Goal: Communication & Community: Answer question/provide support

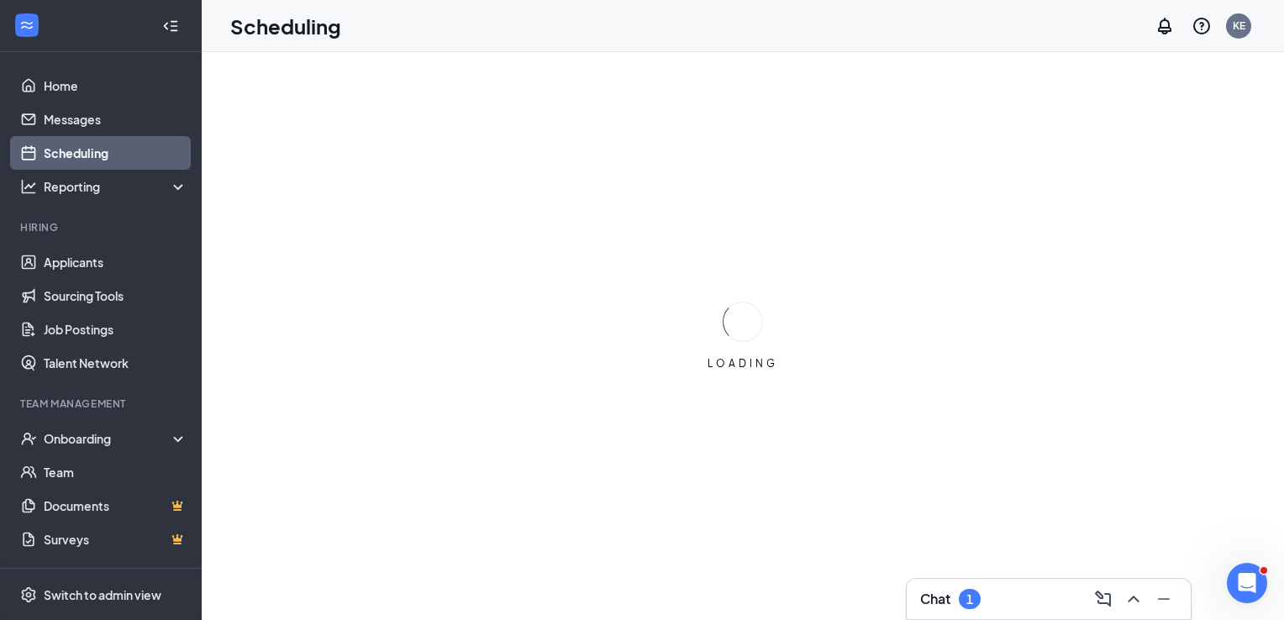
click at [942, 596] on h3 "Chat" at bounding box center [935, 599] width 30 height 18
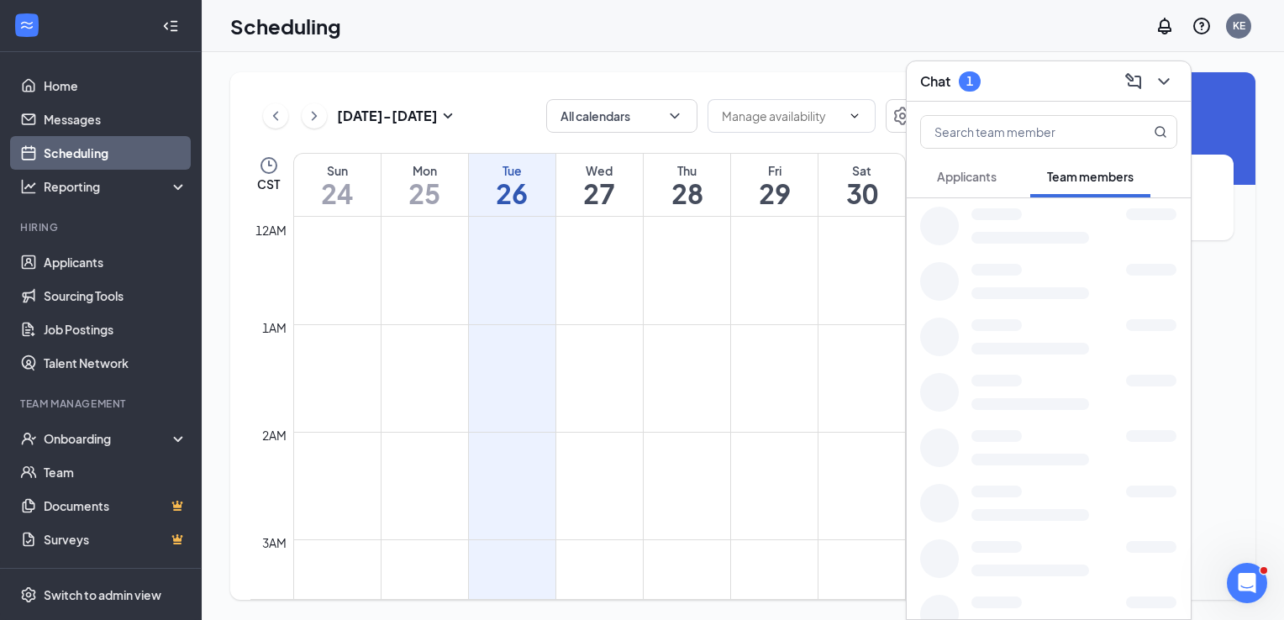
scroll to position [826, 0]
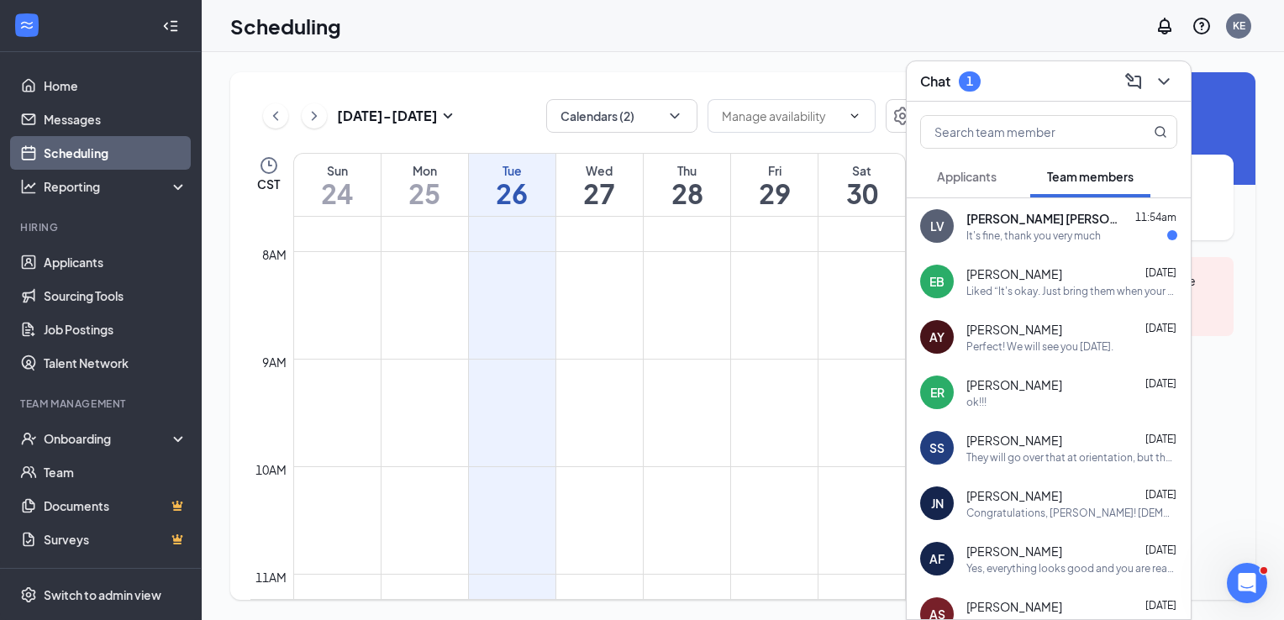
click at [1042, 207] on div "[PERSON_NAME] [PERSON_NAME] 11:54am It's fine, thank you very much" at bounding box center [1049, 225] width 284 height 55
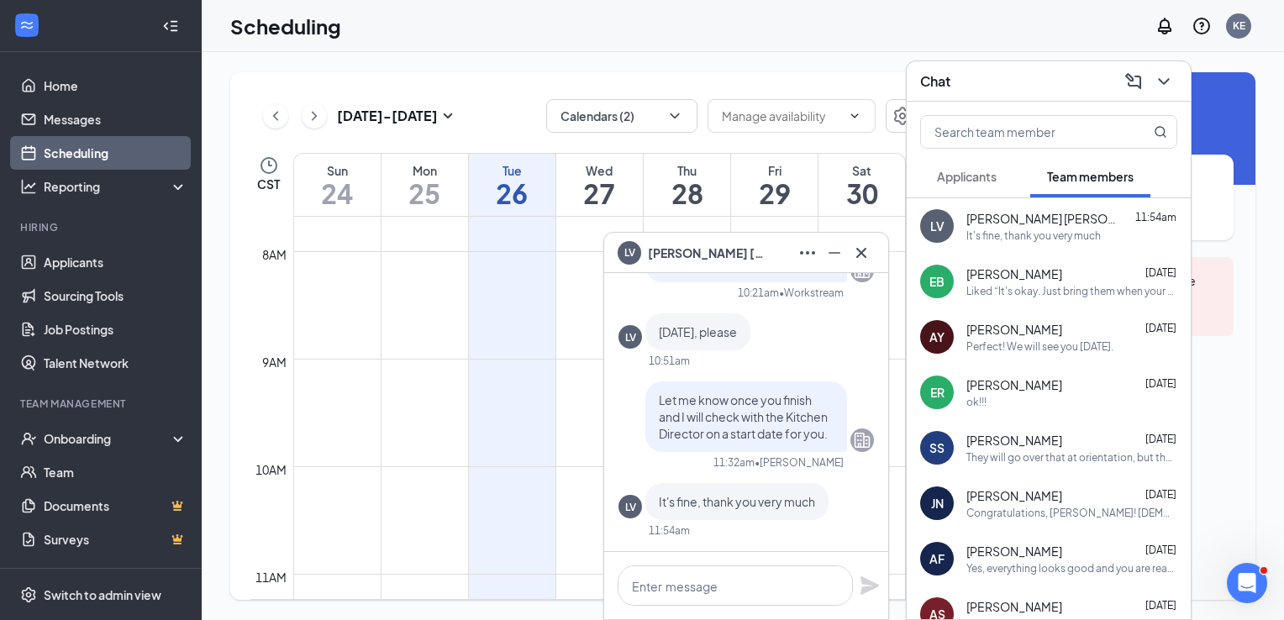
click at [982, 185] on div "Applicants" at bounding box center [967, 176] width 60 height 17
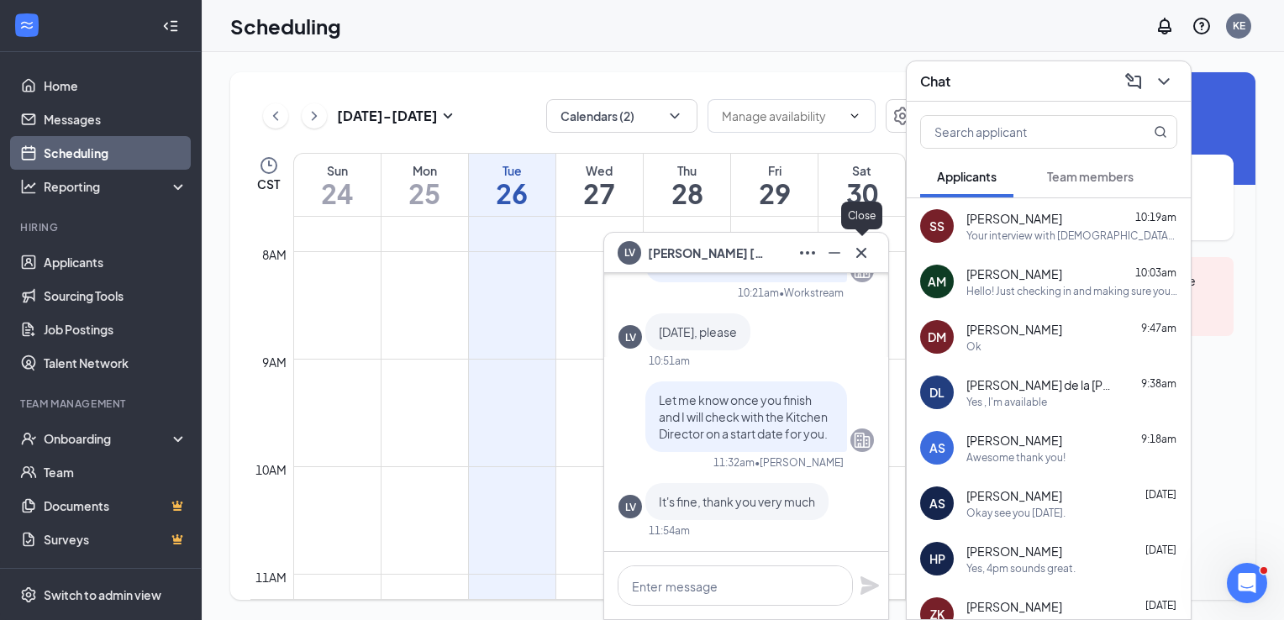
click at [857, 260] on icon "Cross" at bounding box center [861, 253] width 20 height 20
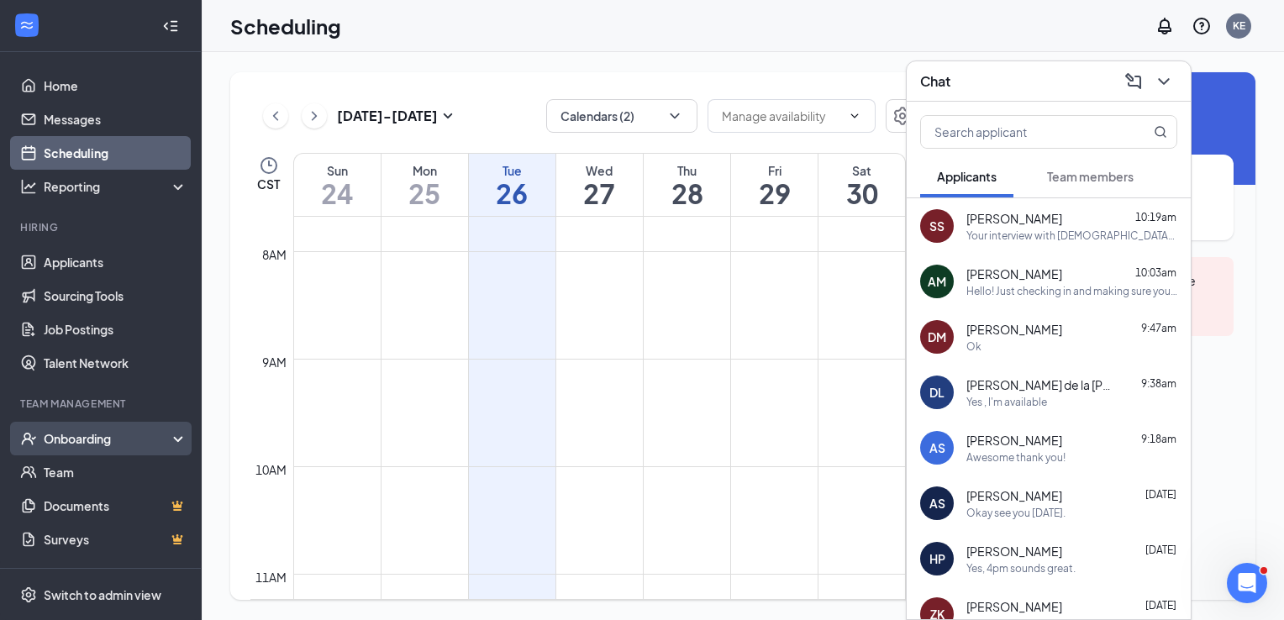
click at [62, 439] on div "Onboarding" at bounding box center [108, 438] width 129 height 17
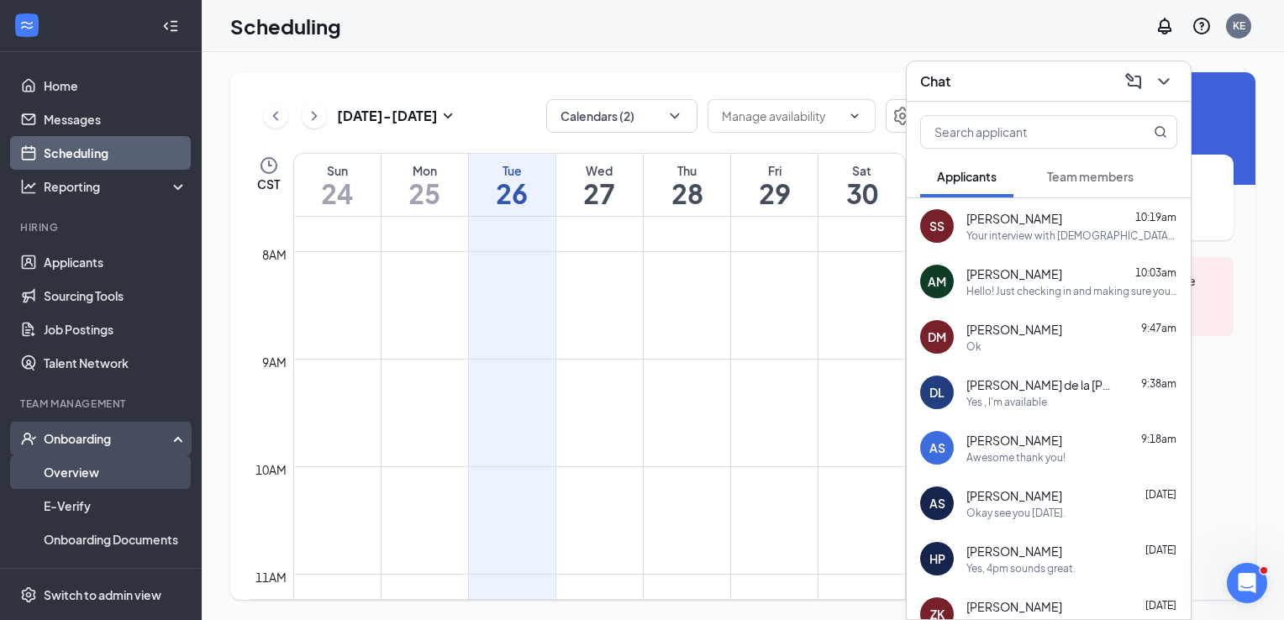
click at [65, 471] on link "Overview" at bounding box center [116, 472] width 144 height 34
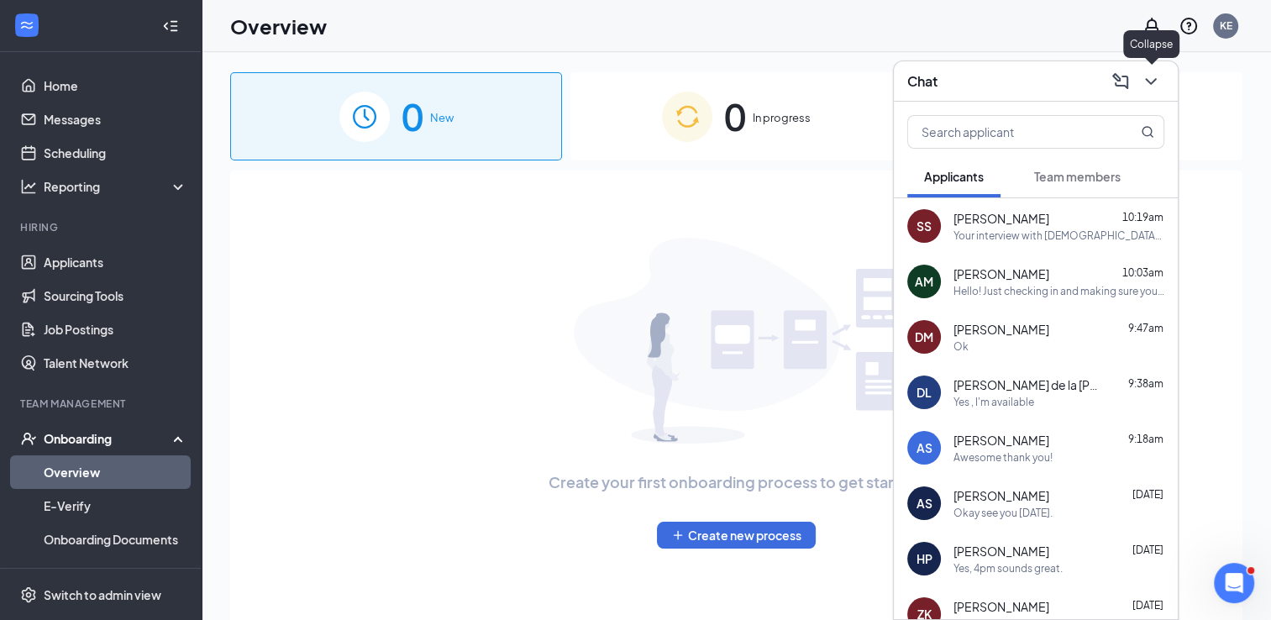
click at [1156, 84] on icon "ChevronDown" at bounding box center [1151, 81] width 20 height 20
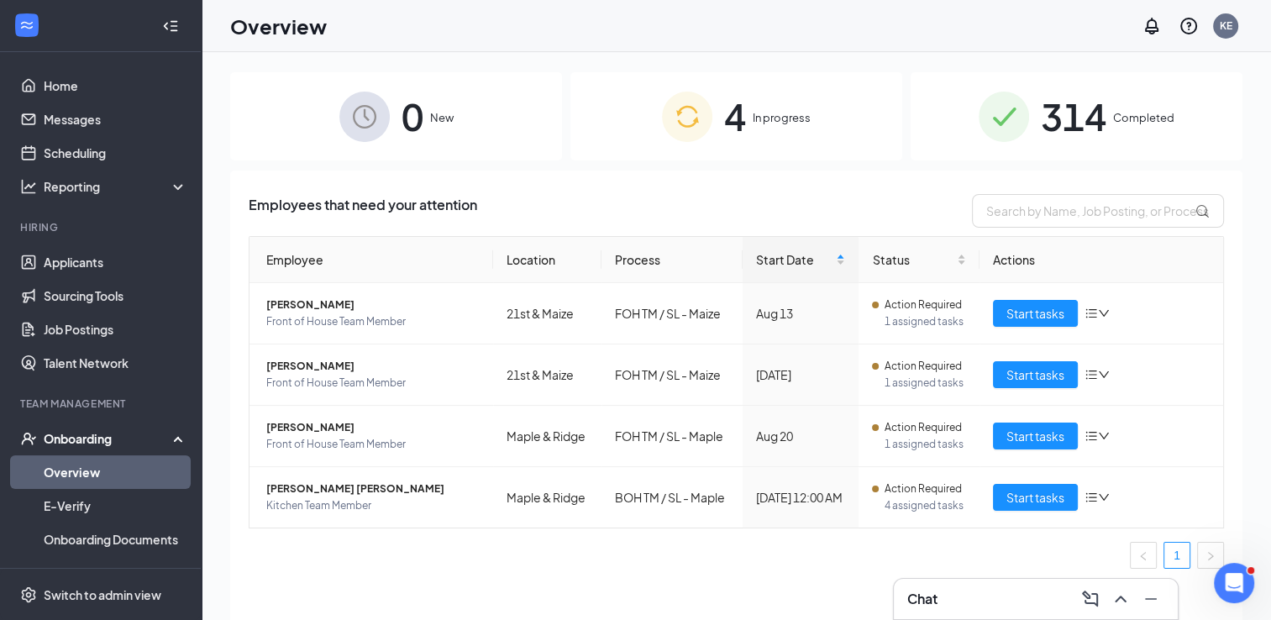
click at [1082, 124] on span "314" at bounding box center [1074, 116] width 66 height 58
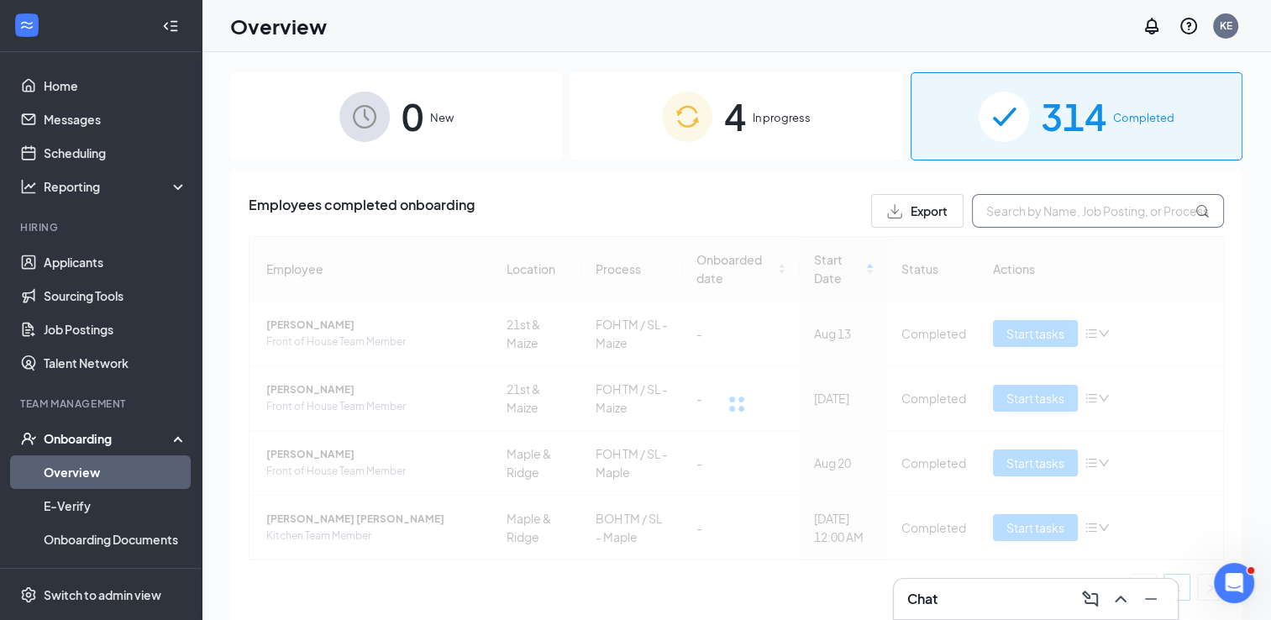
click at [1035, 213] on input "text" at bounding box center [1098, 211] width 252 height 34
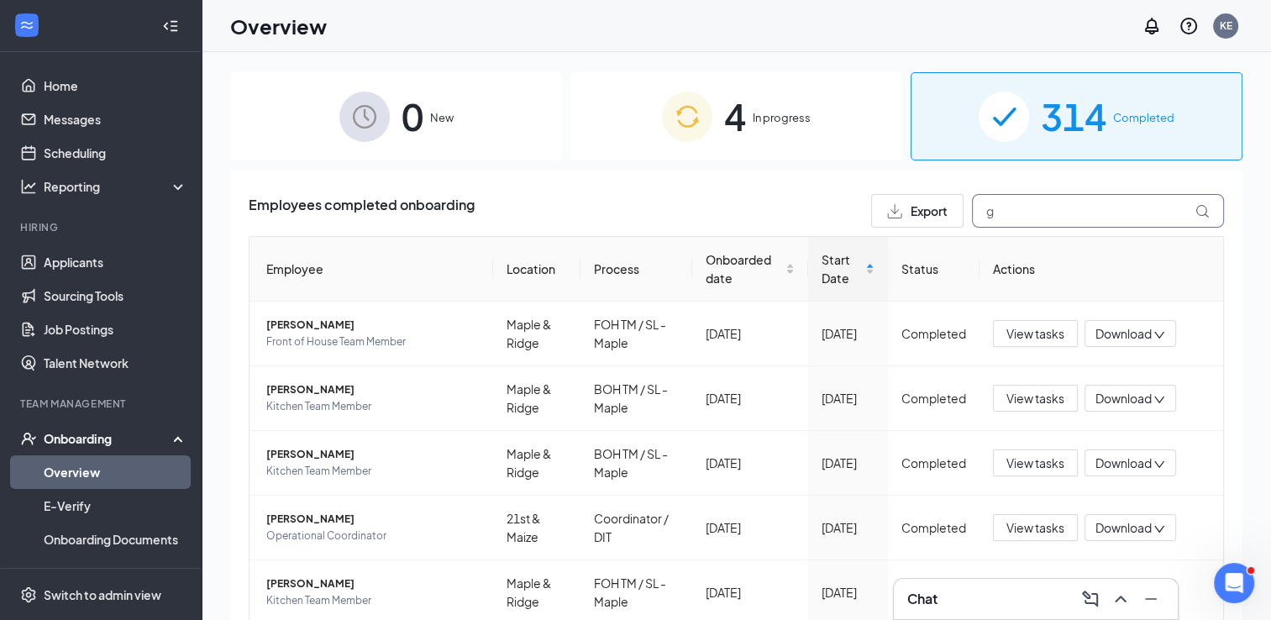
click at [1035, 213] on input "g" at bounding box center [1098, 211] width 252 height 34
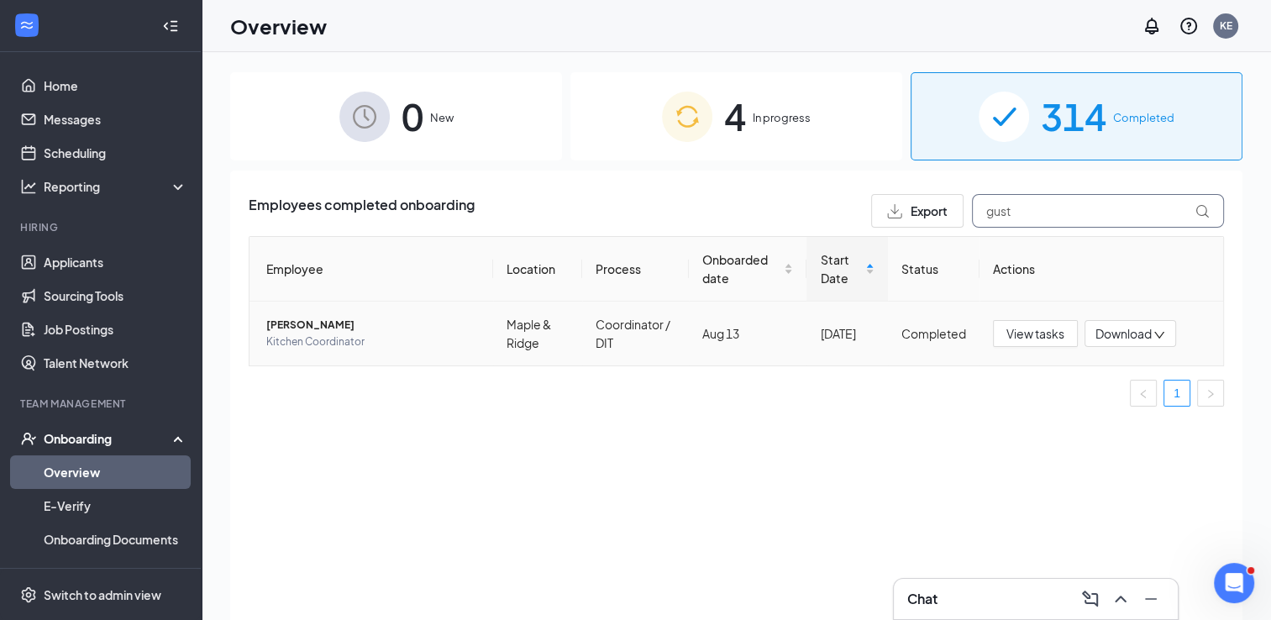
type input "gust"
click at [334, 328] on span "[PERSON_NAME]" at bounding box center [372, 325] width 213 height 17
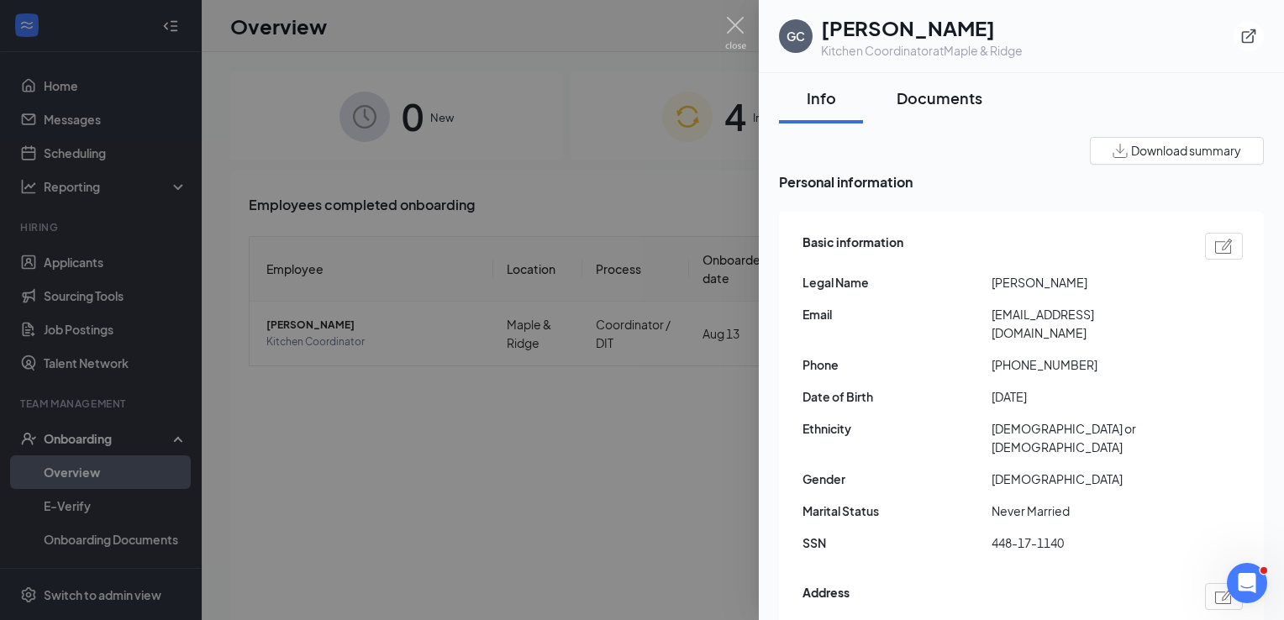
click at [935, 91] on div "Documents" at bounding box center [940, 97] width 86 height 21
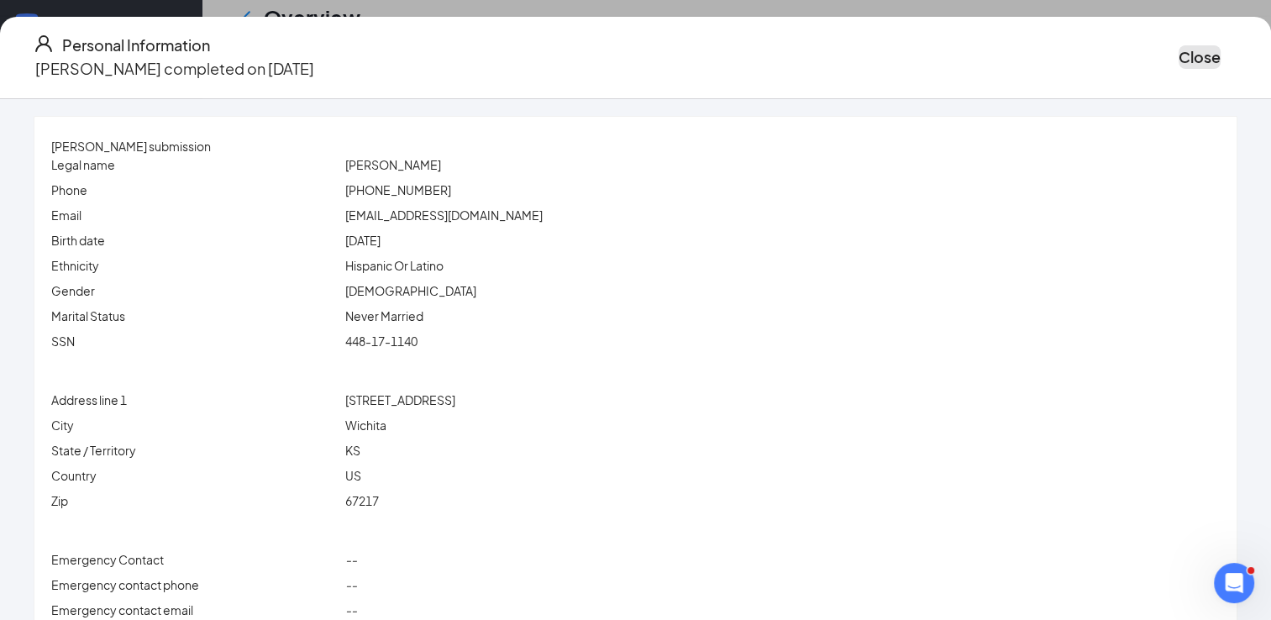
click at [1179, 51] on button "Close" at bounding box center [1200, 57] width 42 height 24
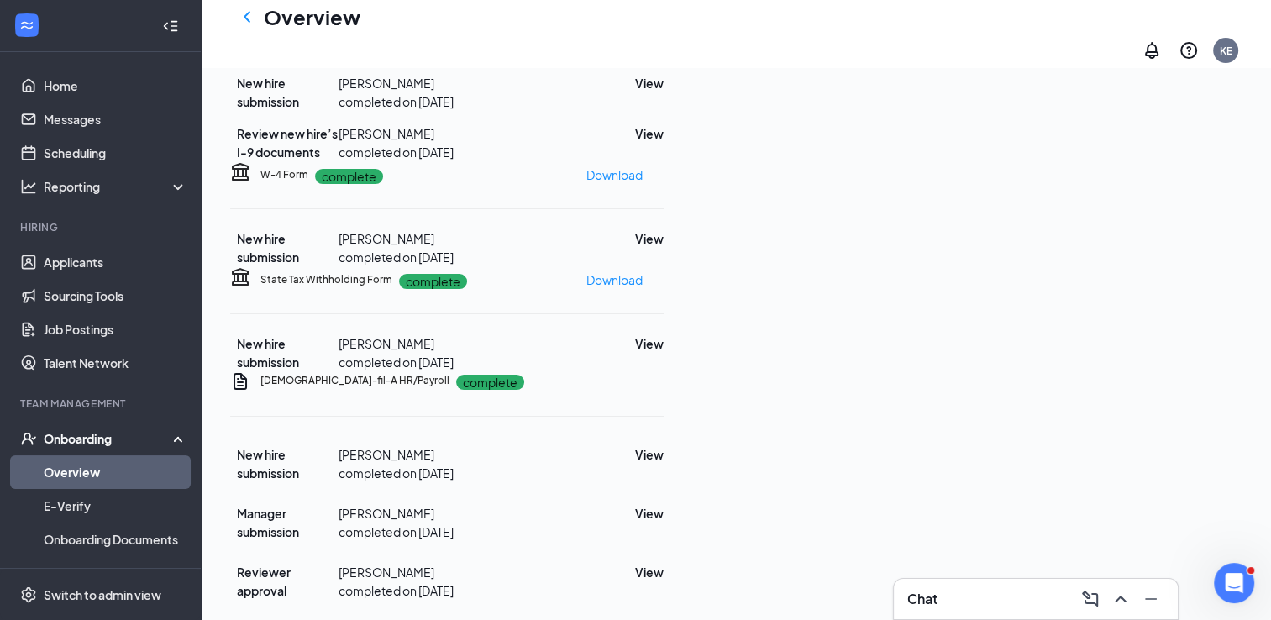
scroll to position [519, 0]
click at [664, 447] on button "View" at bounding box center [649, 454] width 29 height 18
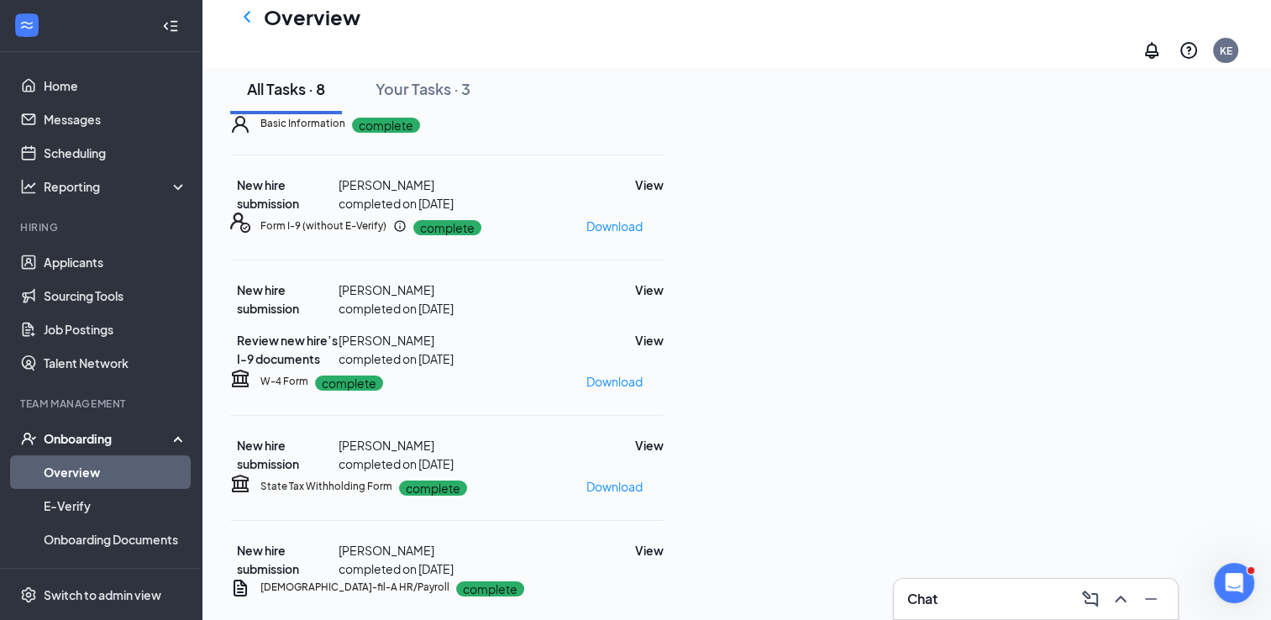
scroll to position [78, 0]
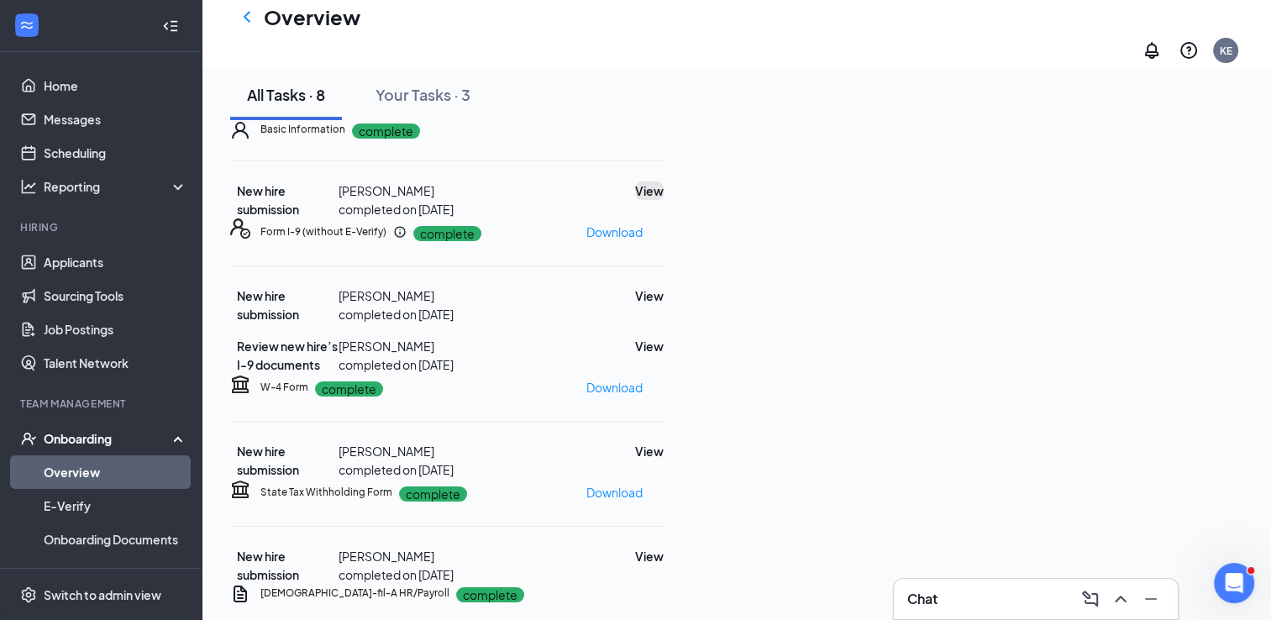
click at [664, 200] on button "View" at bounding box center [649, 191] width 29 height 18
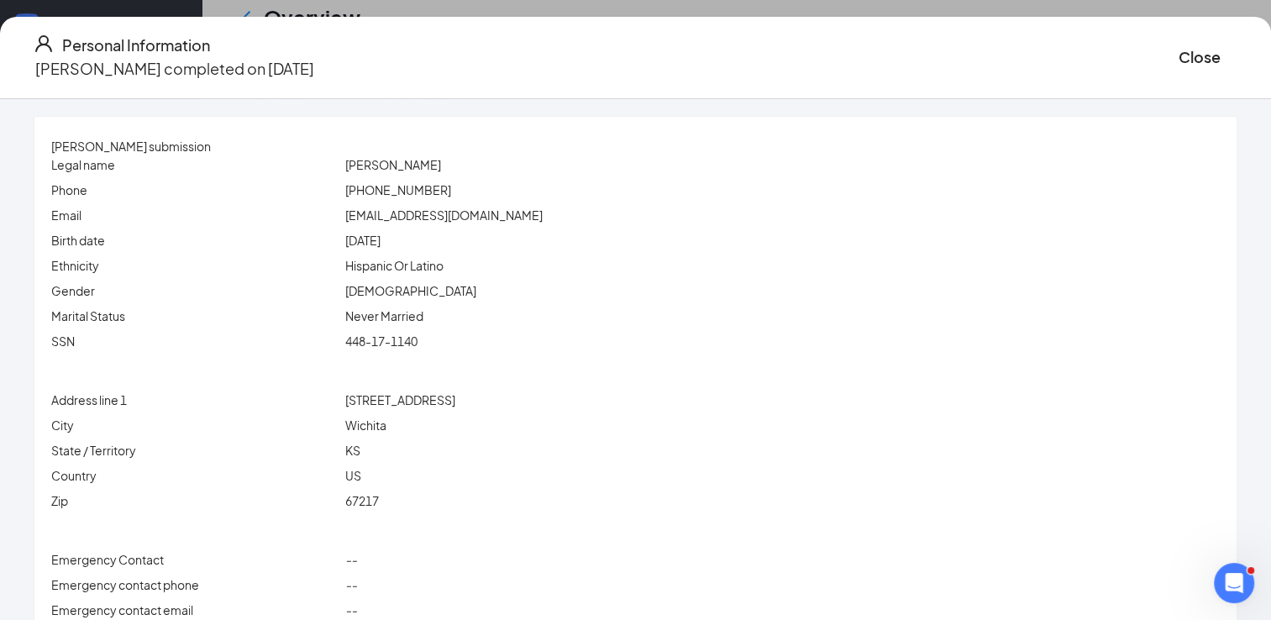
scroll to position [0, 0]
click at [1179, 47] on button "Close" at bounding box center [1200, 57] width 42 height 24
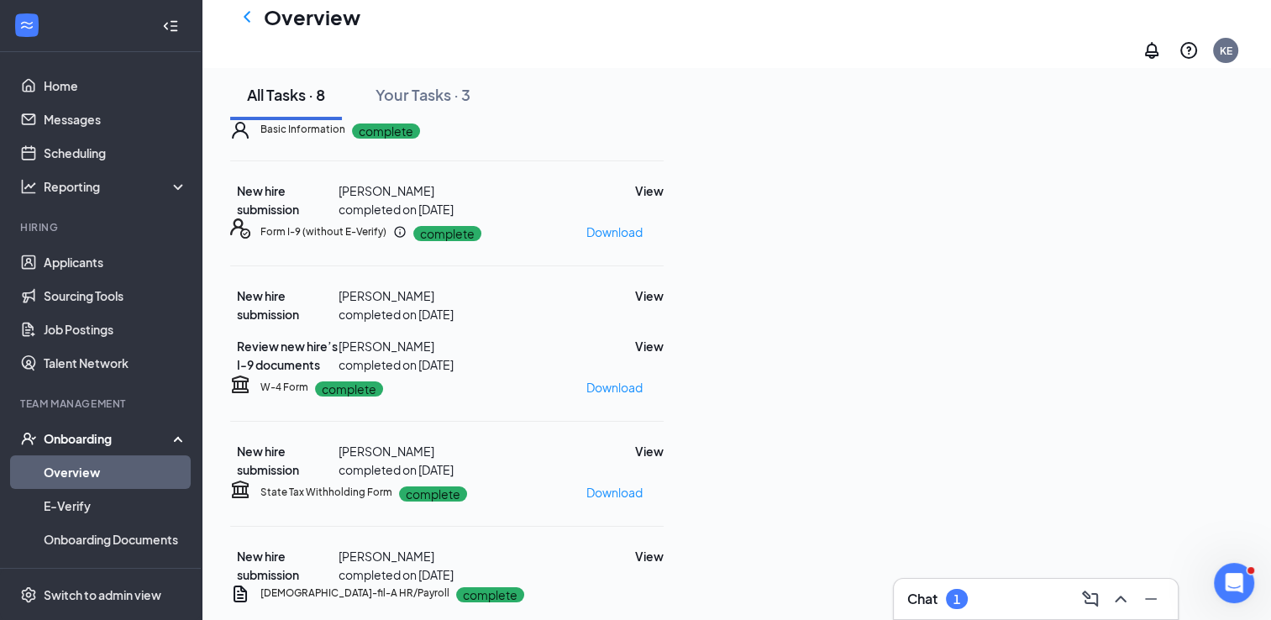
click at [938, 587] on div "Chat 1" at bounding box center [1036, 599] width 257 height 27
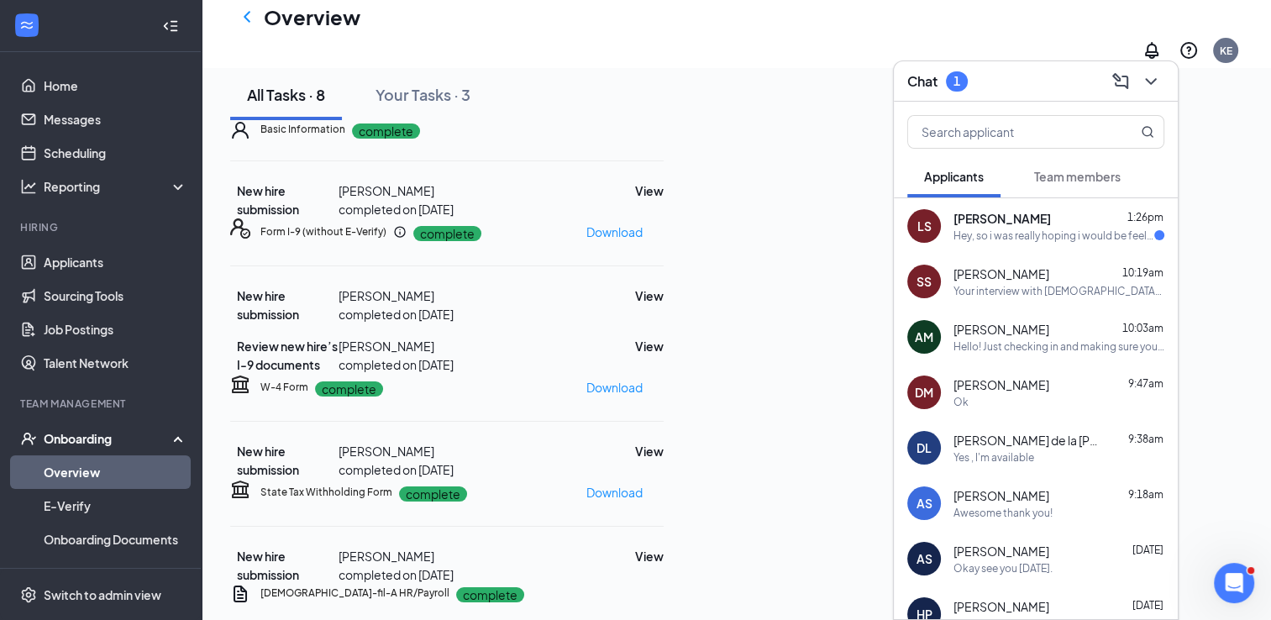
click at [948, 234] on div "LS [PERSON_NAME] 1:26pm Hey, so i was really hoping i would be feeling better n…" at bounding box center [1036, 225] width 284 height 55
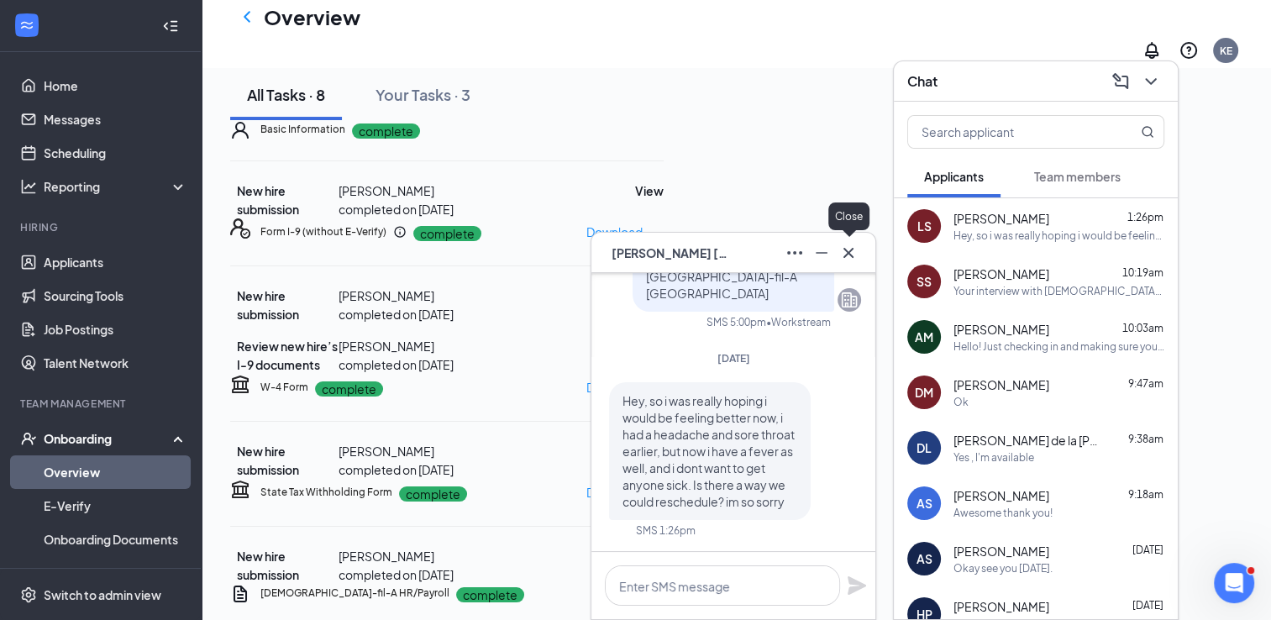
click at [852, 258] on icon "Cross" at bounding box center [849, 253] width 20 height 20
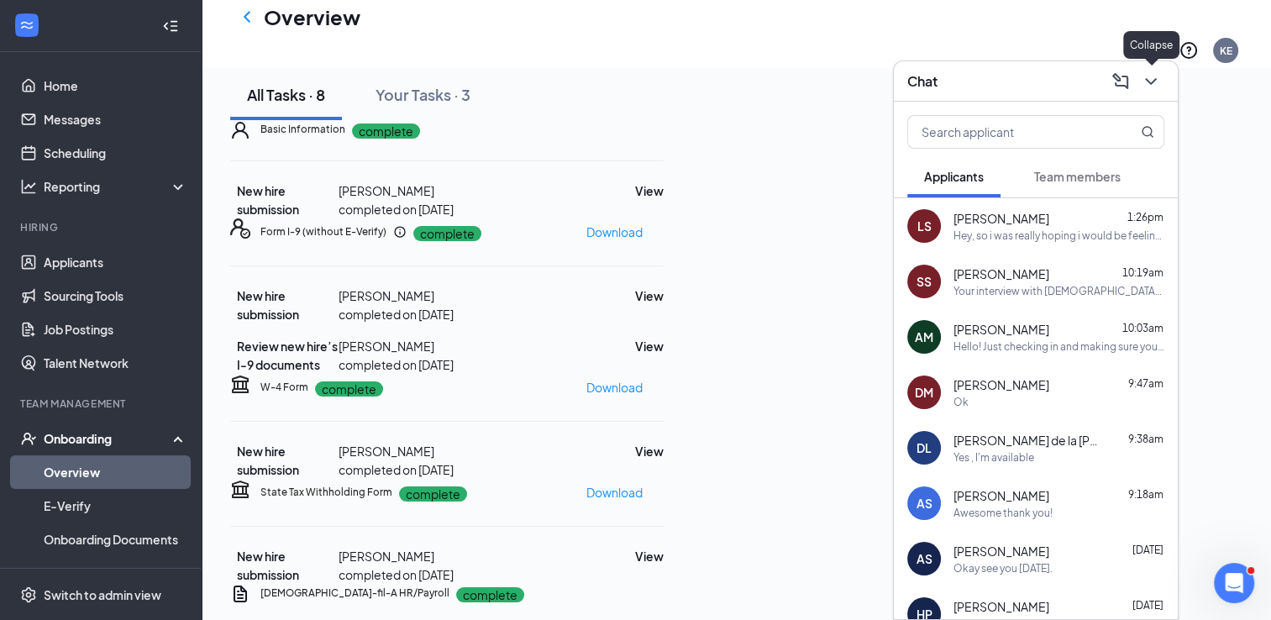
click at [1150, 85] on icon "ChevronDown" at bounding box center [1151, 81] width 20 height 20
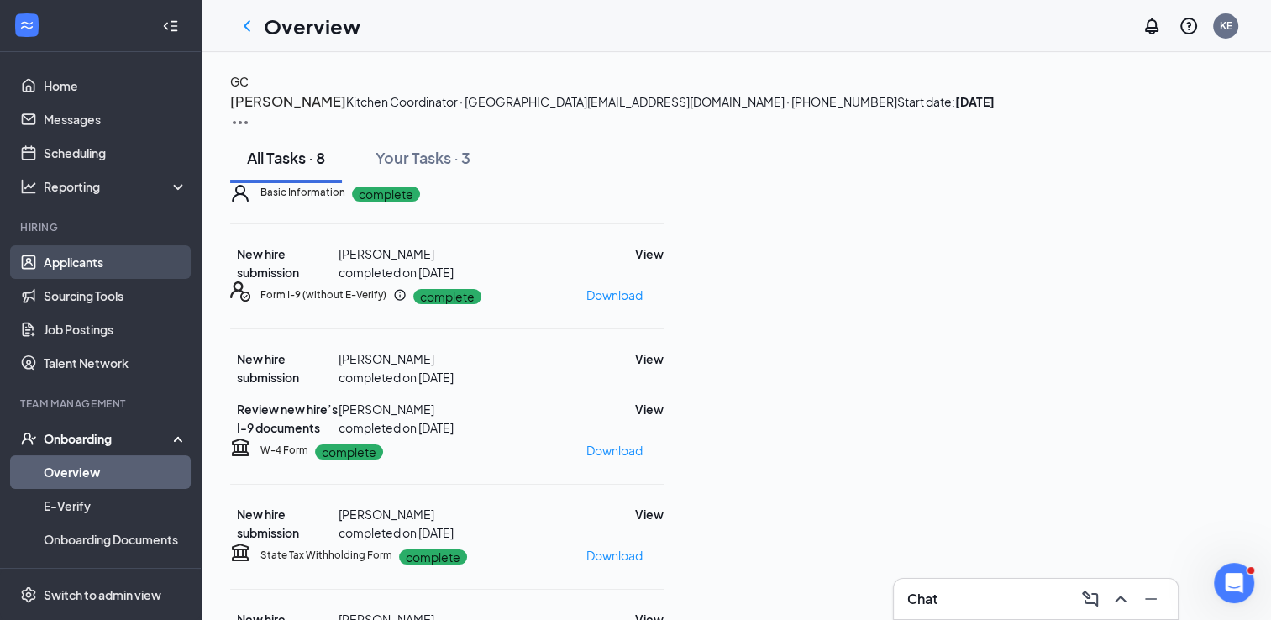
click at [77, 257] on link "Applicants" at bounding box center [116, 262] width 144 height 34
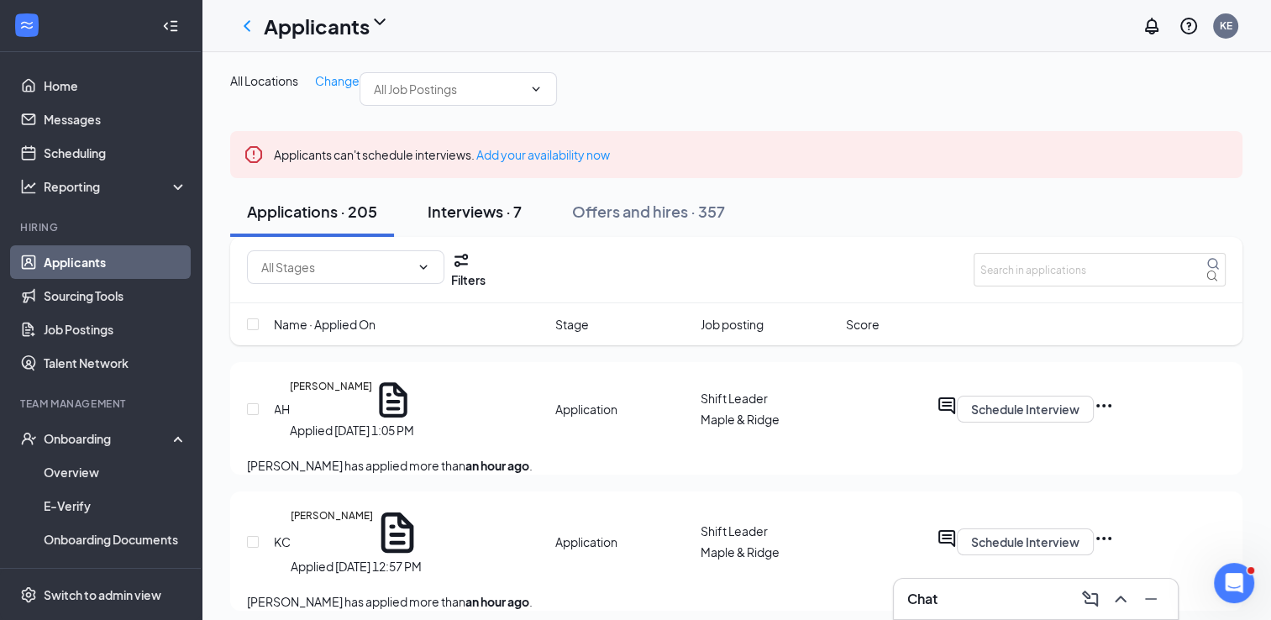
click at [481, 222] on div "Interviews · 7" at bounding box center [475, 211] width 94 height 21
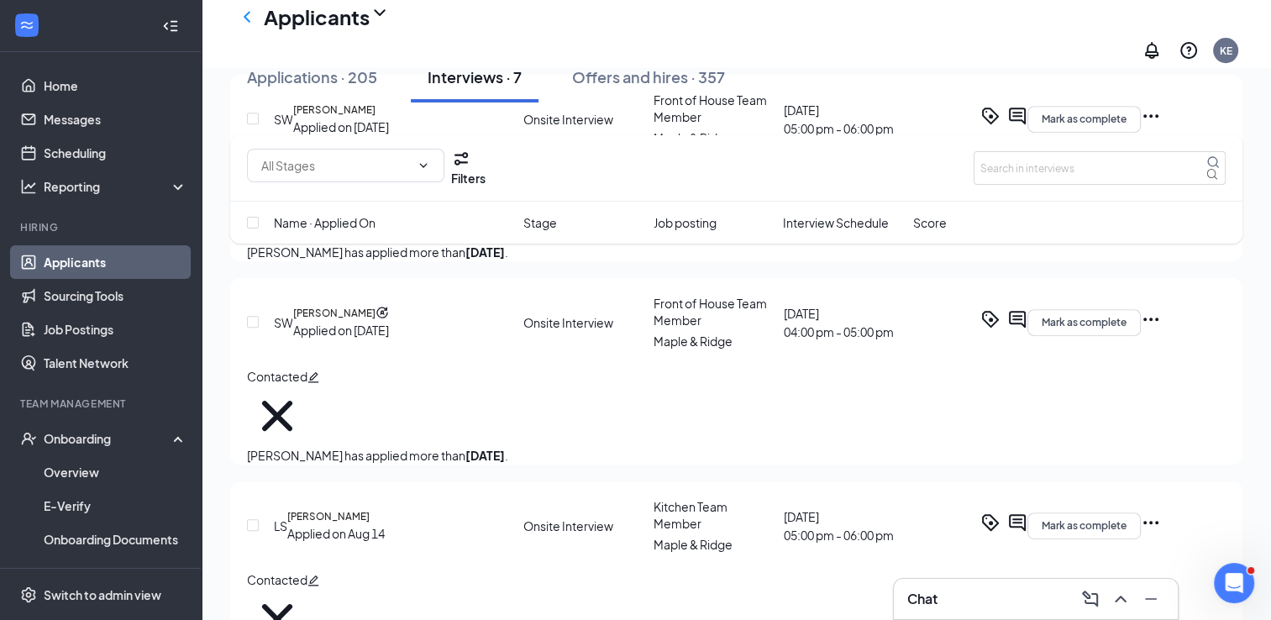
scroll to position [738, 0]
click at [971, 596] on div "Chat" at bounding box center [1036, 599] width 284 height 40
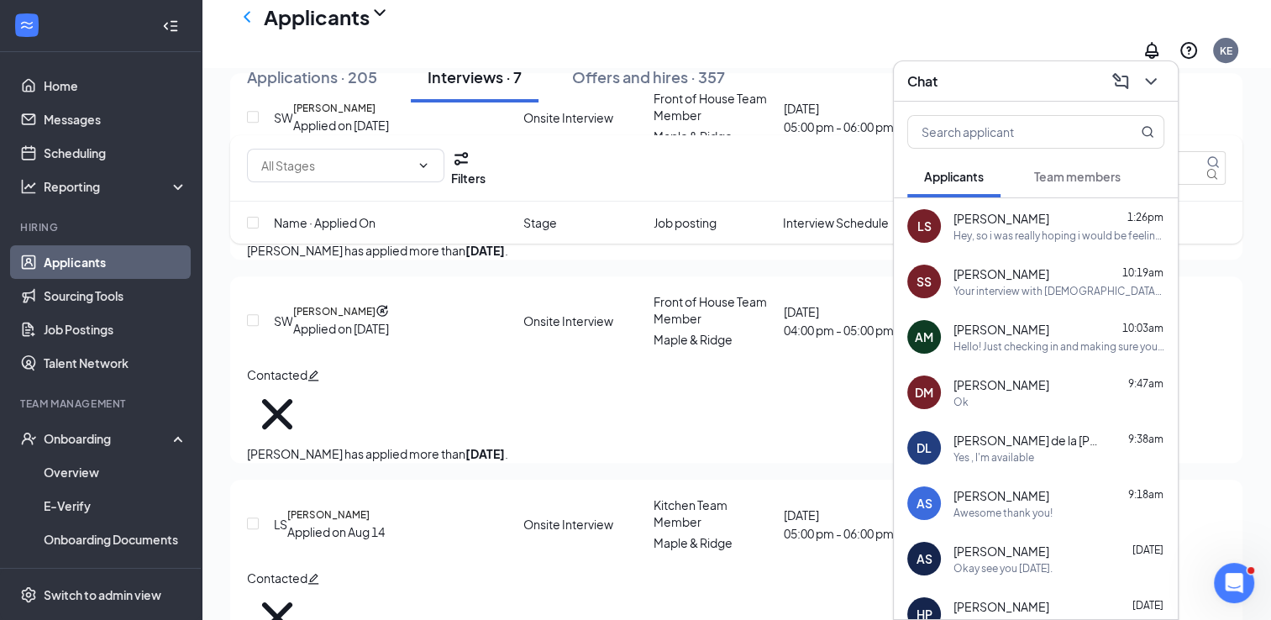
click at [992, 223] on span "[PERSON_NAME]" at bounding box center [1002, 218] width 96 height 17
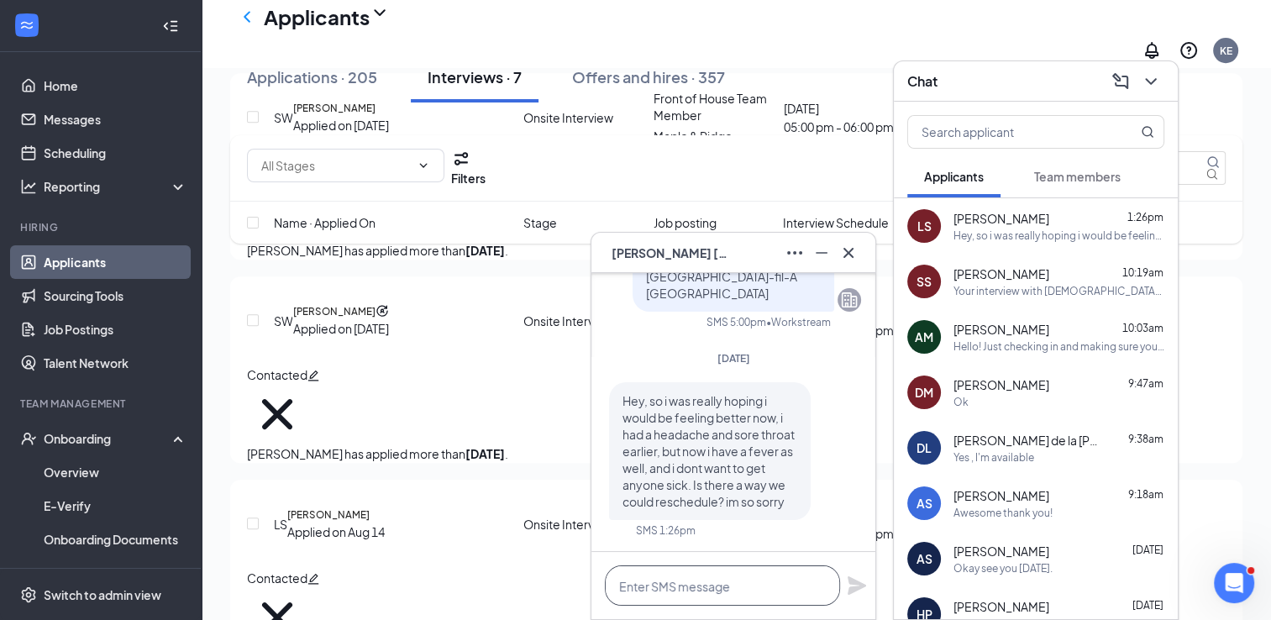
click at [696, 581] on textarea at bounding box center [722, 586] width 235 height 40
type textarea "y"
click at [696, 581] on textarea "y" at bounding box center [722, 586] width 235 height 40
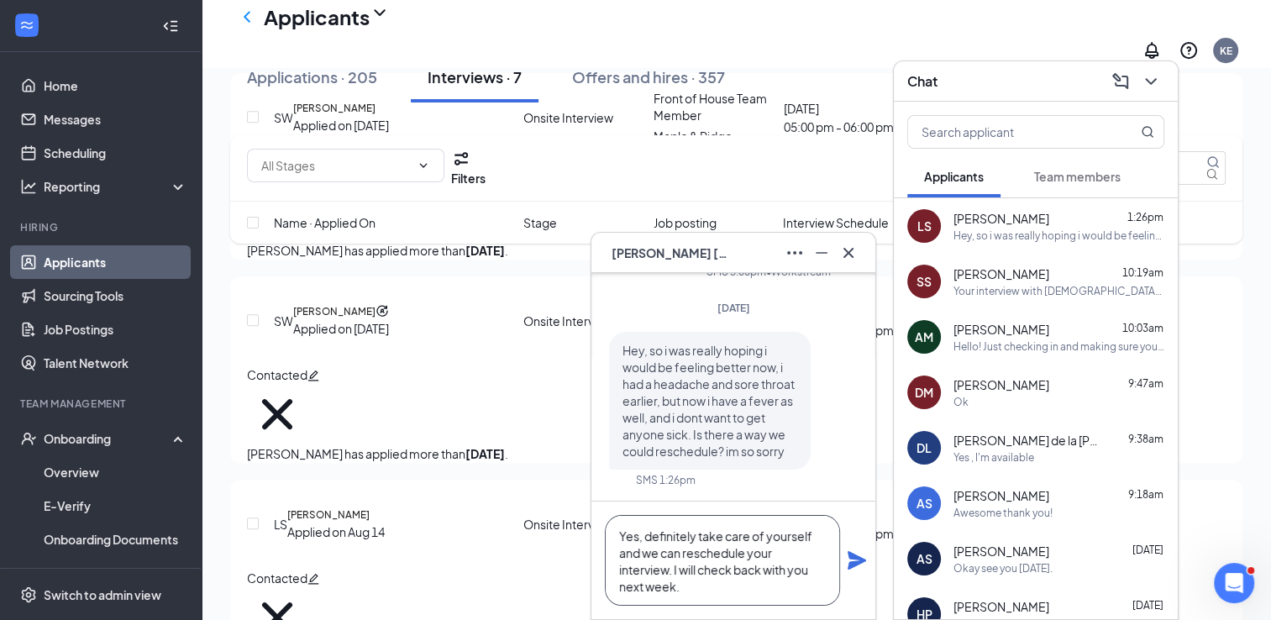
type textarea "Yes, definitely take care of yourself and we can reschedule your interview. I w…"
click at [860, 560] on icon "Plane" at bounding box center [857, 560] width 18 height 18
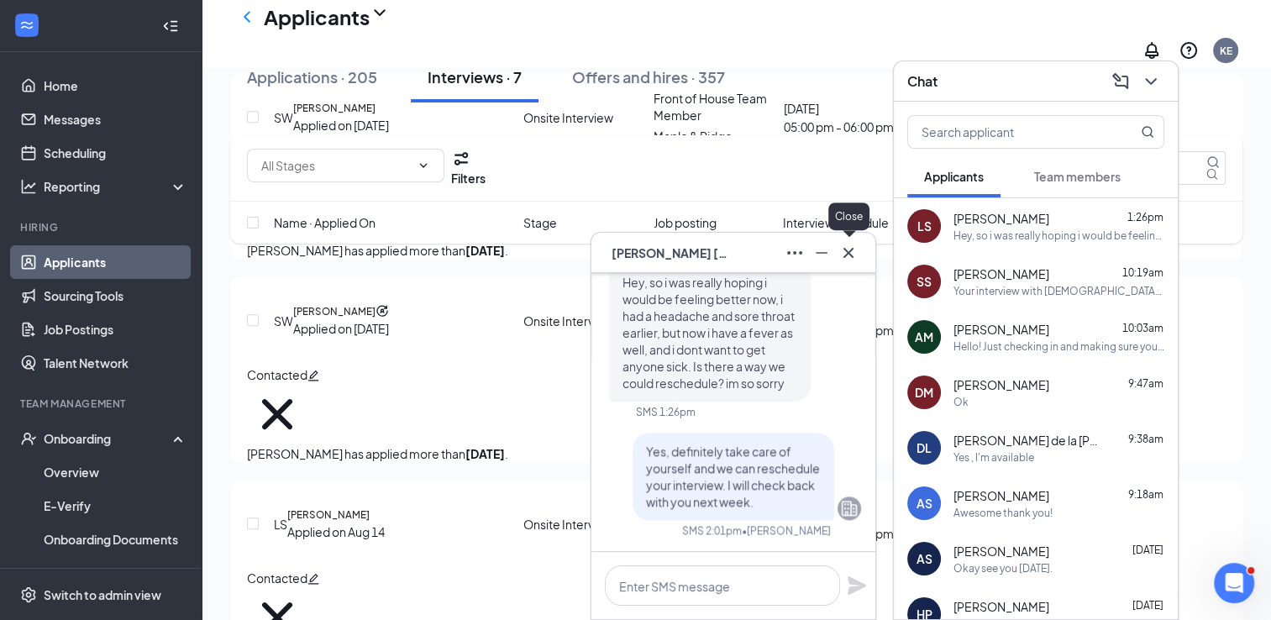
click at [851, 253] on icon "Cross" at bounding box center [849, 253] width 20 height 20
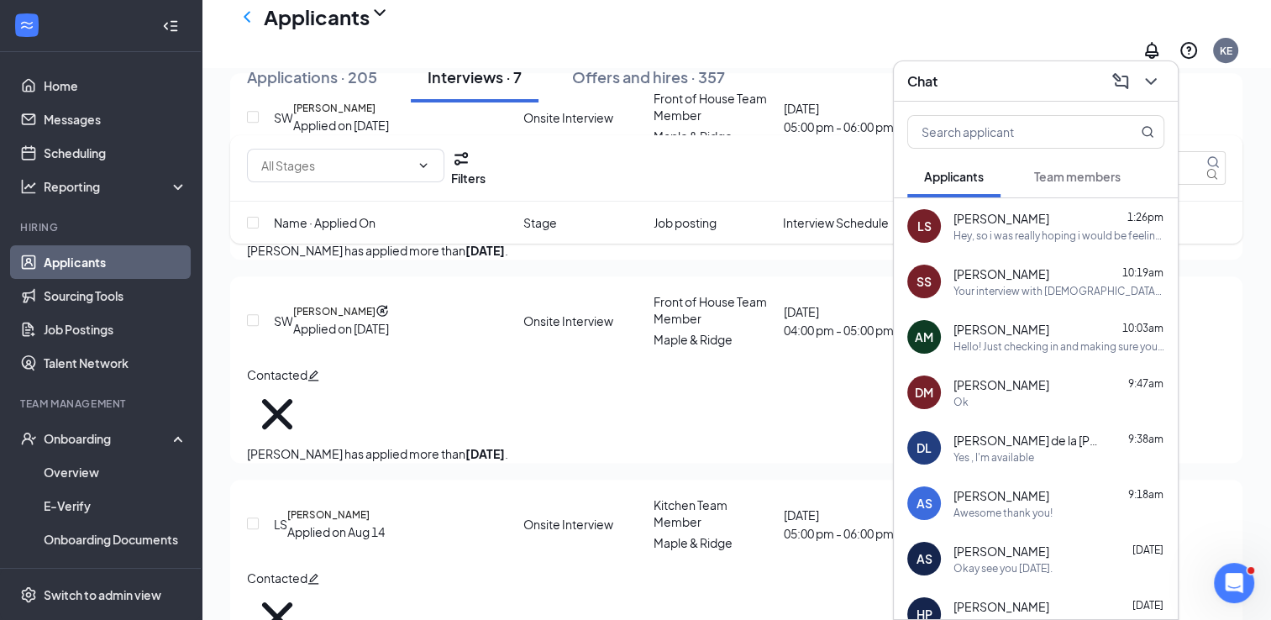
click at [1165, 82] on div "Chat" at bounding box center [1036, 81] width 284 height 40
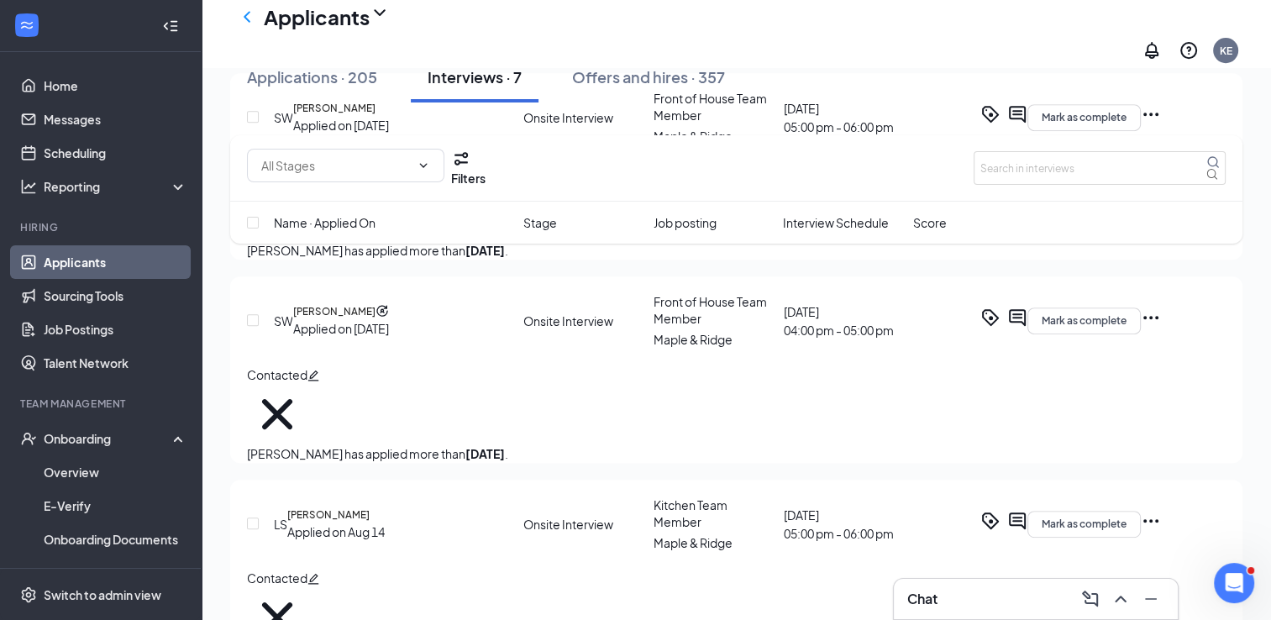
click at [1161, 511] on icon "Ellipses" at bounding box center [1151, 521] width 20 height 20
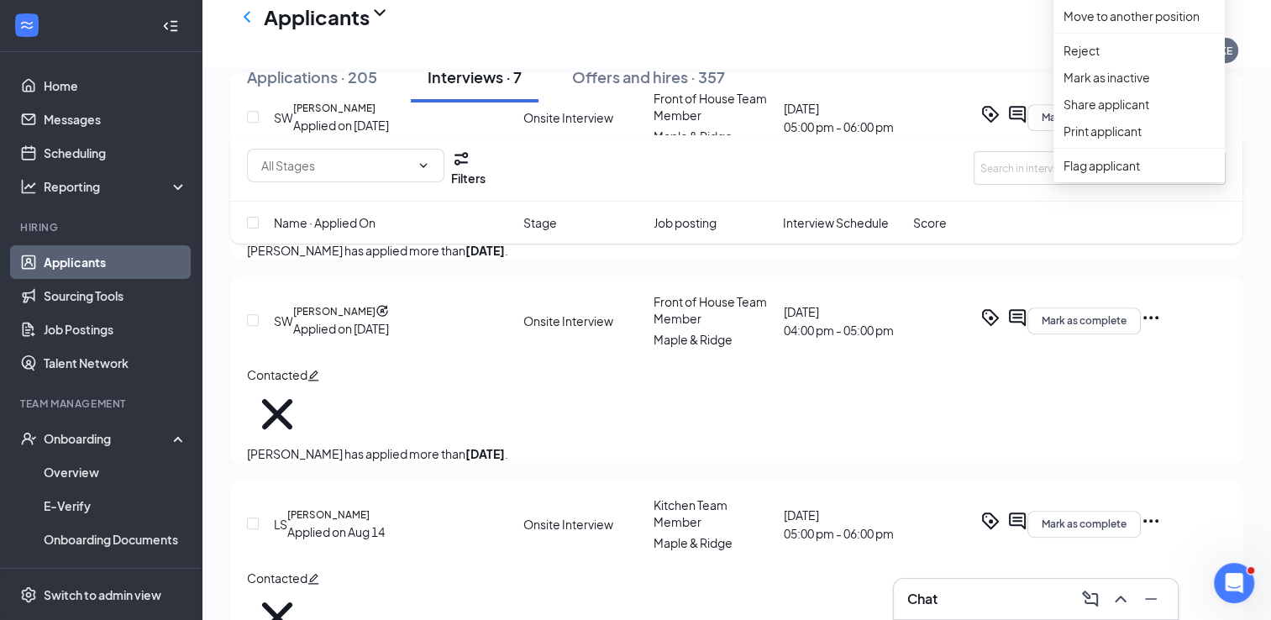
click at [1161, 511] on icon "Ellipses" at bounding box center [1151, 521] width 20 height 20
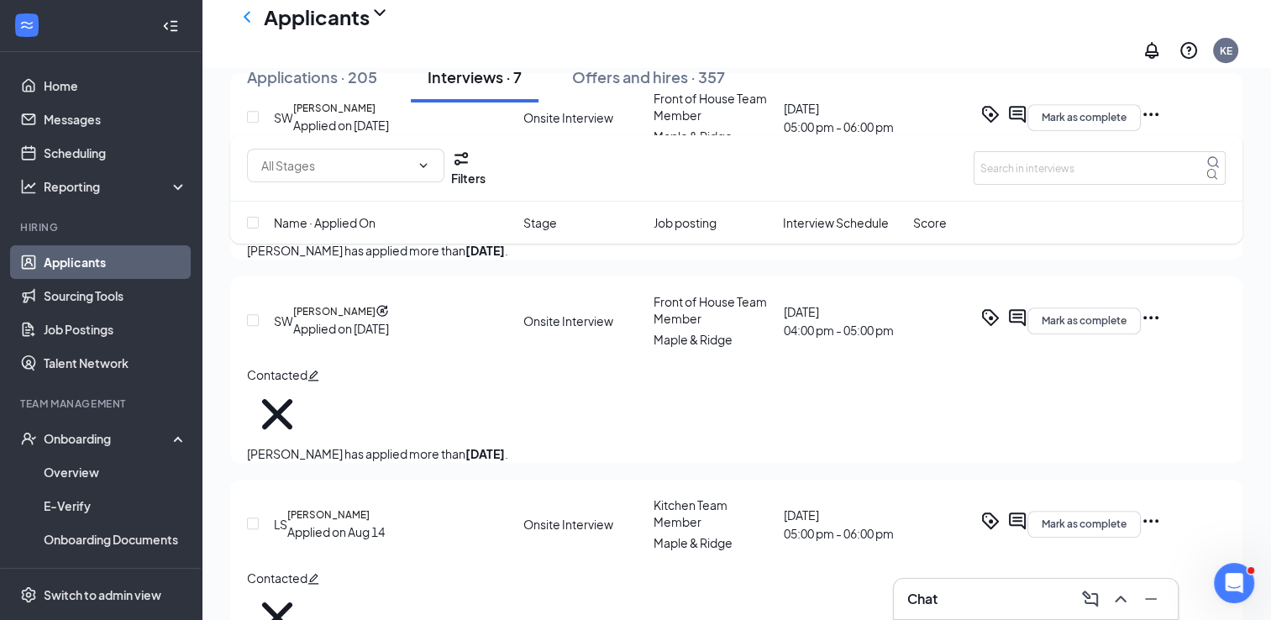
click at [1161, 511] on icon "Ellipses" at bounding box center [1151, 521] width 20 height 20
click at [865, 155] on div "Filters" at bounding box center [736, 168] width 979 height 39
click at [80, 144] on link "Scheduling" at bounding box center [116, 153] width 144 height 34
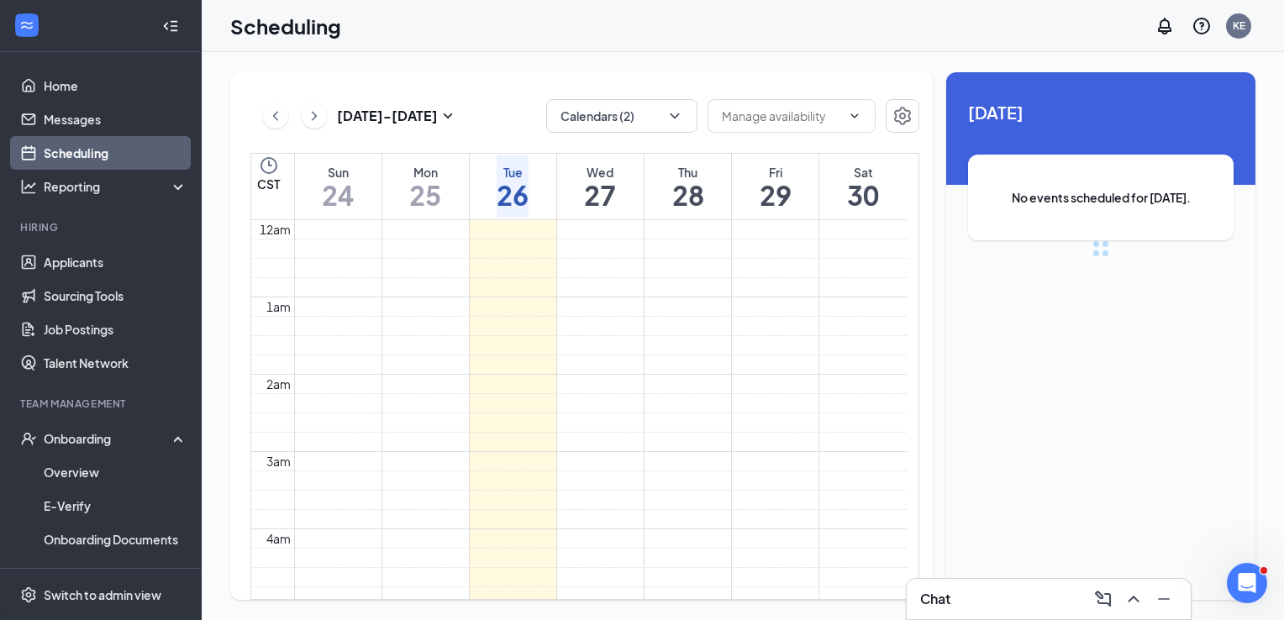
scroll to position [826, 0]
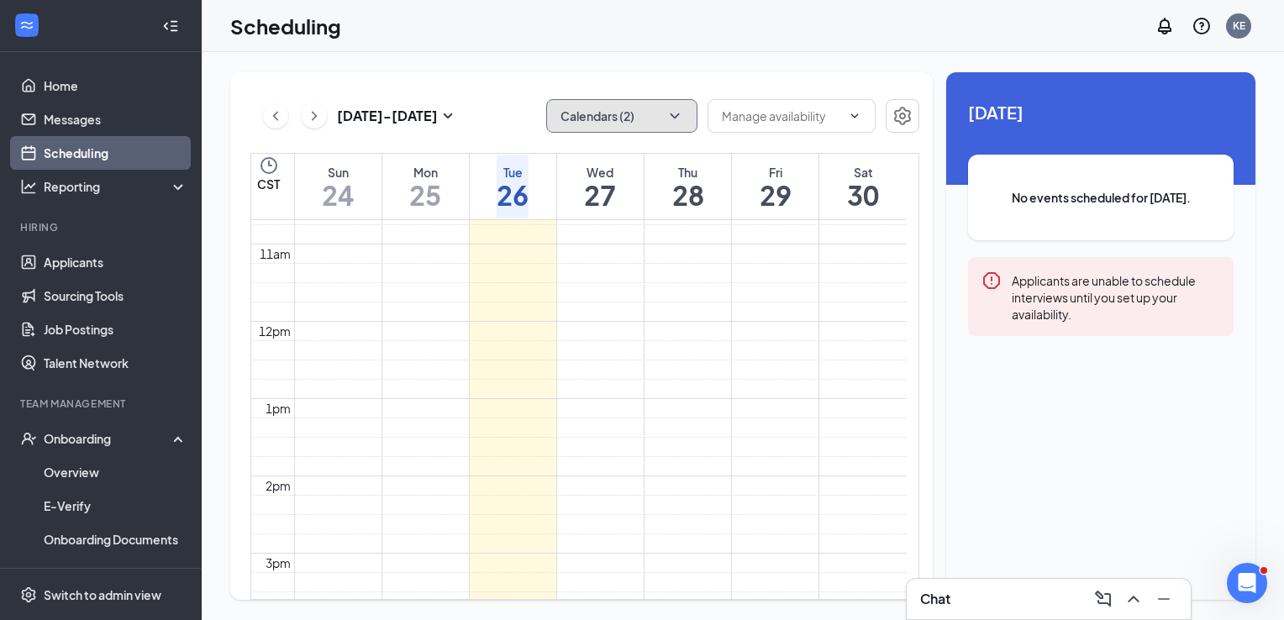
click at [596, 116] on button "Calendars (2)" at bounding box center [621, 116] width 151 height 34
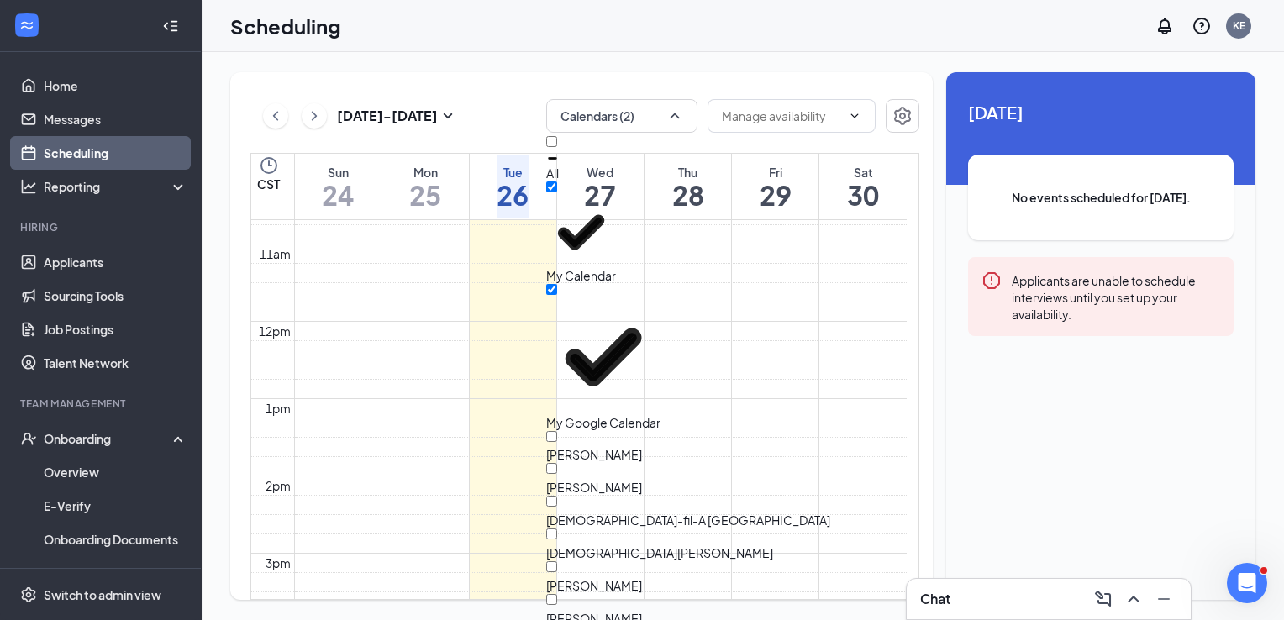
click at [573, 496] on div "[DEMOGRAPHIC_DATA]-fil-A [GEOGRAPHIC_DATA]" at bounding box center [688, 512] width 284 height 33
checkbox input "true"
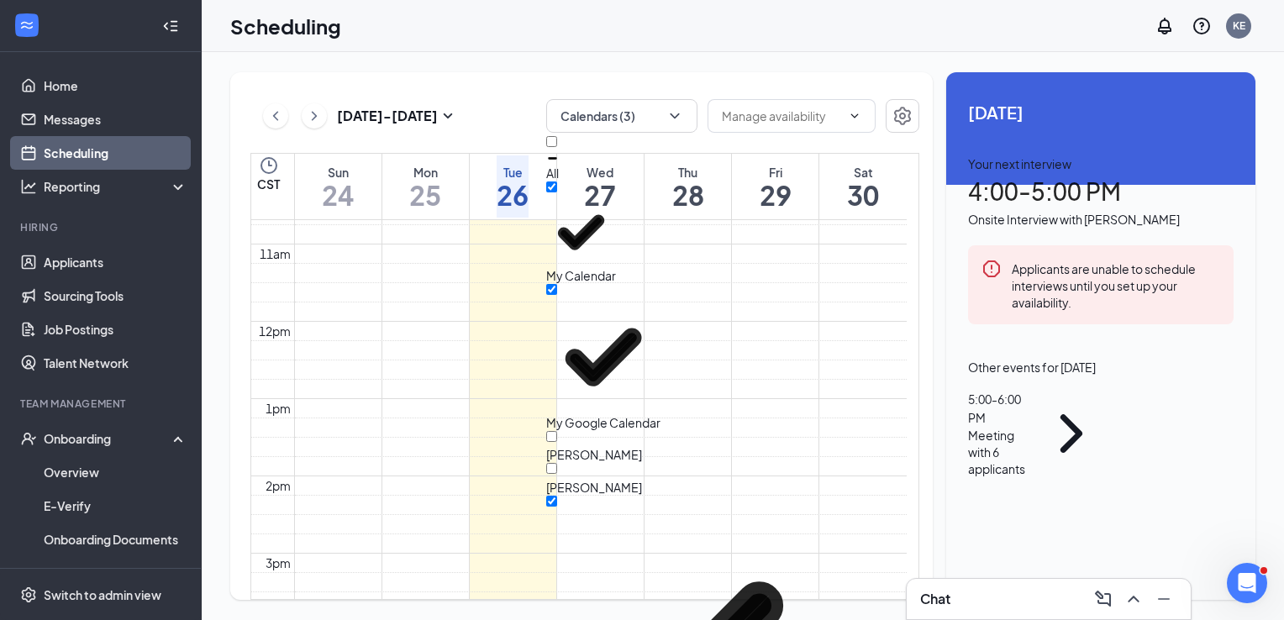
click at [645, 167] on td at bounding box center [600, 157] width 613 height 19
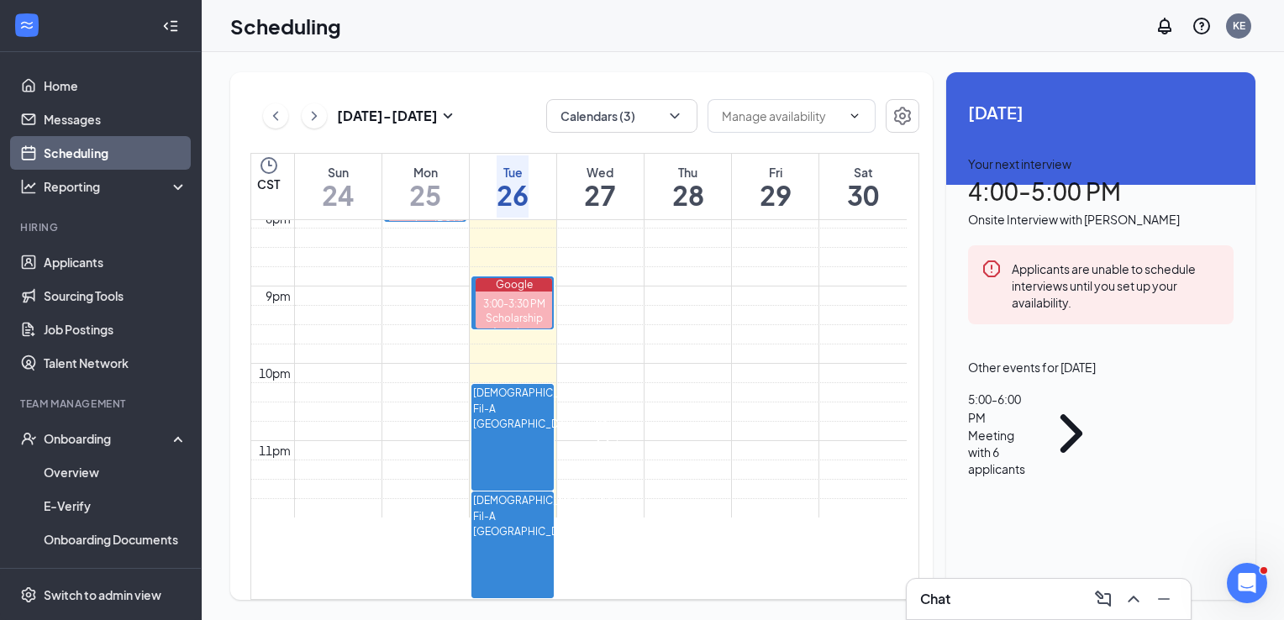
scroll to position [1698, 0]
click at [592, 493] on div "5:00-6:00 PM 6" at bounding box center [606, 528] width 29 height 70
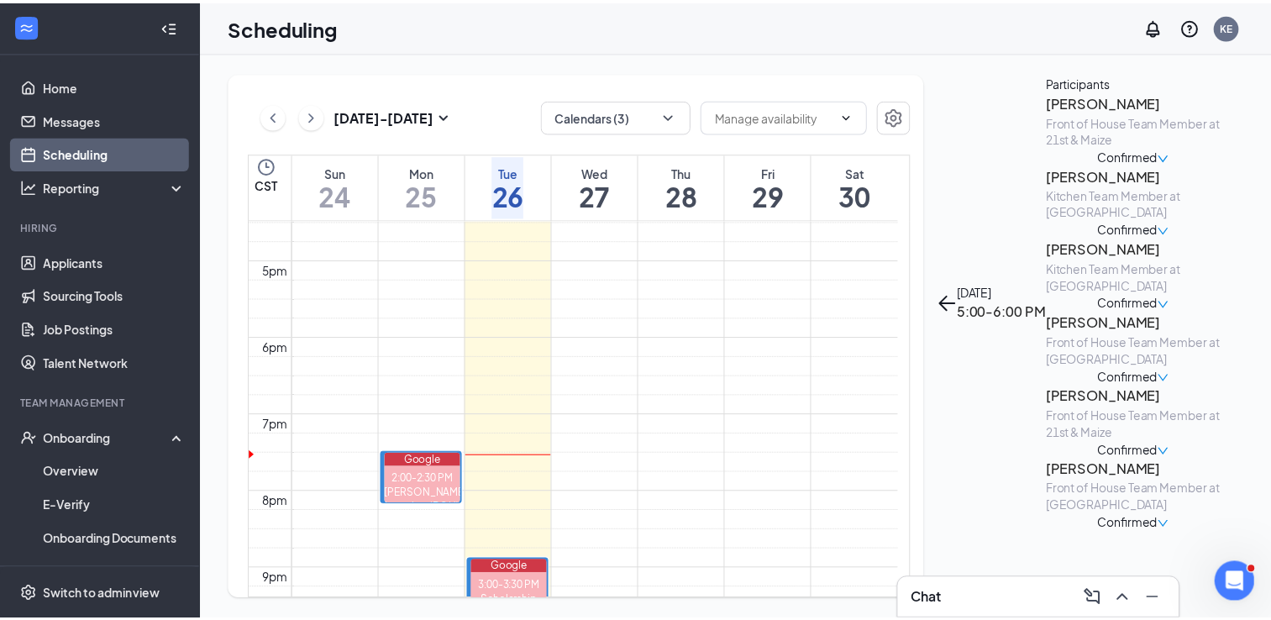
scroll to position [1273, 0]
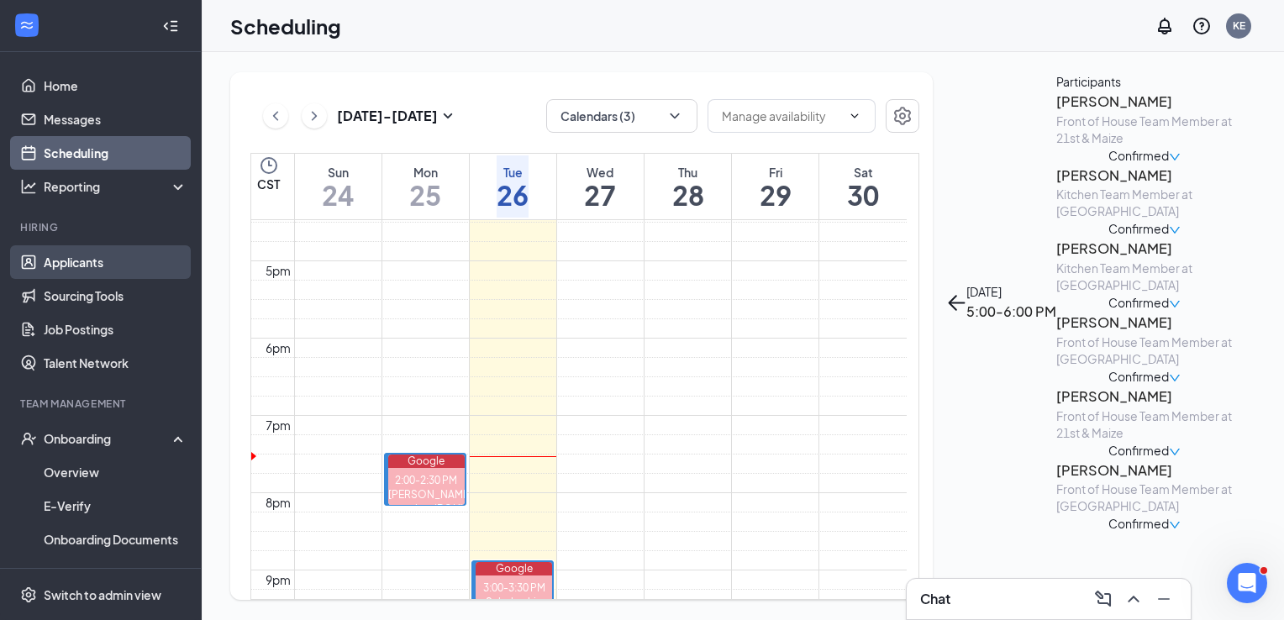
click at [77, 254] on link "Applicants" at bounding box center [116, 262] width 144 height 34
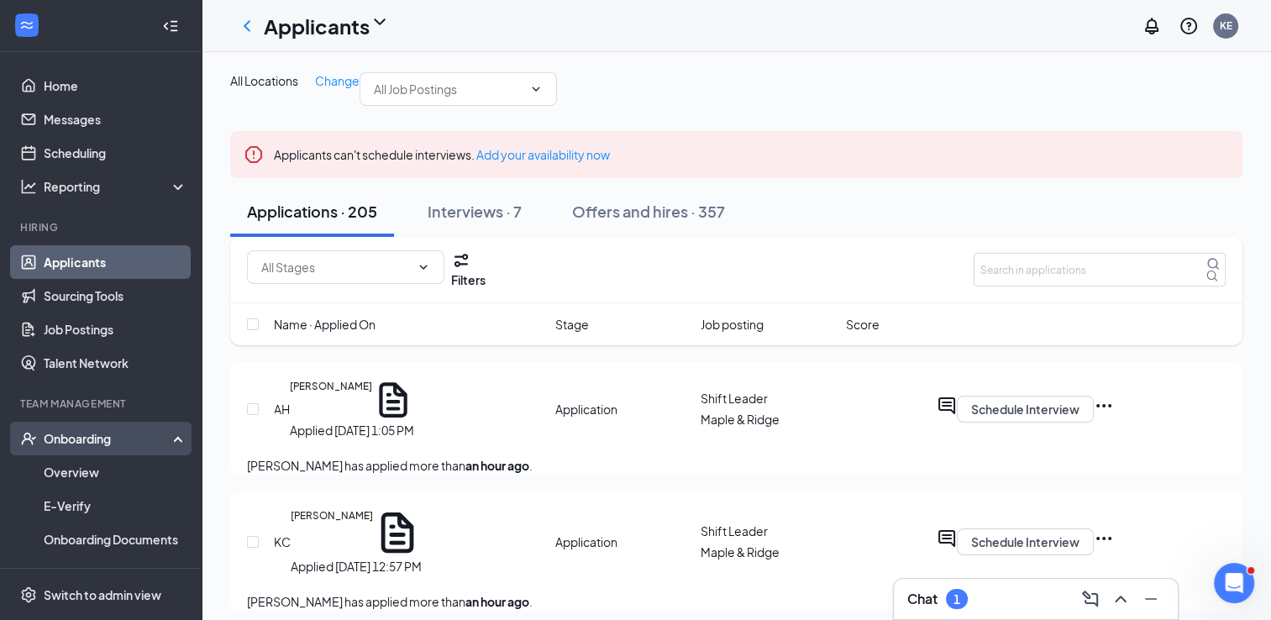
click at [67, 437] on div "Onboarding" at bounding box center [108, 438] width 129 height 17
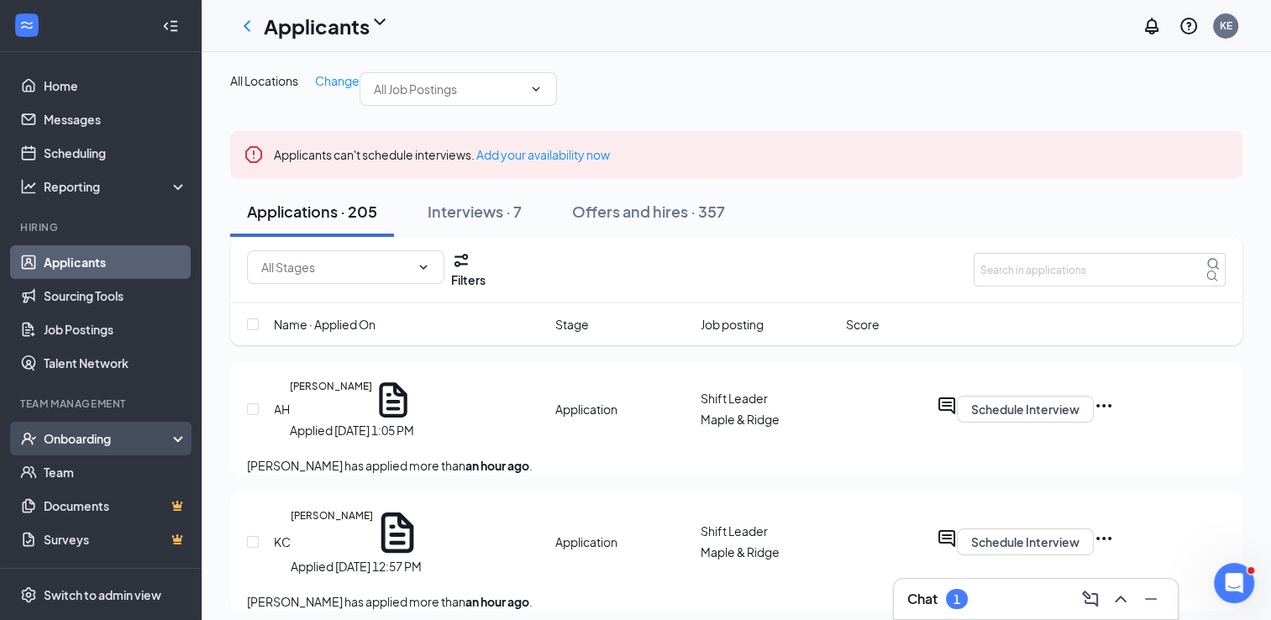
click at [67, 437] on div "Onboarding" at bounding box center [108, 438] width 129 height 17
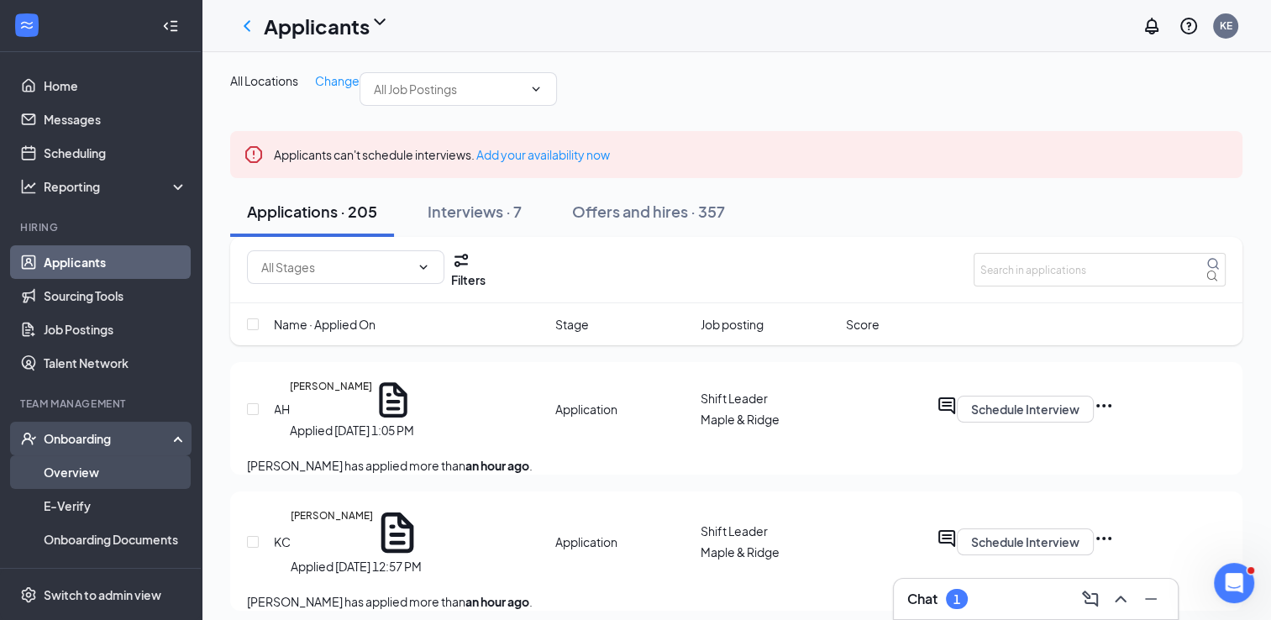
click at [66, 478] on link "Overview" at bounding box center [116, 472] width 144 height 34
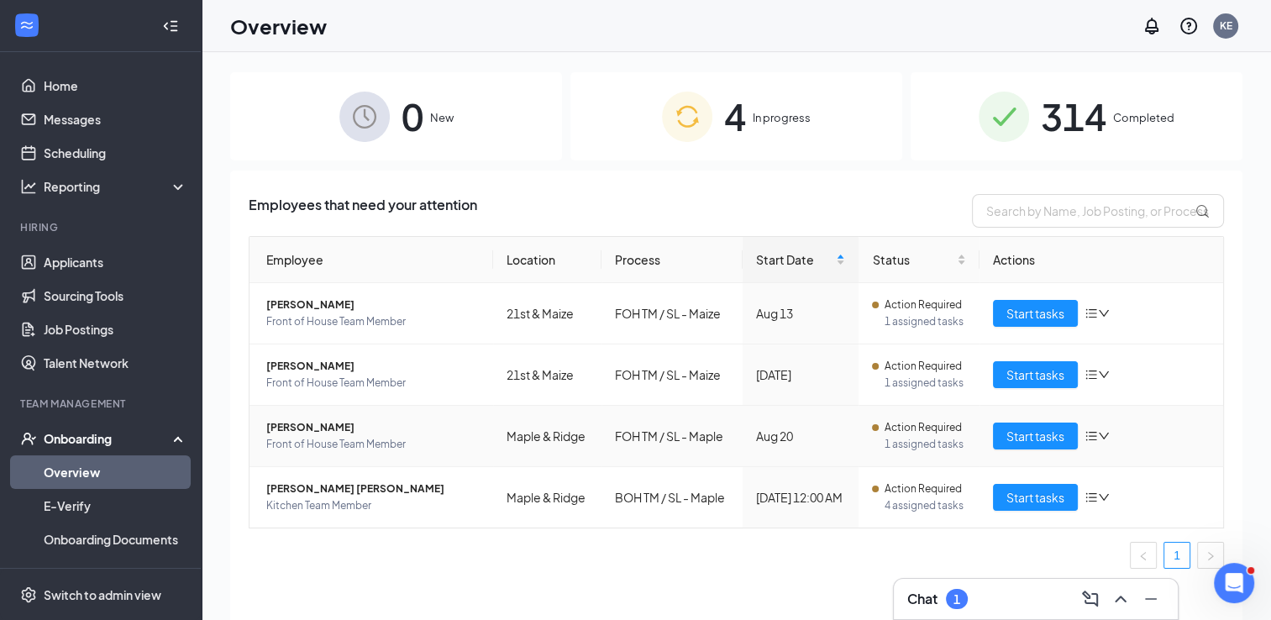
click at [336, 430] on span "[PERSON_NAME]" at bounding box center [372, 427] width 213 height 17
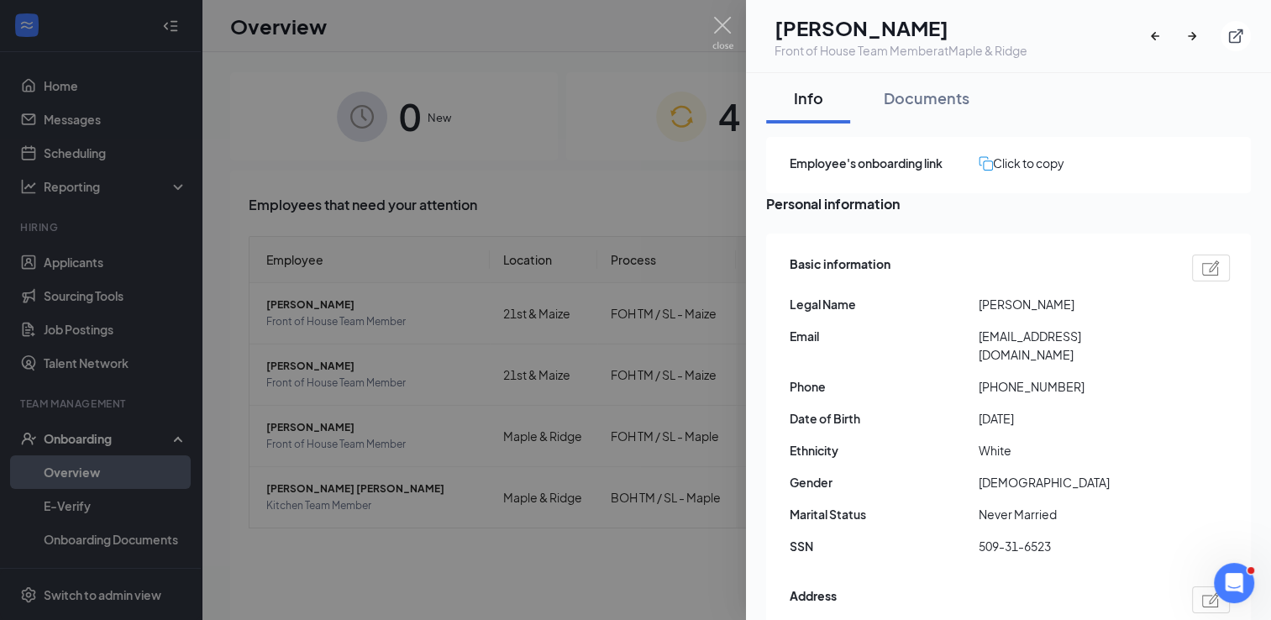
click at [676, 152] on div at bounding box center [635, 310] width 1271 height 620
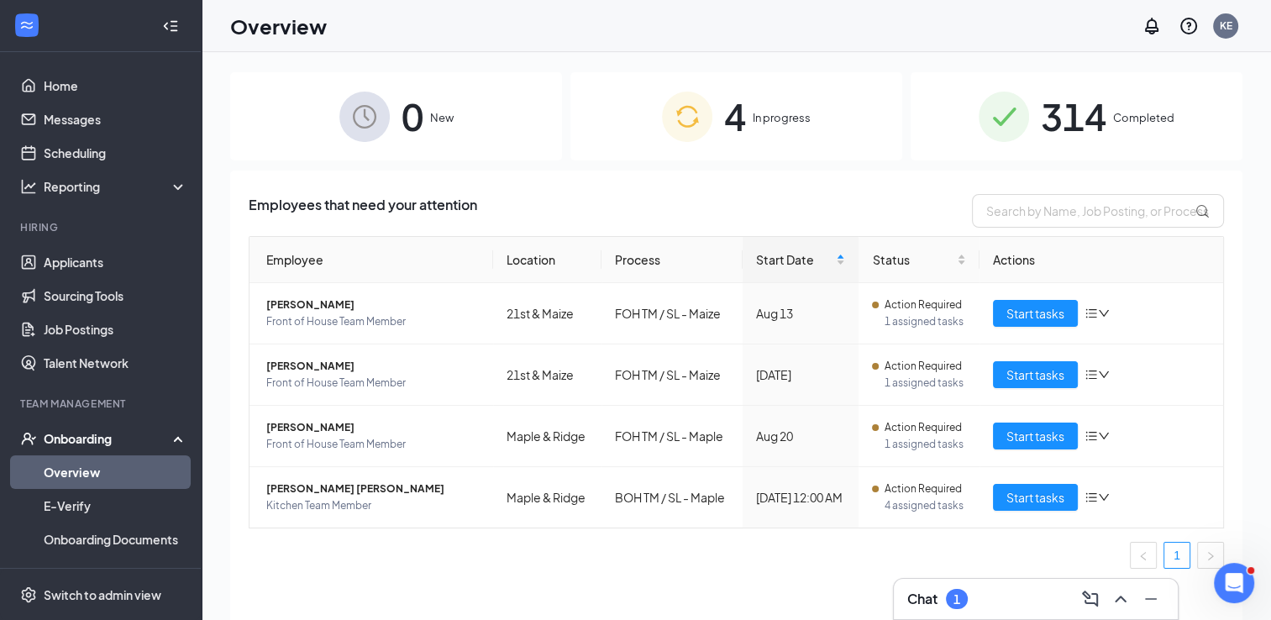
click at [967, 596] on div "Chat 1" at bounding box center [938, 599] width 61 height 20
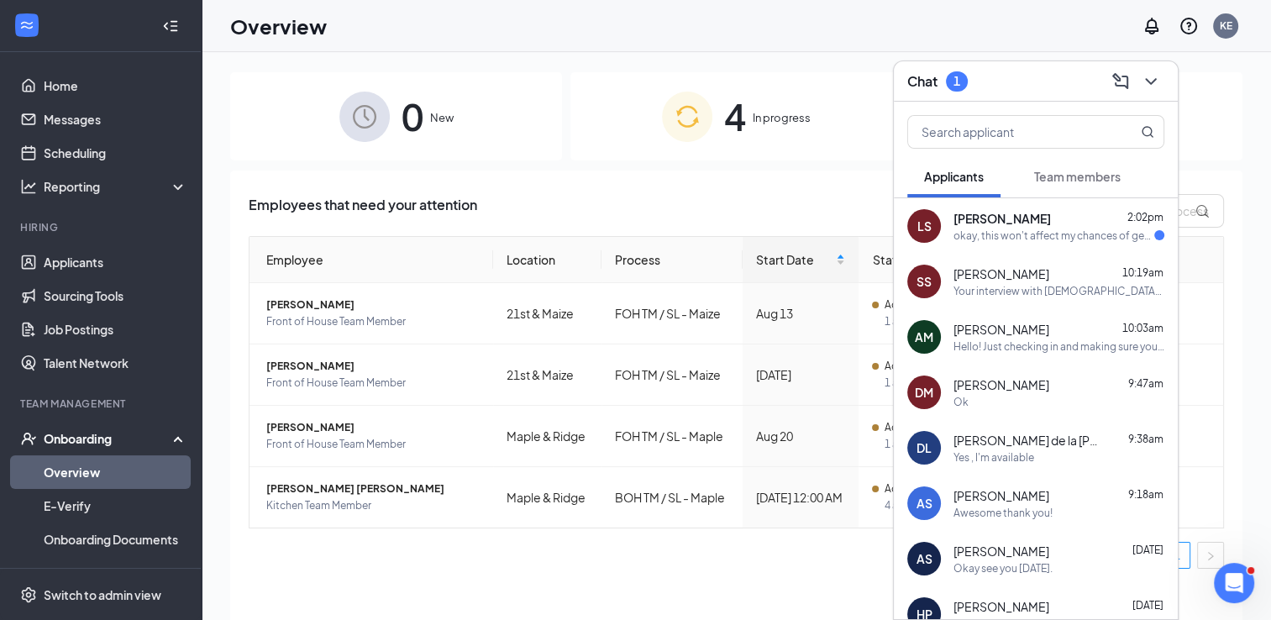
click at [1027, 240] on div "okay, this won't affect my chances of getting hired will it? otherwise i can ju…" at bounding box center [1054, 236] width 201 height 14
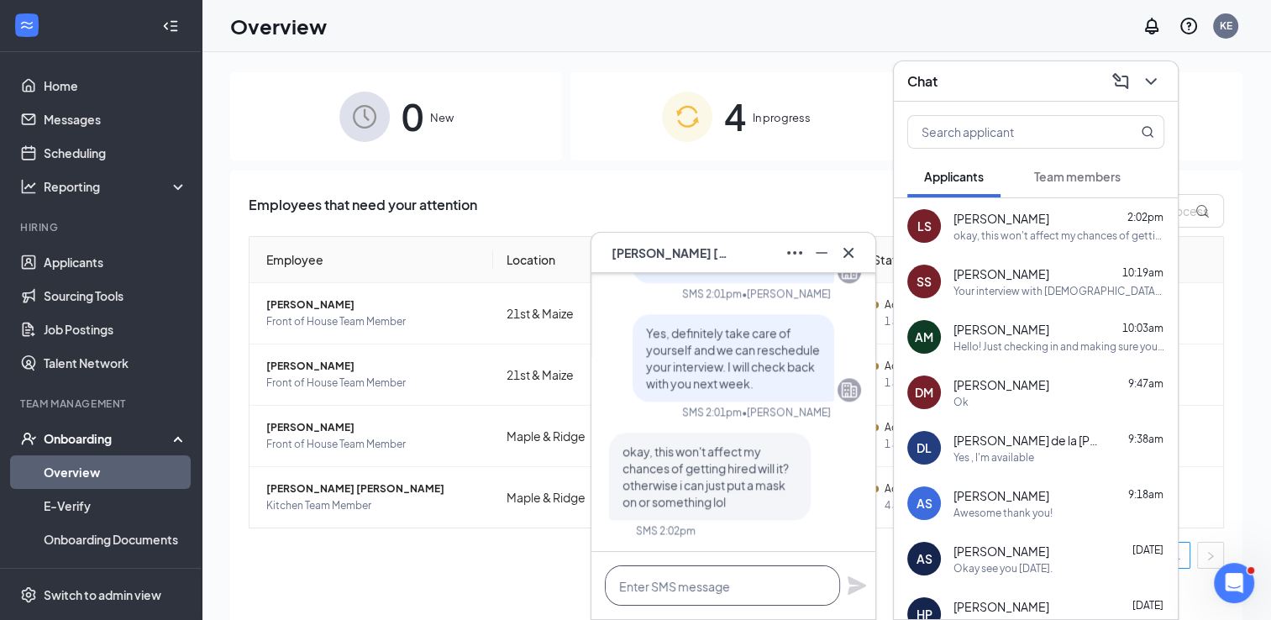
click at [635, 596] on textarea at bounding box center [722, 586] width 235 height 40
type textarea "N"
type textarea "I"
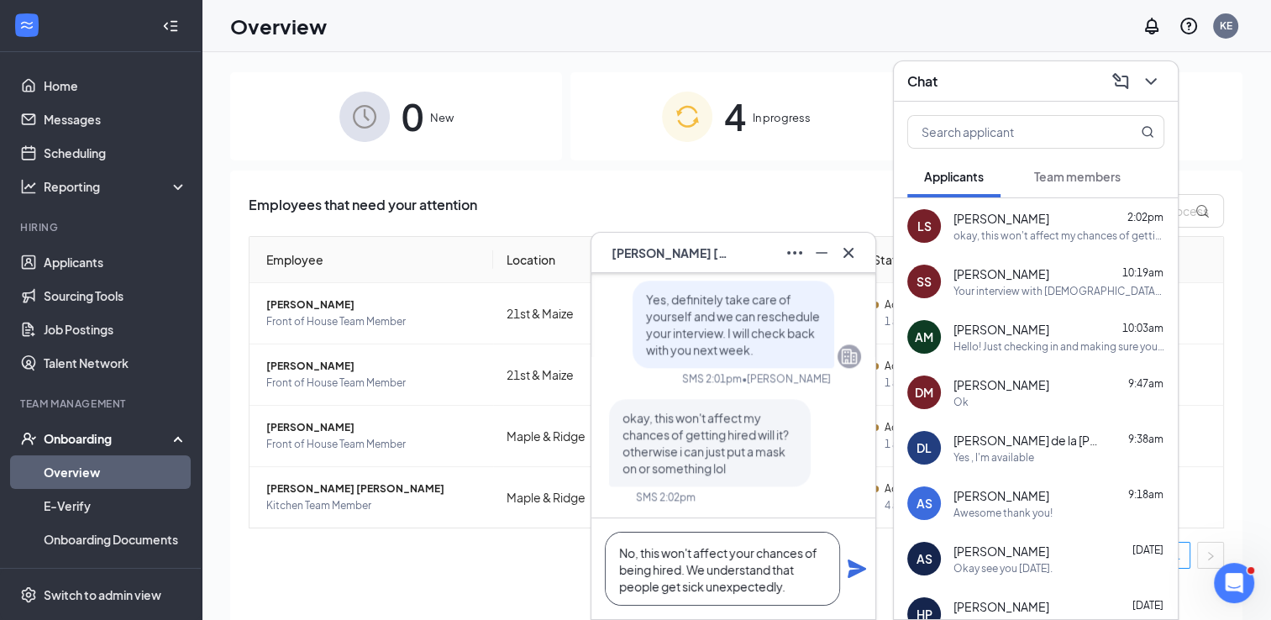
type textarea "No, this won't affect your chances of being hired. We understand that people ge…"
click at [864, 565] on icon "Plane" at bounding box center [857, 569] width 20 height 20
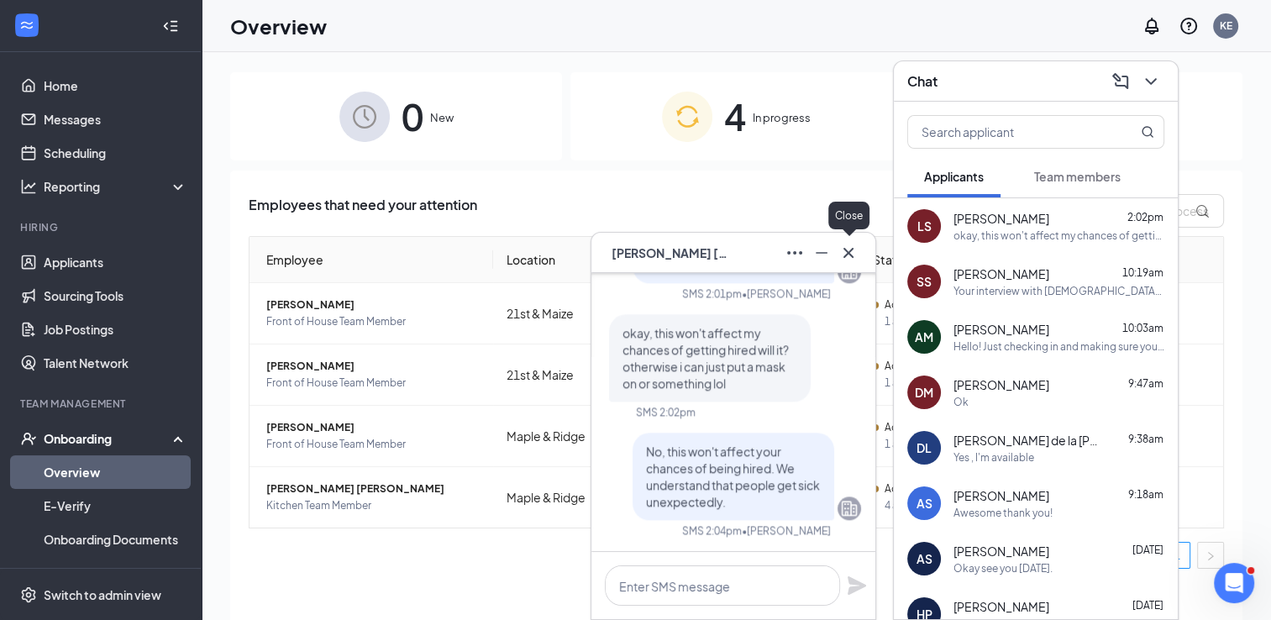
click at [856, 260] on icon "Cross" at bounding box center [849, 253] width 20 height 20
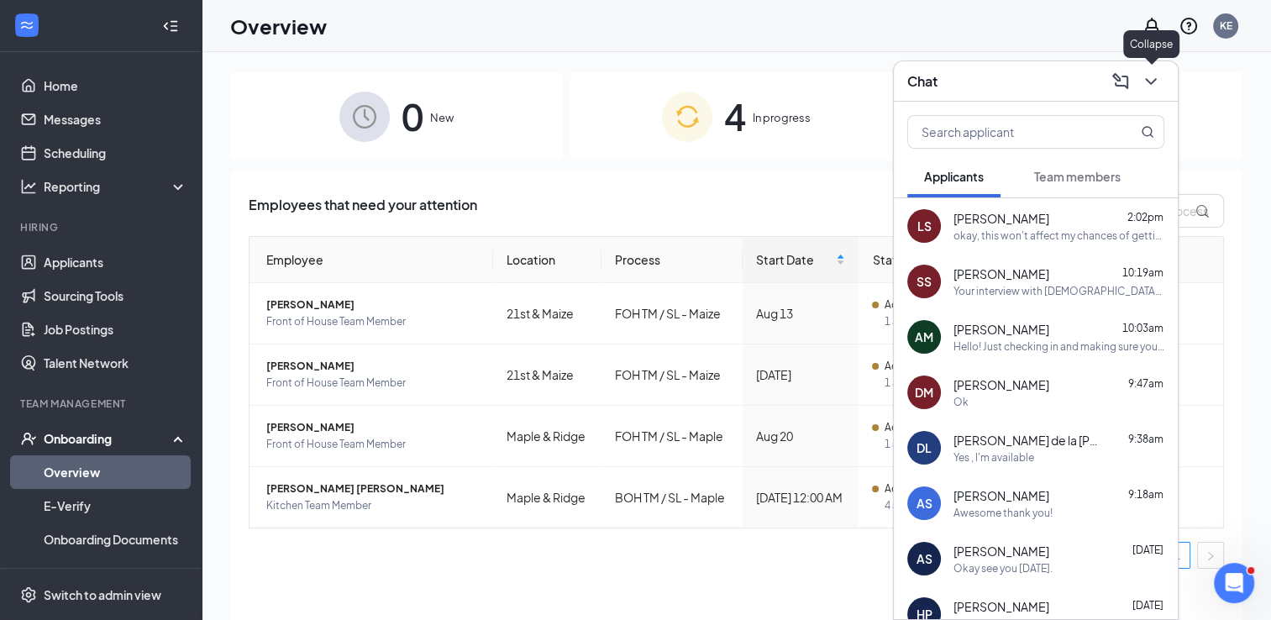
click at [1145, 75] on icon "ChevronDown" at bounding box center [1151, 81] width 20 height 20
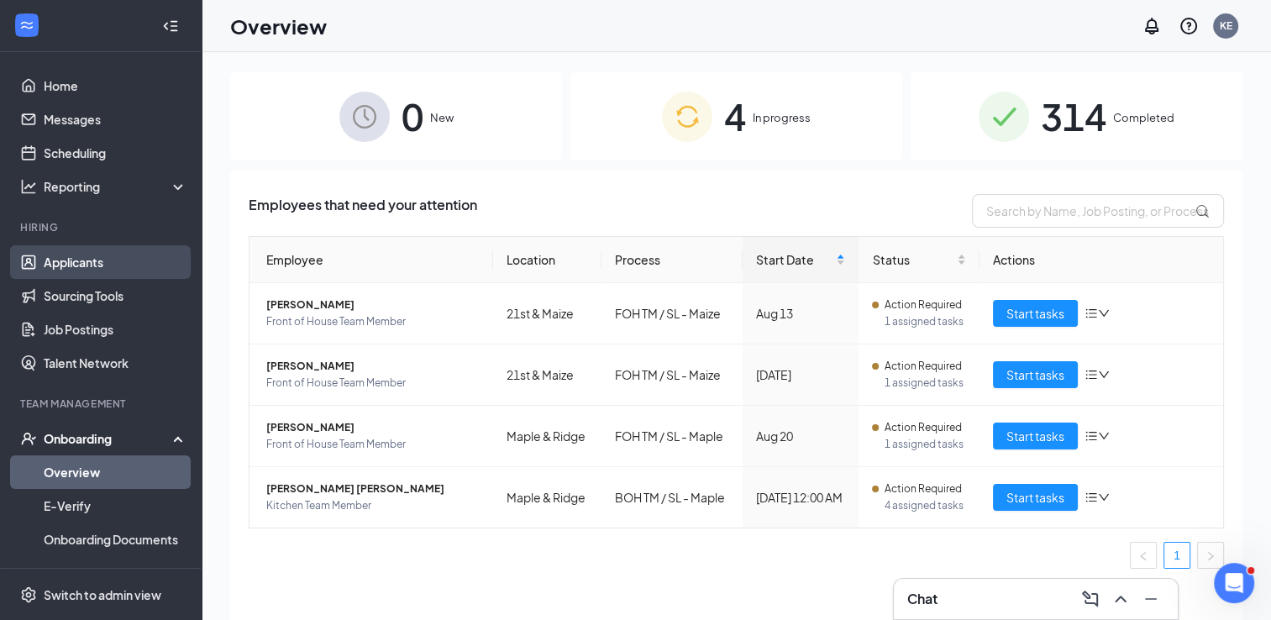
click at [61, 255] on link "Applicants" at bounding box center [116, 262] width 144 height 34
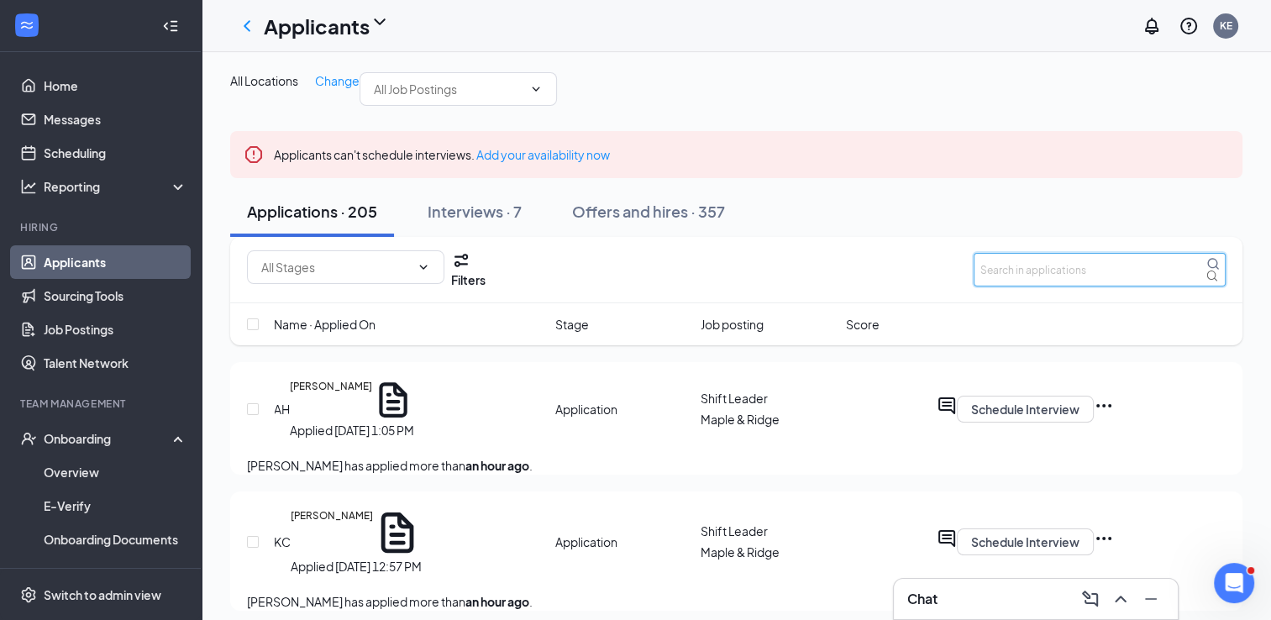
click at [1013, 287] on input "text" at bounding box center [1100, 270] width 252 height 34
type input "[PERSON_NAME]"
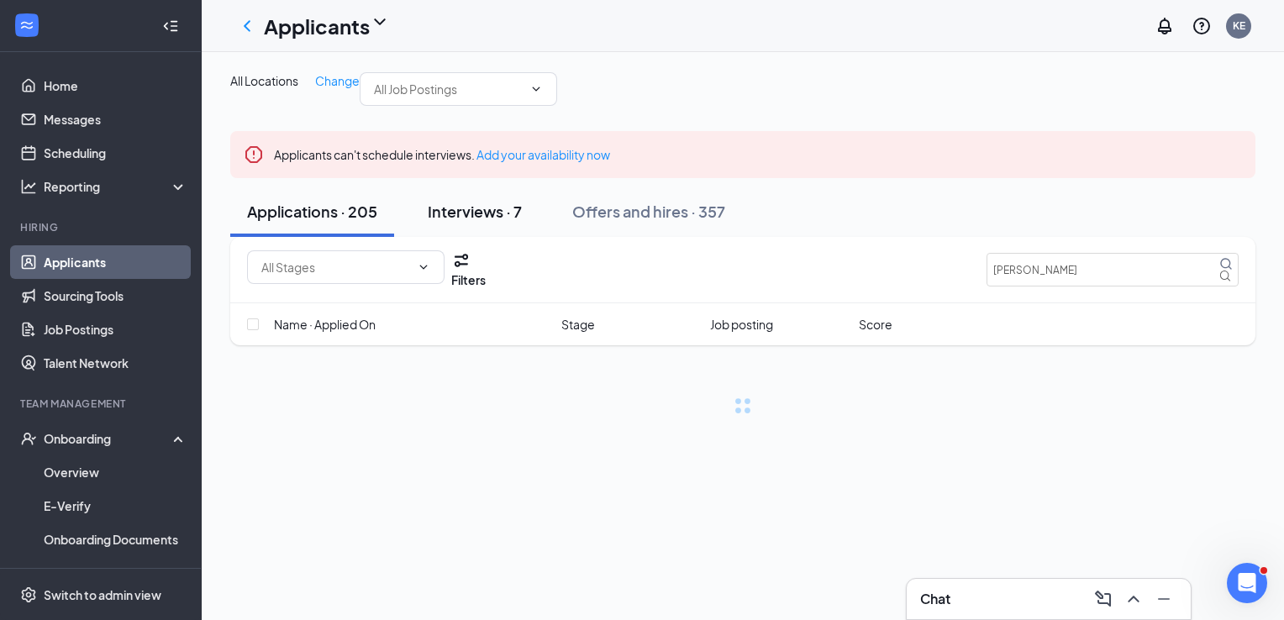
click at [454, 222] on div "Interviews · 7" at bounding box center [475, 211] width 94 height 21
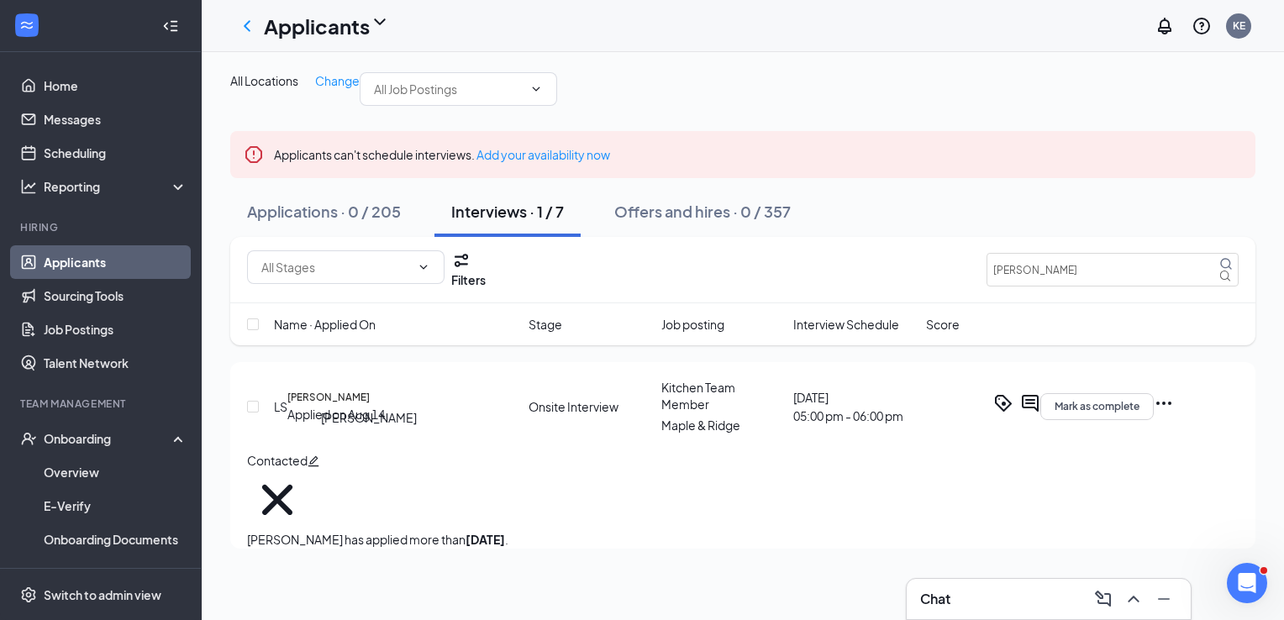
click at [363, 405] on h5 "[PERSON_NAME]" at bounding box center [328, 397] width 82 height 15
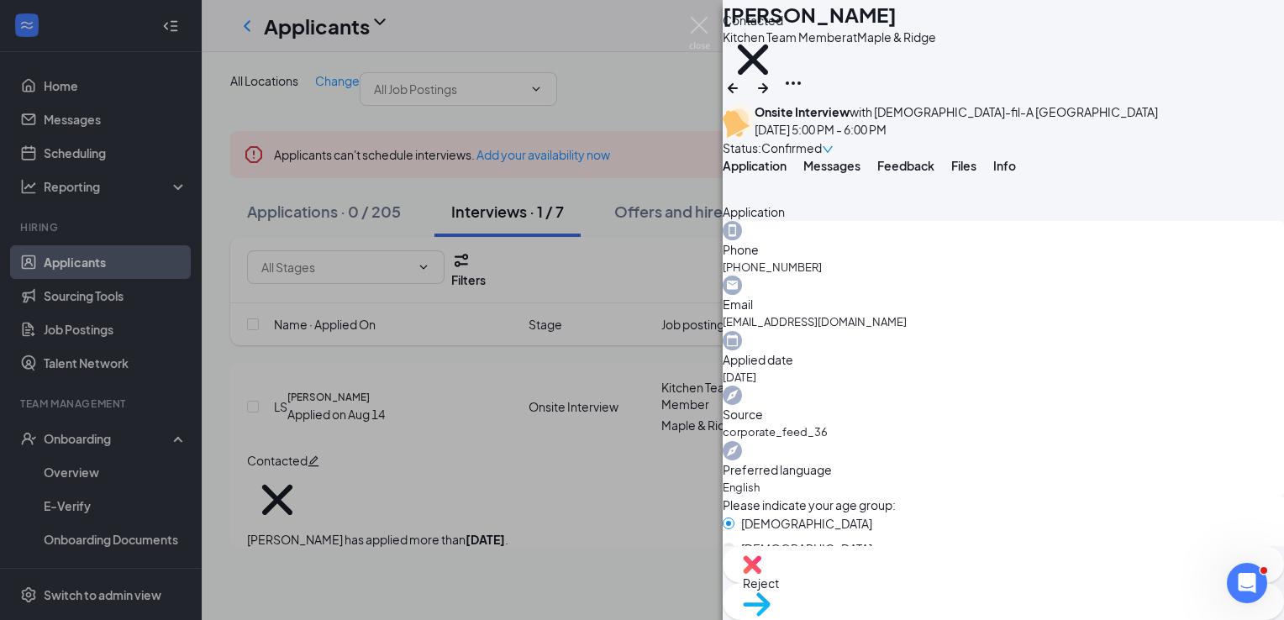
scroll to position [560, 0]
click at [861, 173] on span "Messages" at bounding box center [831, 165] width 57 height 15
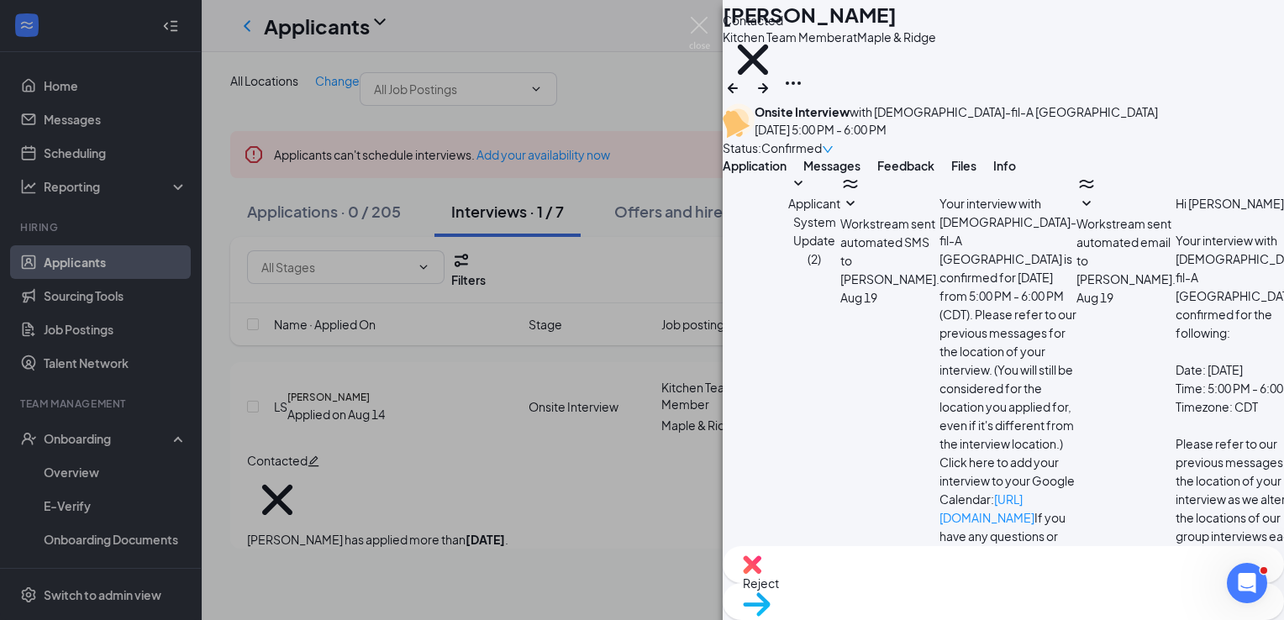
scroll to position [441, 0]
click at [699, 22] on img at bounding box center [699, 33] width 21 height 33
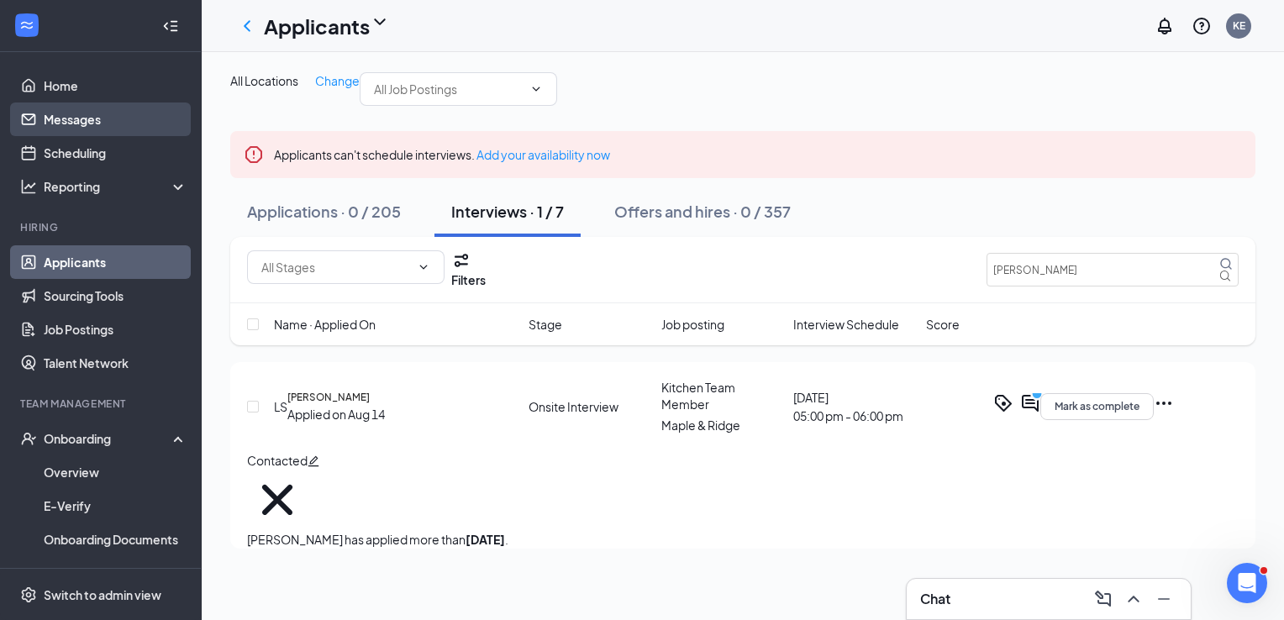
click at [93, 112] on link "Messages" at bounding box center [116, 120] width 144 height 34
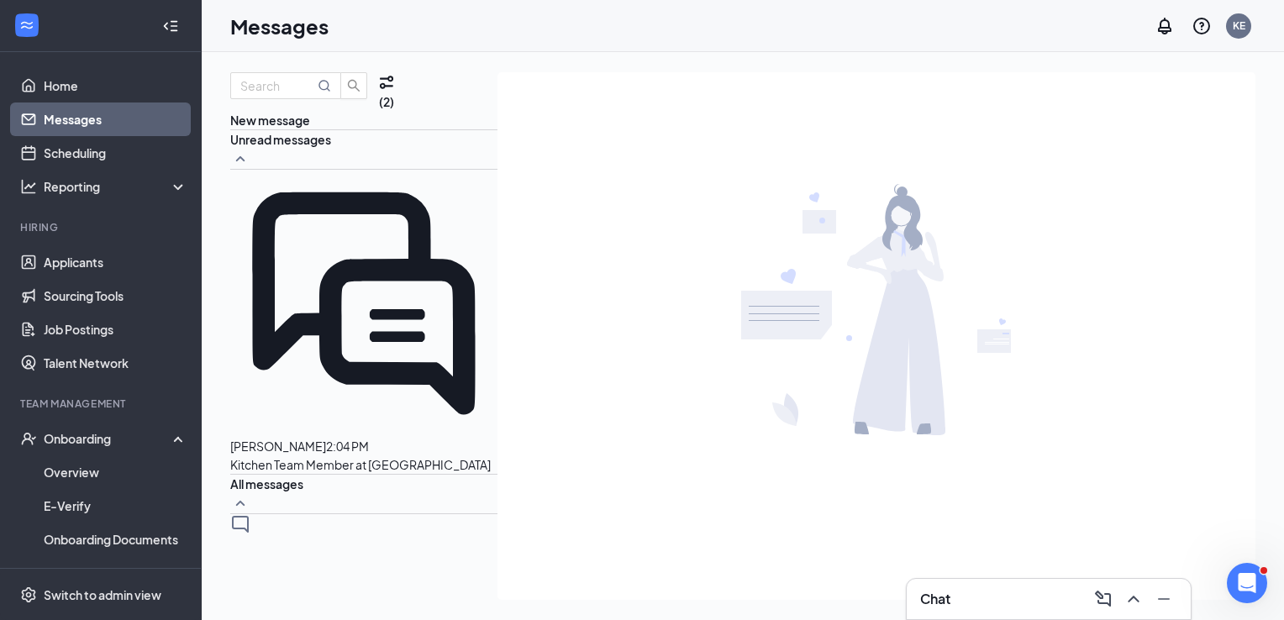
click at [330, 455] on p "Kitchen Team Member at [GEOGRAPHIC_DATA]" at bounding box center [360, 464] width 261 height 18
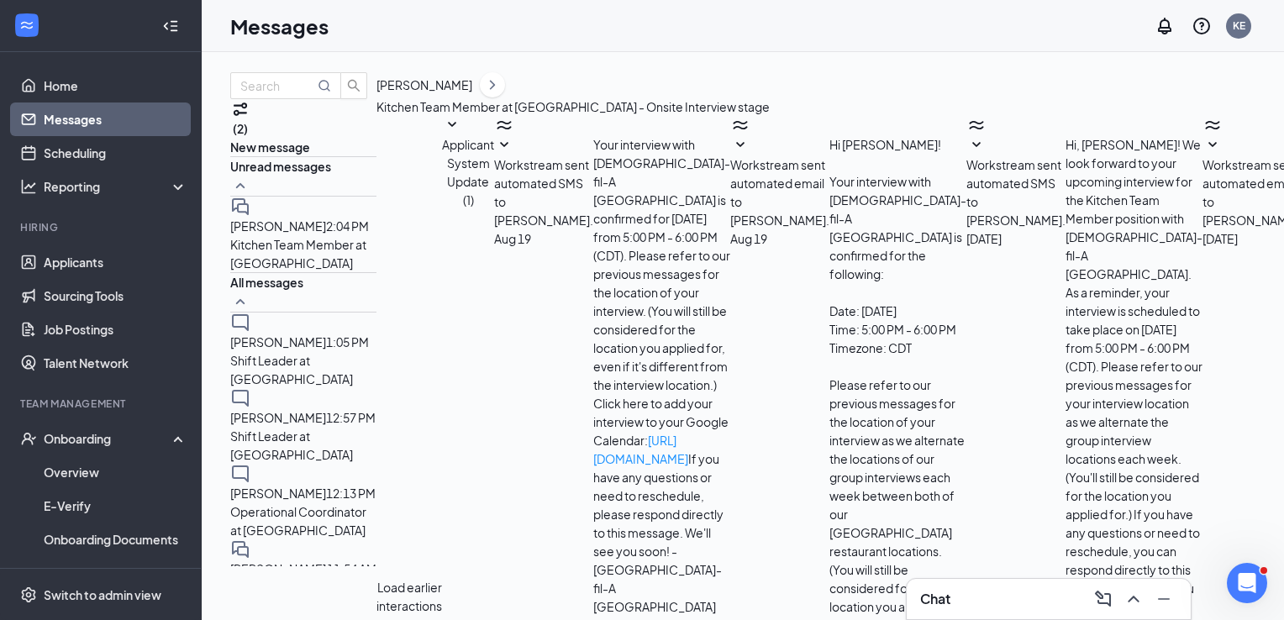
scroll to position [632, 0]
type textarea "Y"
type textarea "Hopefully you get to feeling better soon. Talk to you next week."
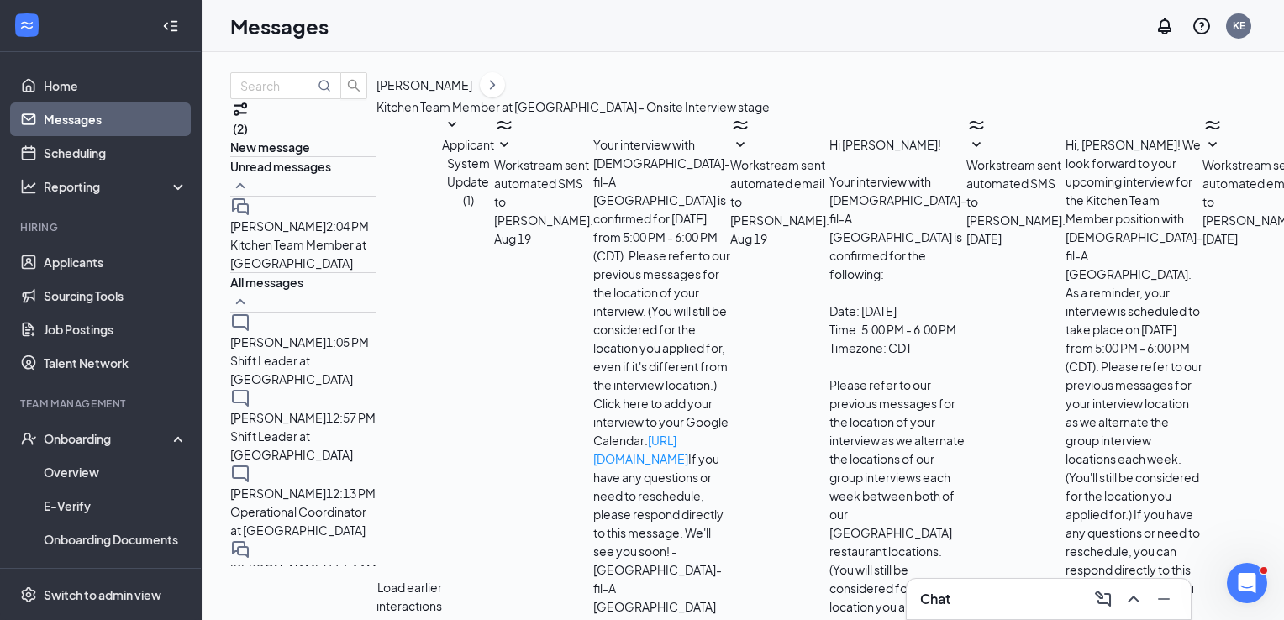
checkbox input "true"
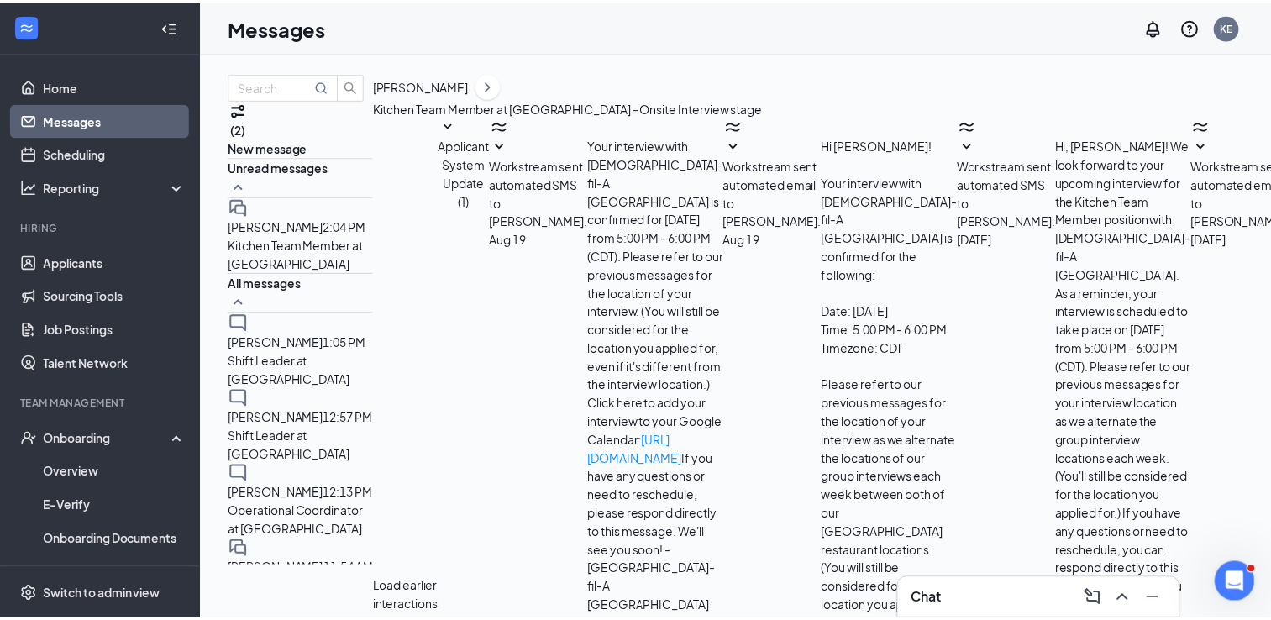
scroll to position [813, 0]
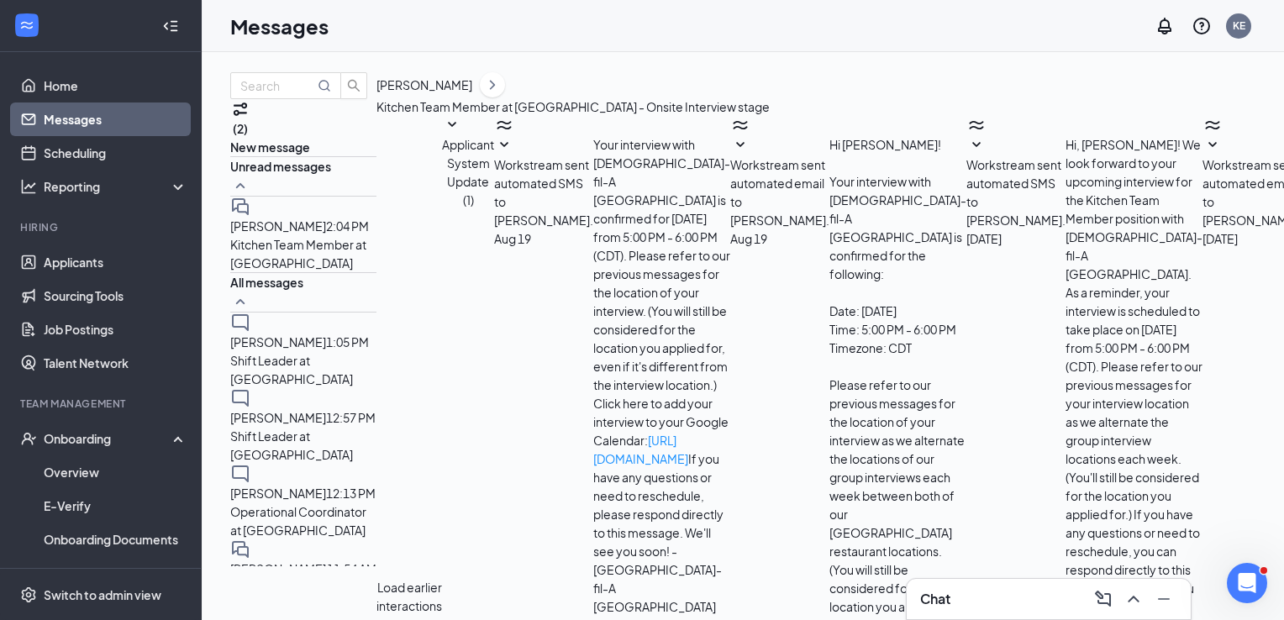
click at [733, 15] on div "Messages KE" at bounding box center [743, 26] width 1082 height 52
click at [71, 261] on link "Applicants" at bounding box center [116, 262] width 144 height 34
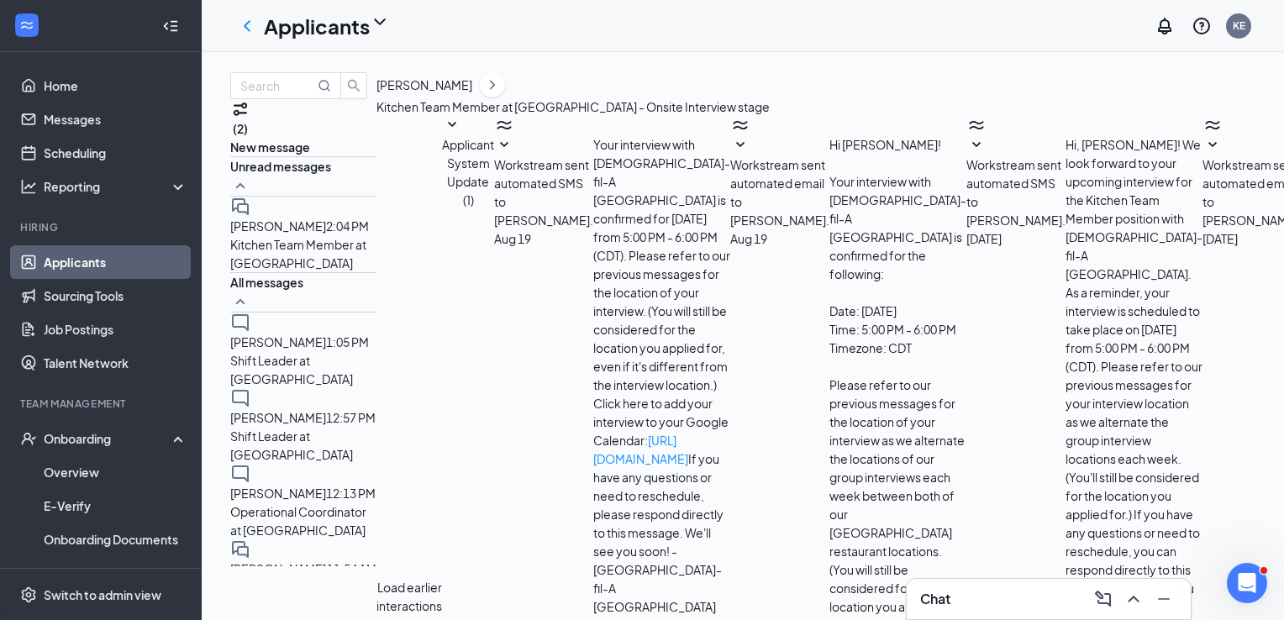
click at [71, 261] on link "Applicants" at bounding box center [116, 262] width 144 height 34
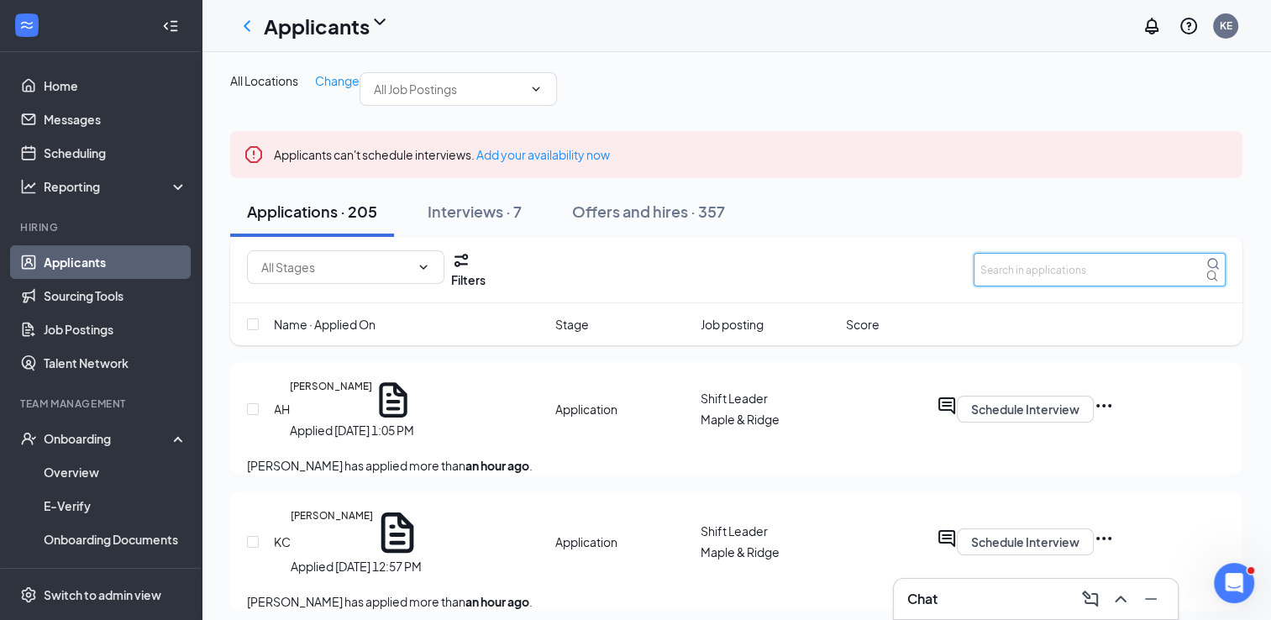
click at [1019, 287] on input "text" at bounding box center [1100, 270] width 252 height 34
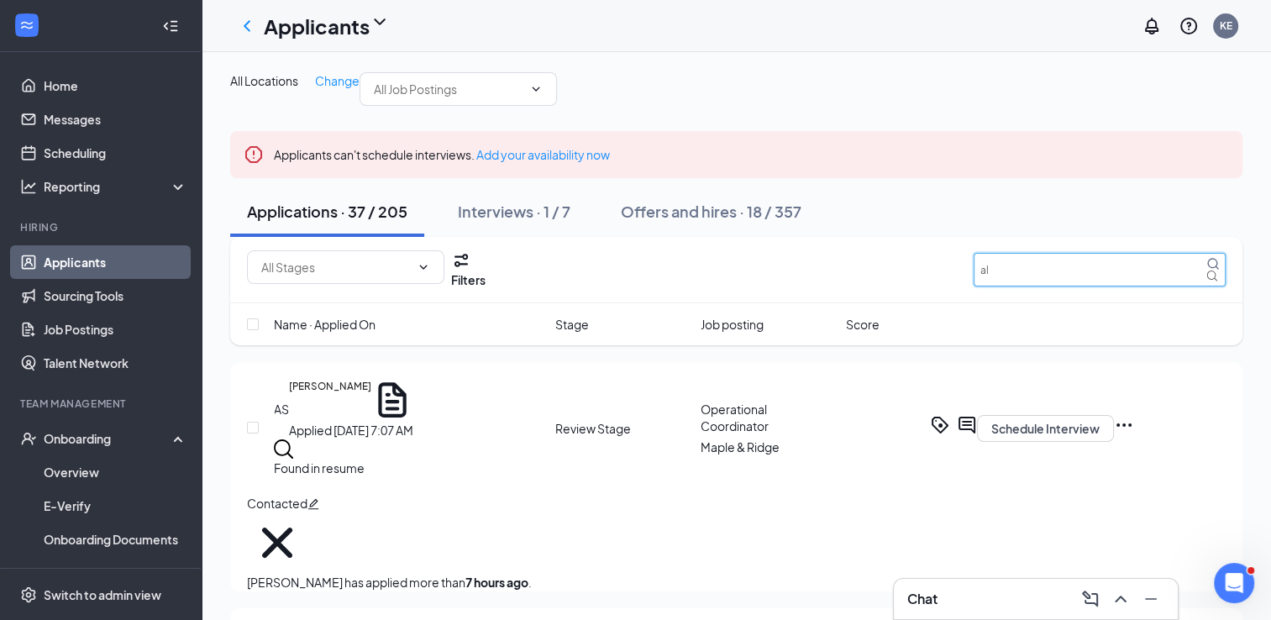
type input "a"
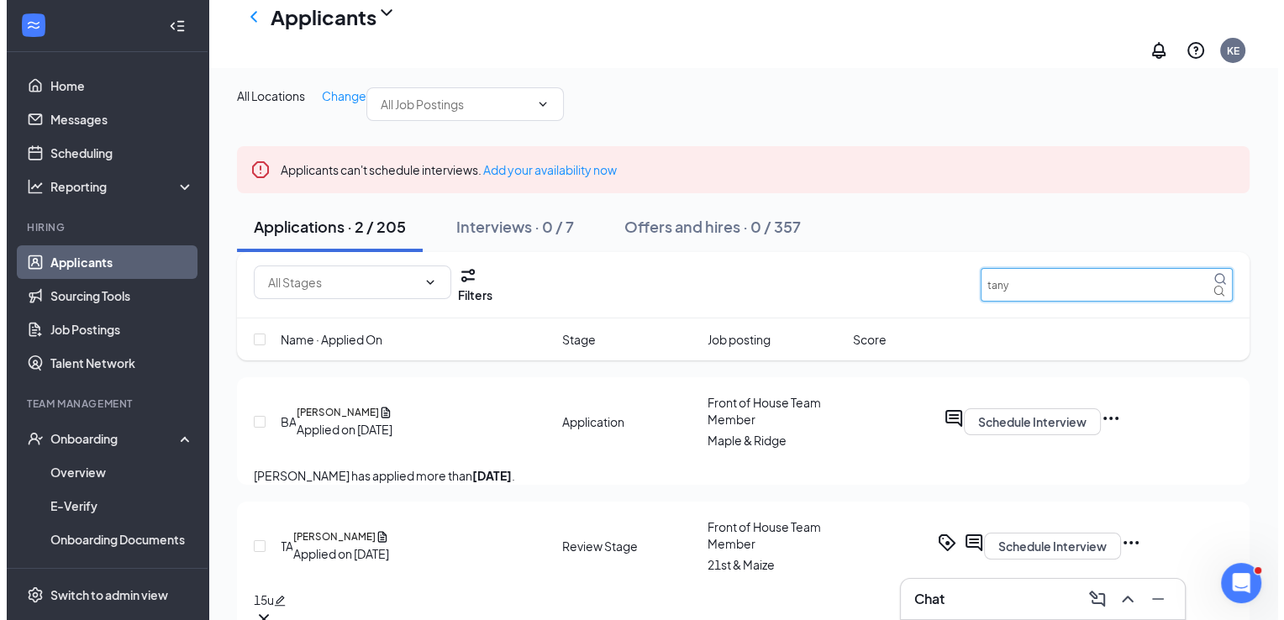
scroll to position [105, 0]
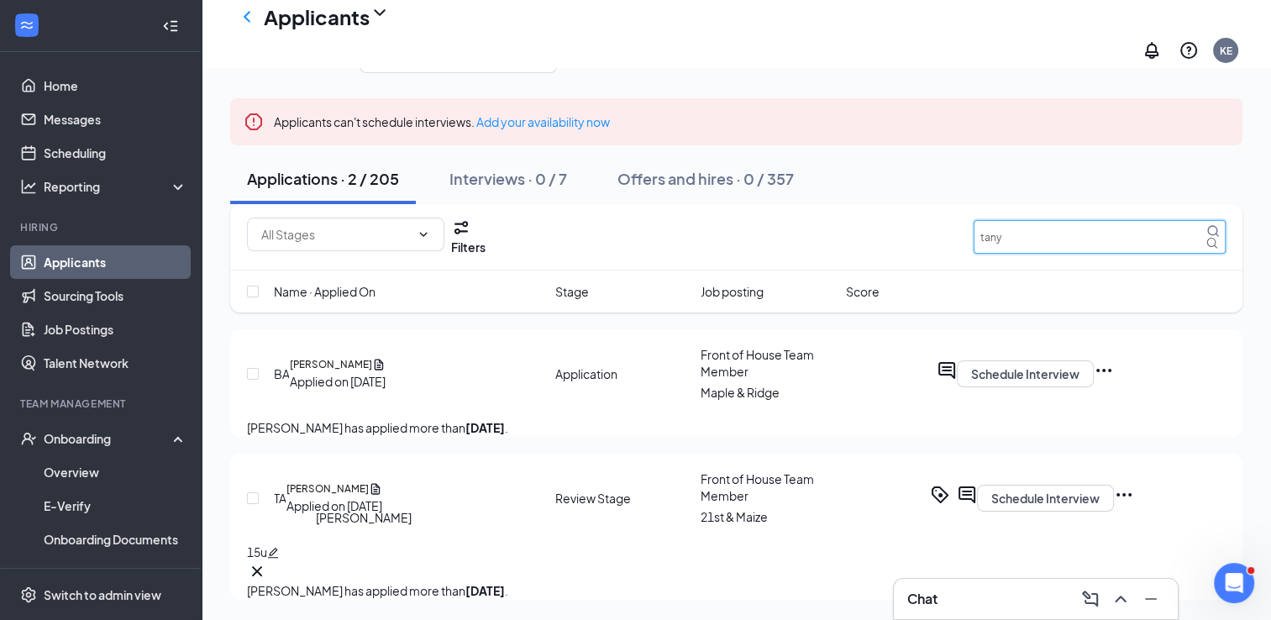
type input "tany"
click at [334, 497] on h5 "[PERSON_NAME]" at bounding box center [328, 489] width 82 height 15
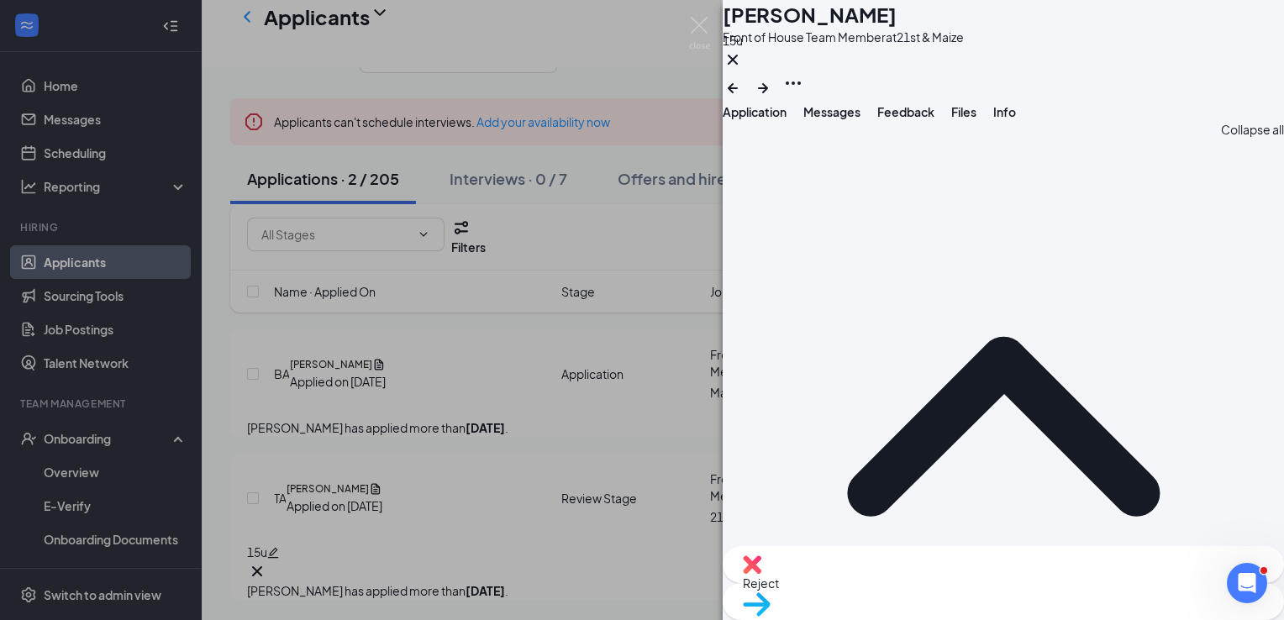
click at [861, 119] on span "Messages" at bounding box center [831, 111] width 57 height 15
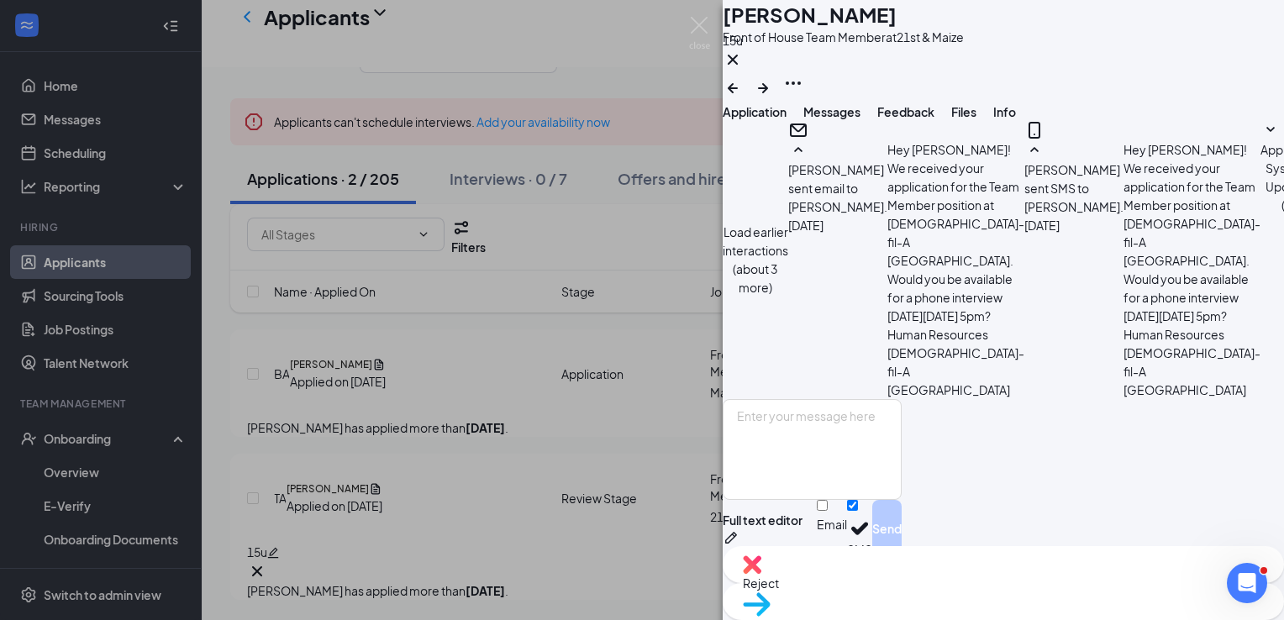
scroll to position [1148, 0]
click at [866, 452] on textarea at bounding box center [812, 449] width 179 height 101
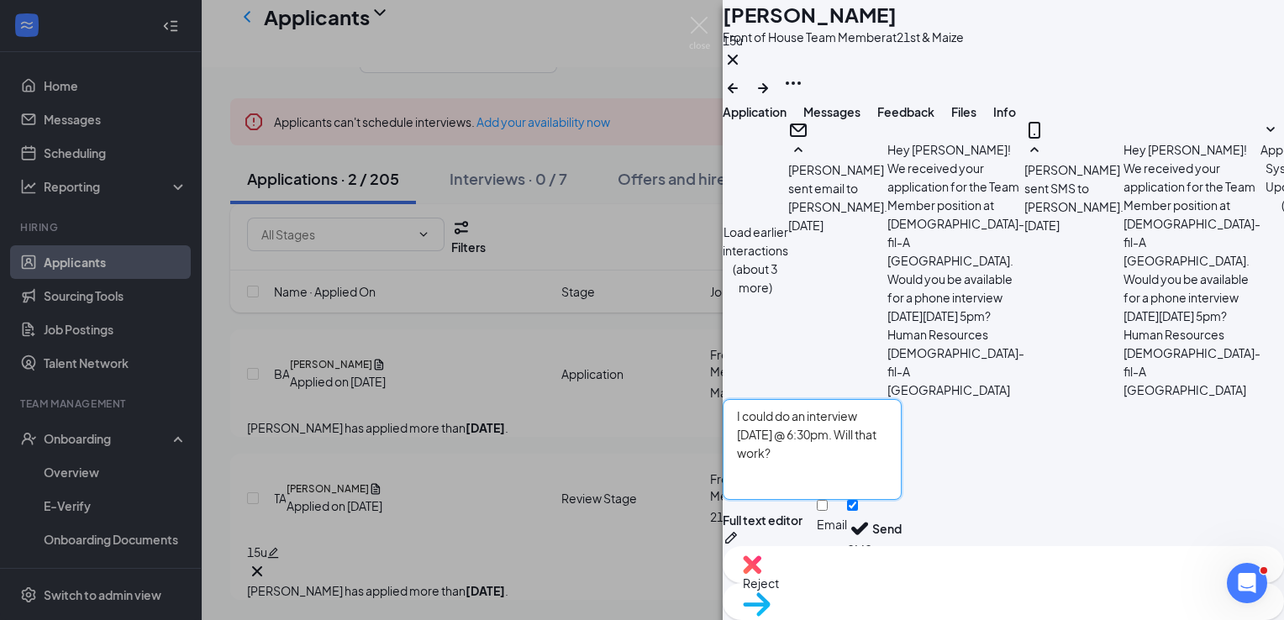
type textarea "I could do an interview [DATE] @ 6:30pm. Will that work?"
click at [828, 511] on input "Email" at bounding box center [822, 505] width 11 height 11
checkbox input "true"
click at [902, 508] on div "I could do an interview [DATE] @ 6:30pm. Will that work? Full text editor Email…" at bounding box center [812, 481] width 179 height 164
click at [902, 514] on button "Send" at bounding box center [886, 531] width 29 height 63
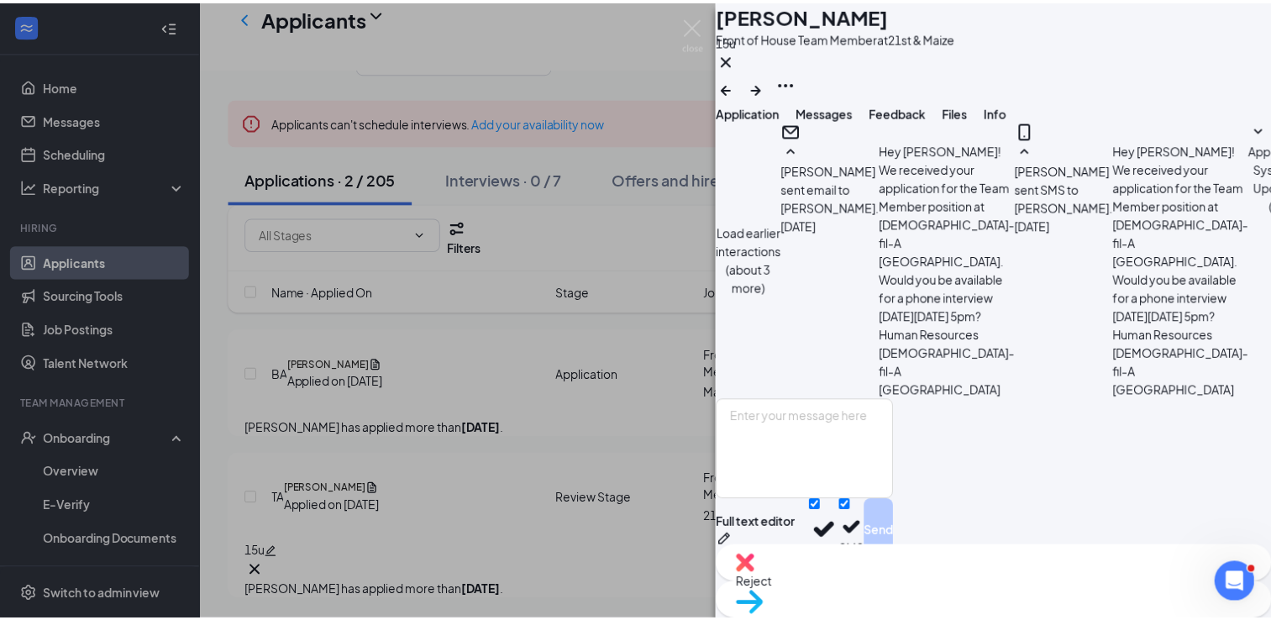
scroll to position [1329, 0]
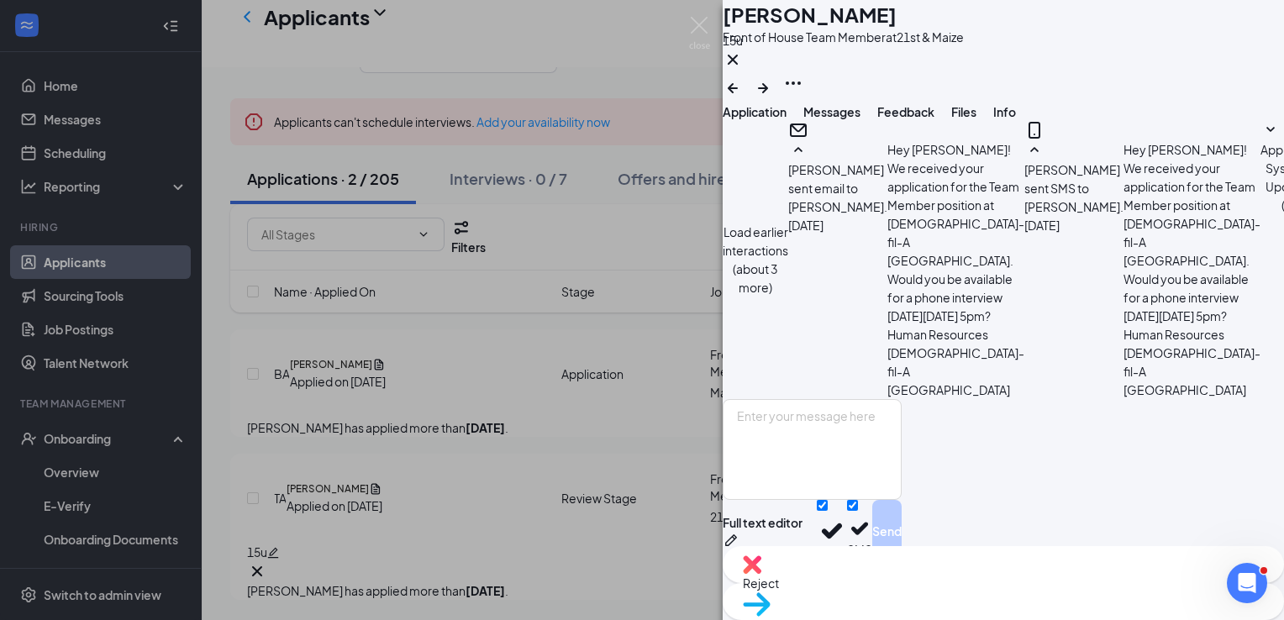
click at [661, 431] on div "TA [PERSON_NAME] Front of House Team Member at 21st & Maize 15u Application Mes…" at bounding box center [642, 310] width 1284 height 620
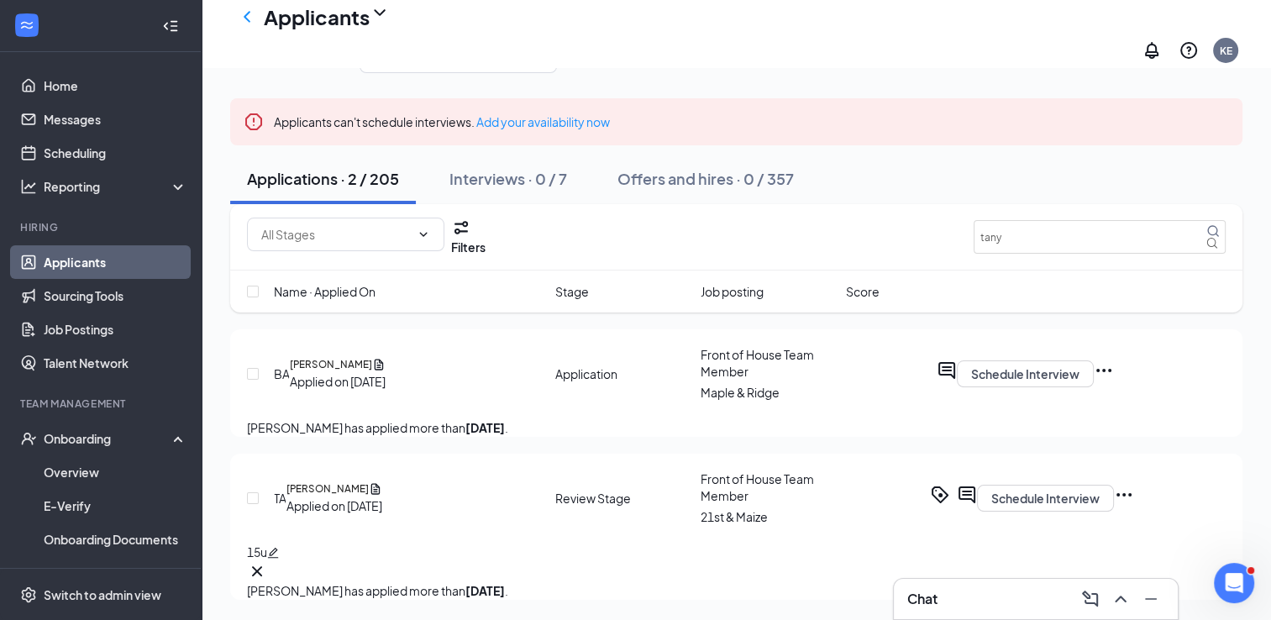
click at [1229, 112] on icon "Cross" at bounding box center [1229, 112] width 0 height 0
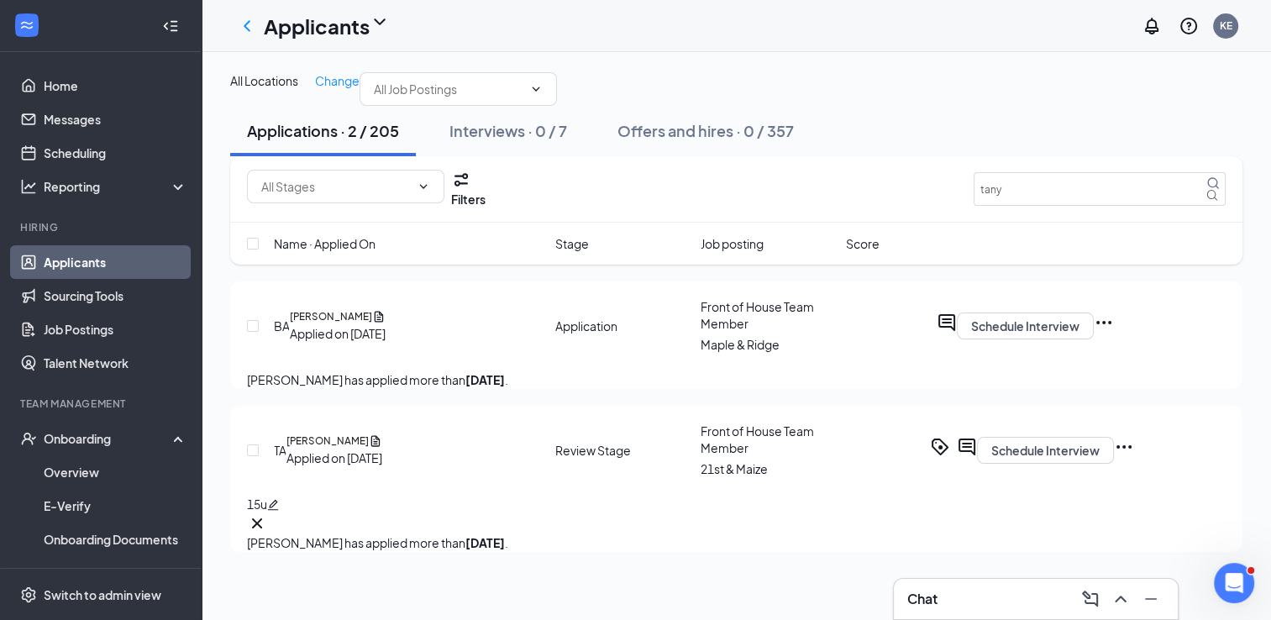
scroll to position [24, 0]
click at [1116, 206] on input "tany" at bounding box center [1100, 189] width 252 height 34
type input "t"
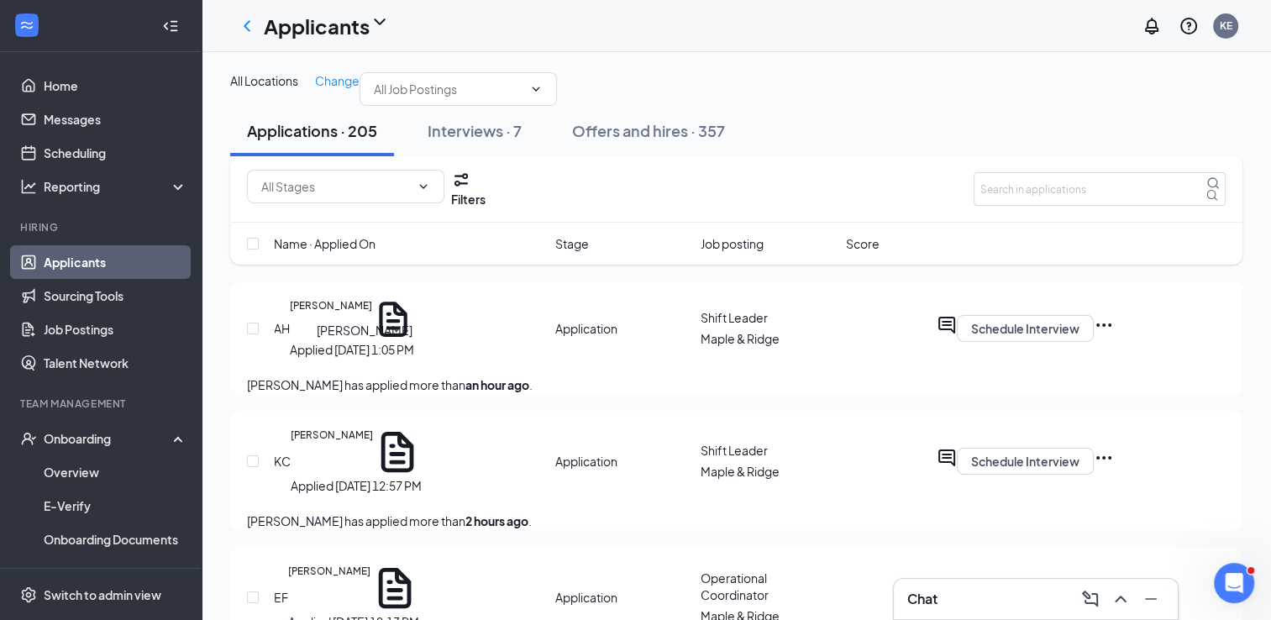
click at [367, 340] on h5 "[PERSON_NAME]" at bounding box center [331, 319] width 82 height 42
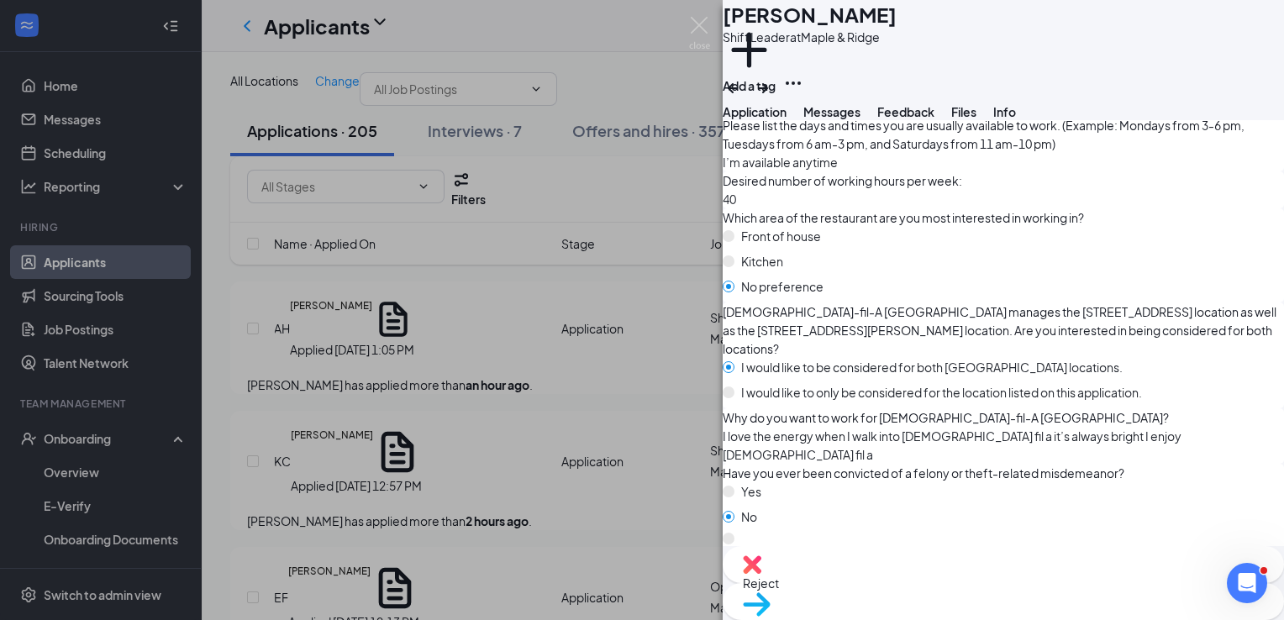
scroll to position [1052, 0]
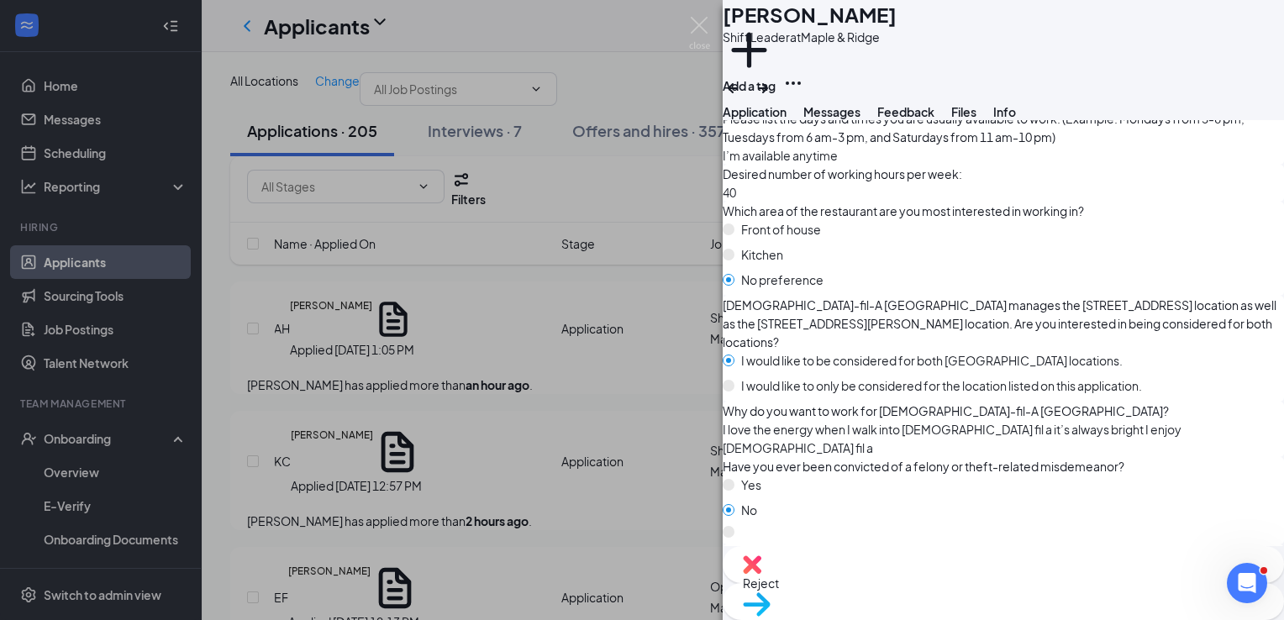
click at [861, 119] on span "Messages" at bounding box center [831, 111] width 57 height 15
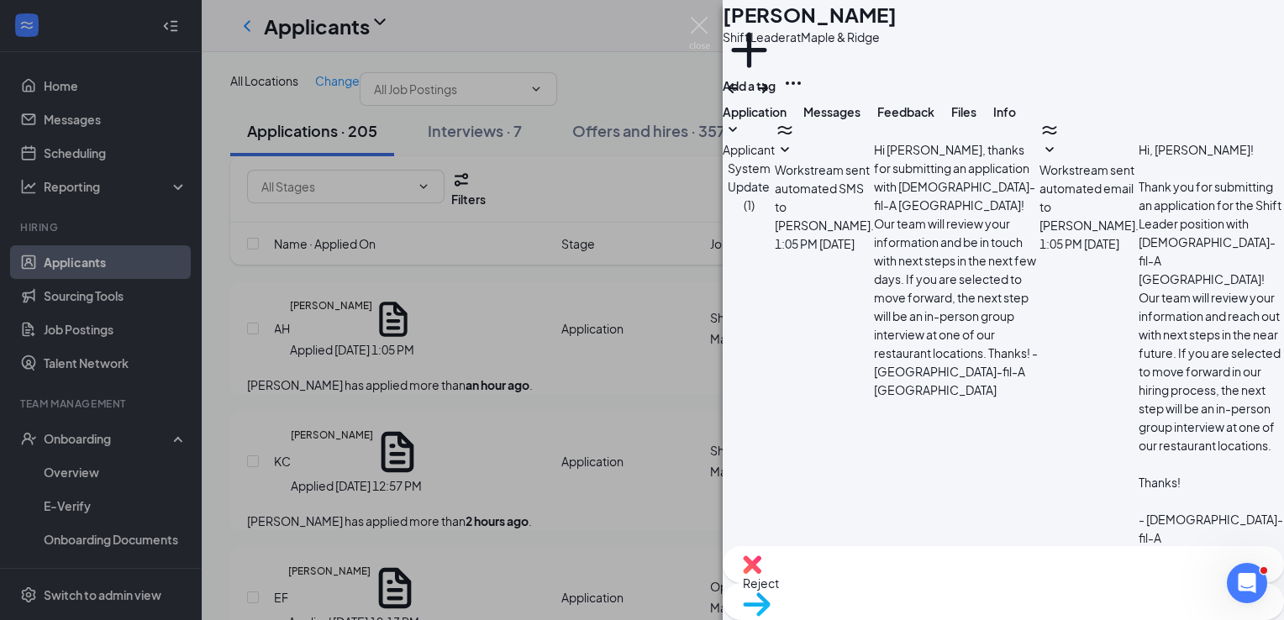
click at [820, 566] on textarea at bounding box center [812, 616] width 179 height 101
click at [820, 566] on textarea "Hey [PERSON_NAME]! We received your application for the Shift Leader position a…" at bounding box center [812, 616] width 179 height 101
click at [902, 566] on textarea "Hey [PERSON_NAME]! We received your application for the Shift Leader position a…" at bounding box center [812, 616] width 179 height 101
type textarea "Hey [PERSON_NAME]! We received your application for the Shift Leader position a…"
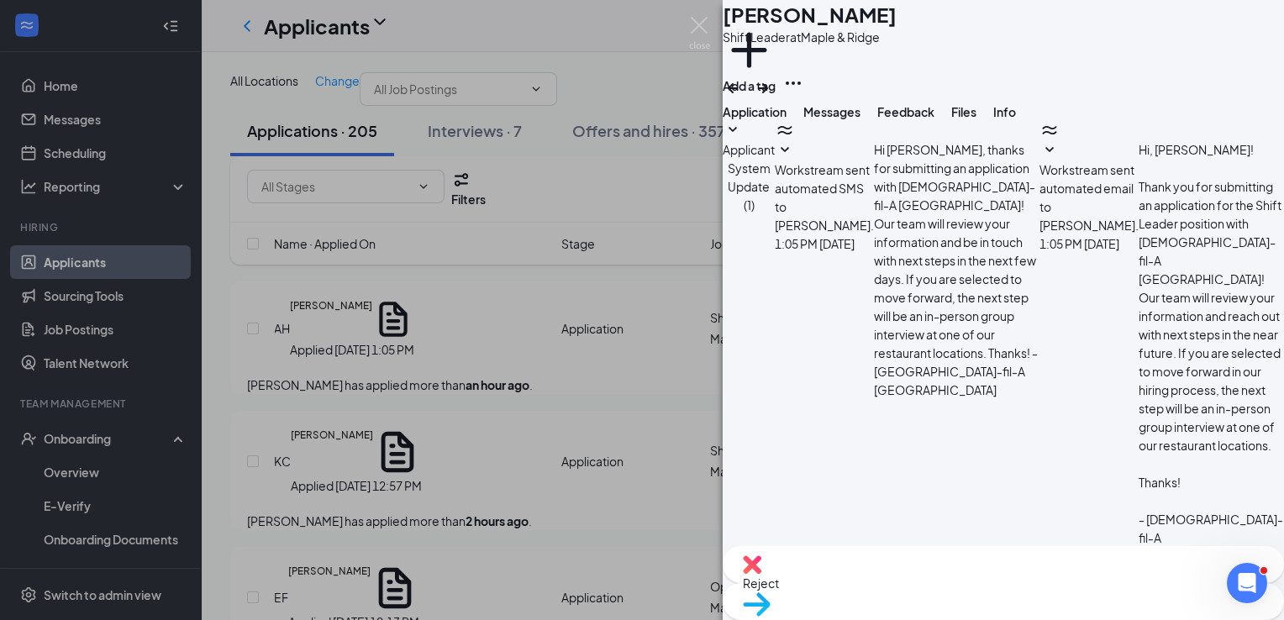
checkbox input "true"
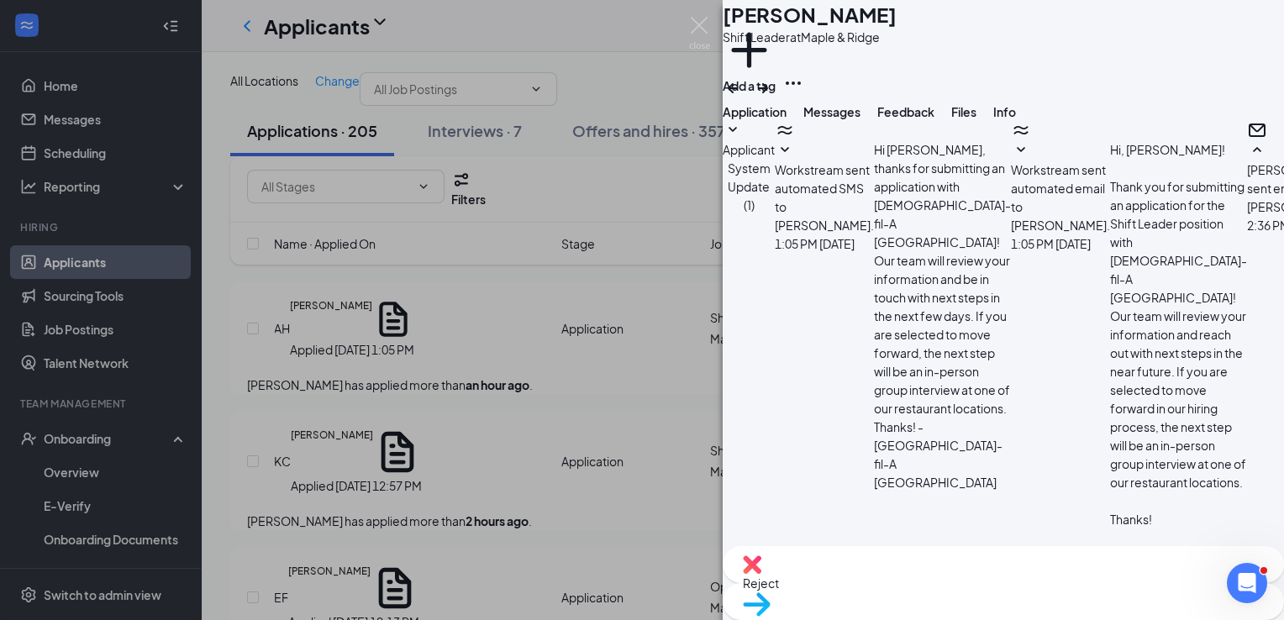
scroll to position [432, 0]
click at [1040, 596] on span "Move to stage" at bounding box center [1003, 626] width 521 height 18
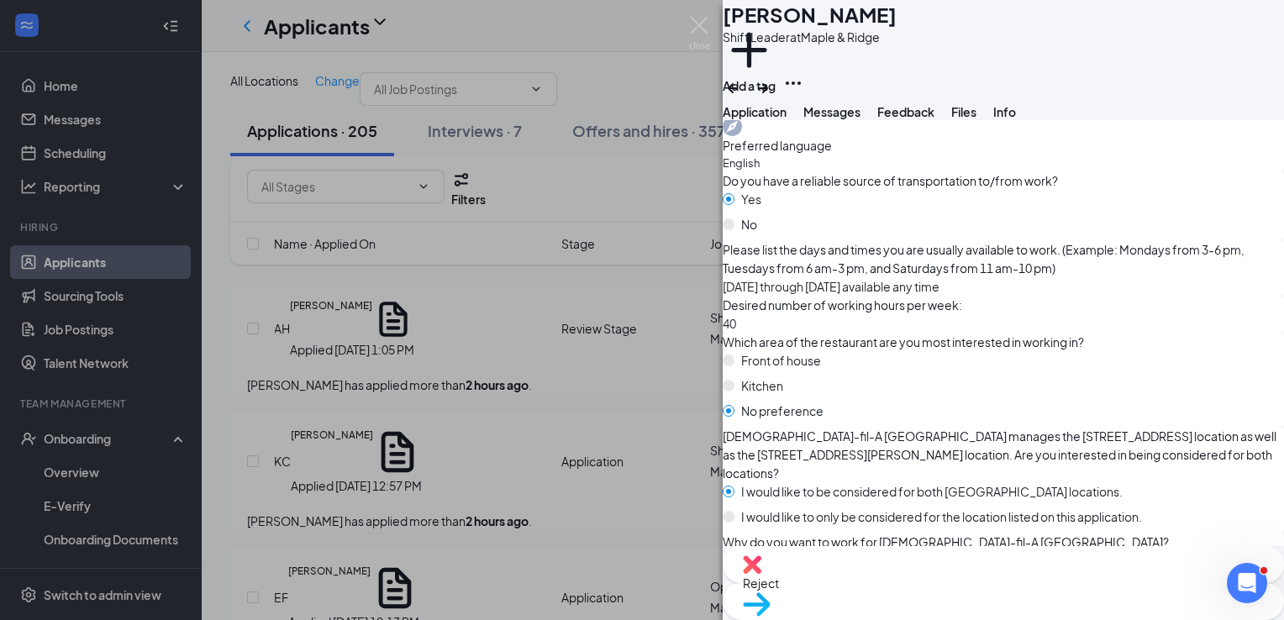
scroll to position [832, 0]
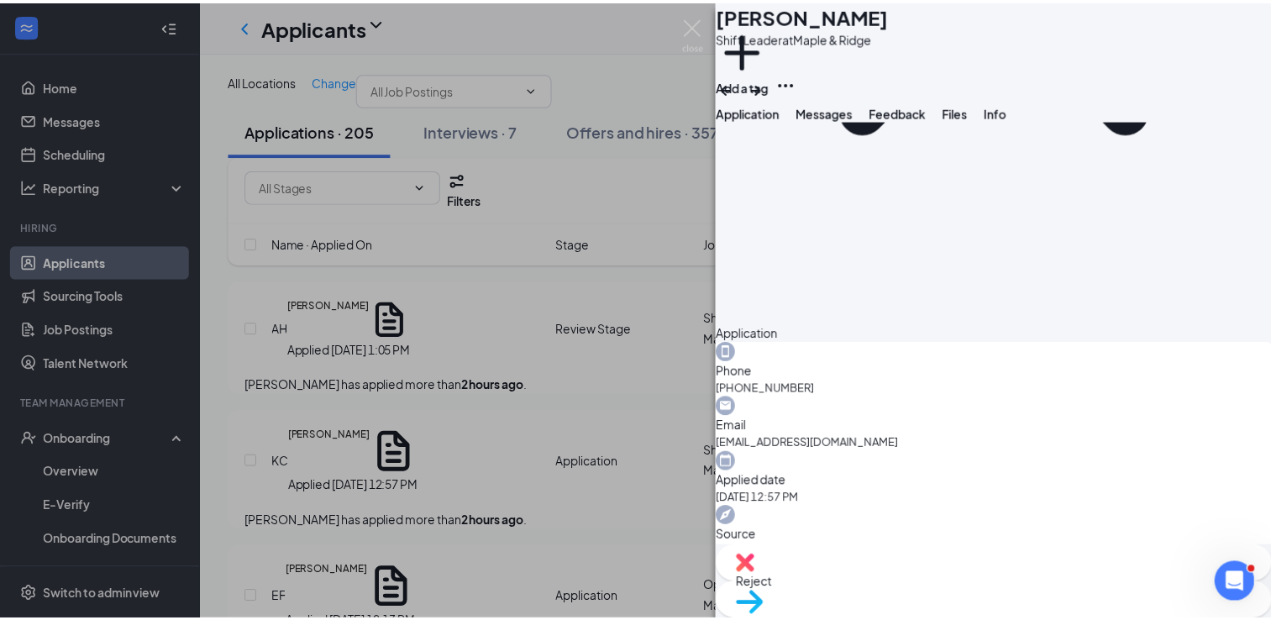
scroll to position [328, 0]
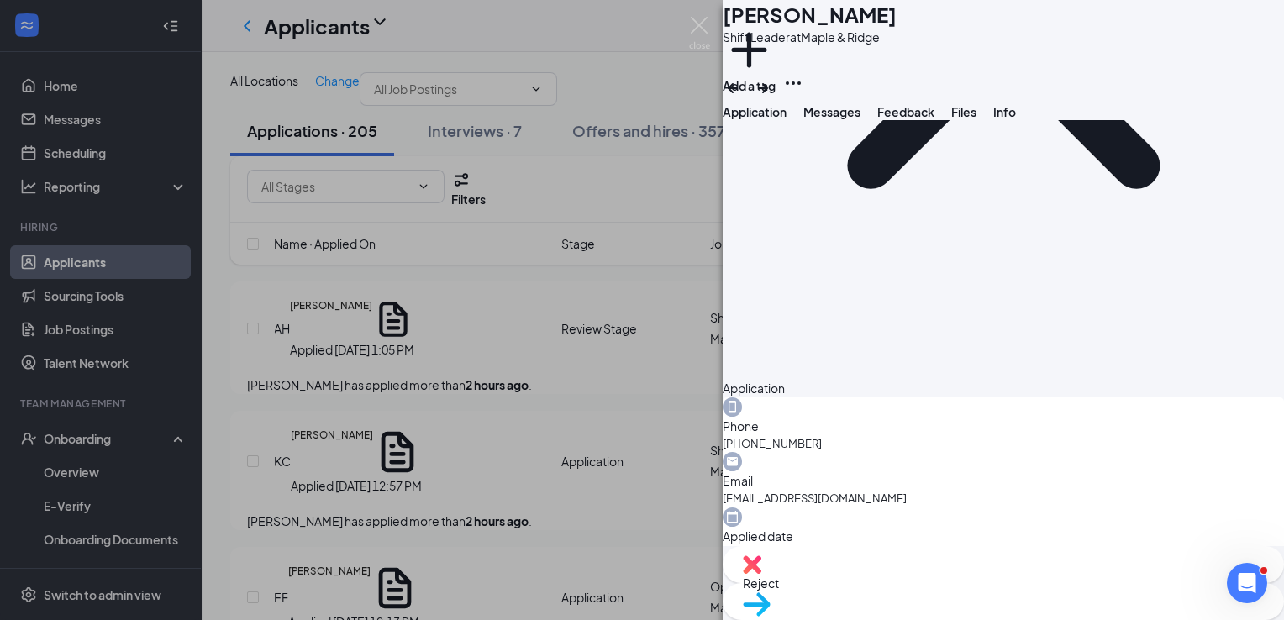
click at [457, 432] on div "KC [PERSON_NAME] Shift Leader at [GEOGRAPHIC_DATA] Add a tag Application Messag…" at bounding box center [642, 310] width 1284 height 620
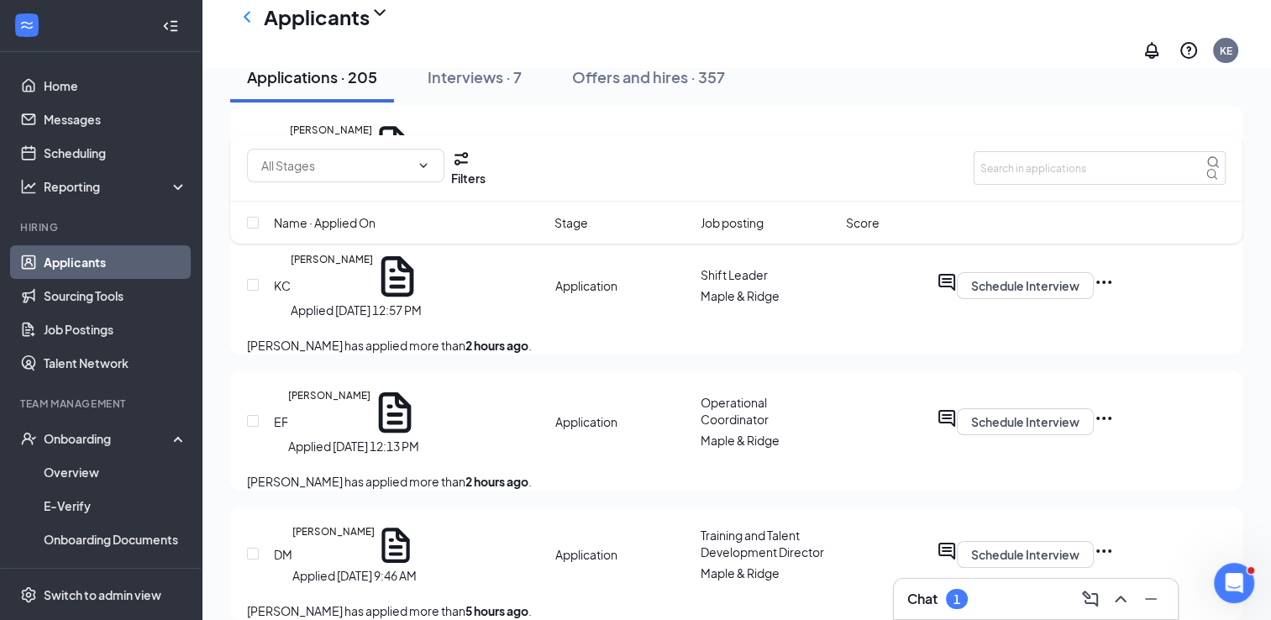
scroll to position [218, 0]
click at [930, 596] on h3 "Chat" at bounding box center [923, 599] width 30 height 18
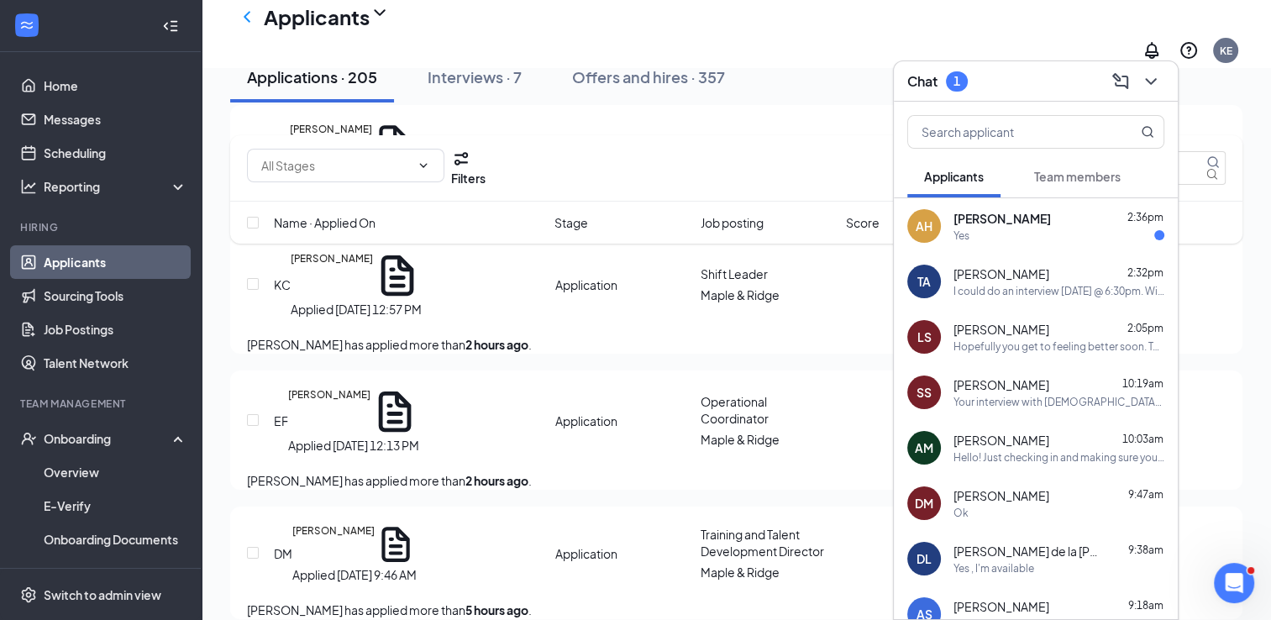
click at [959, 217] on span "[PERSON_NAME]" at bounding box center [1002, 218] width 97 height 17
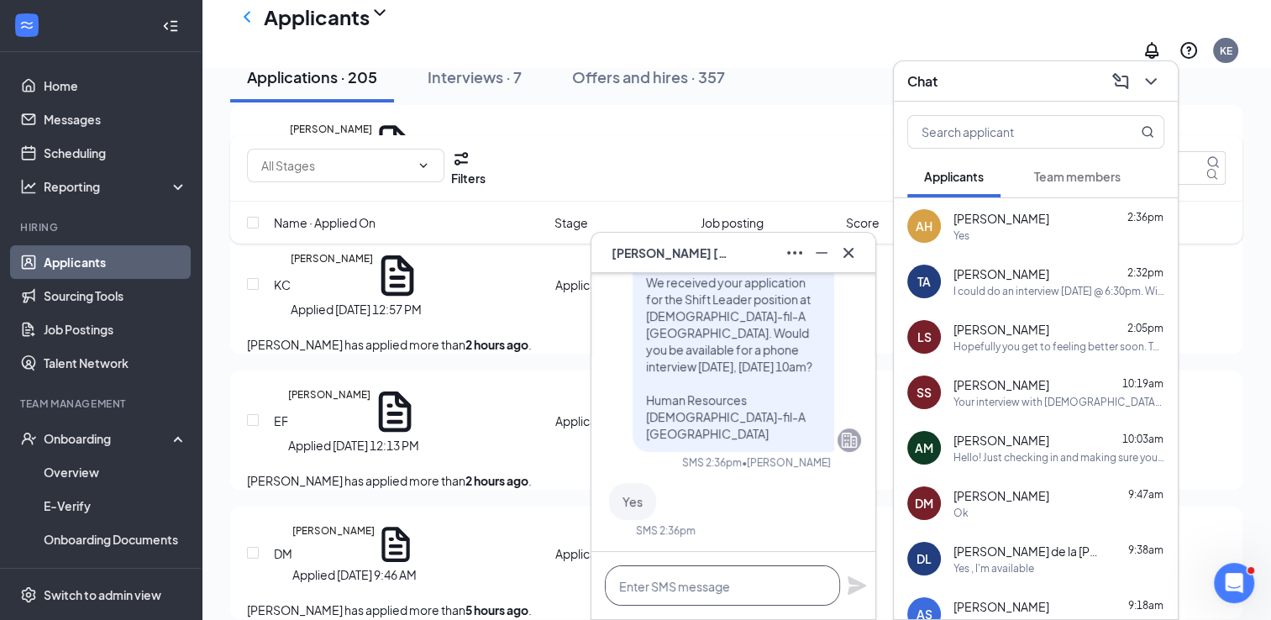
click at [678, 592] on textarea at bounding box center [722, 586] width 235 height 40
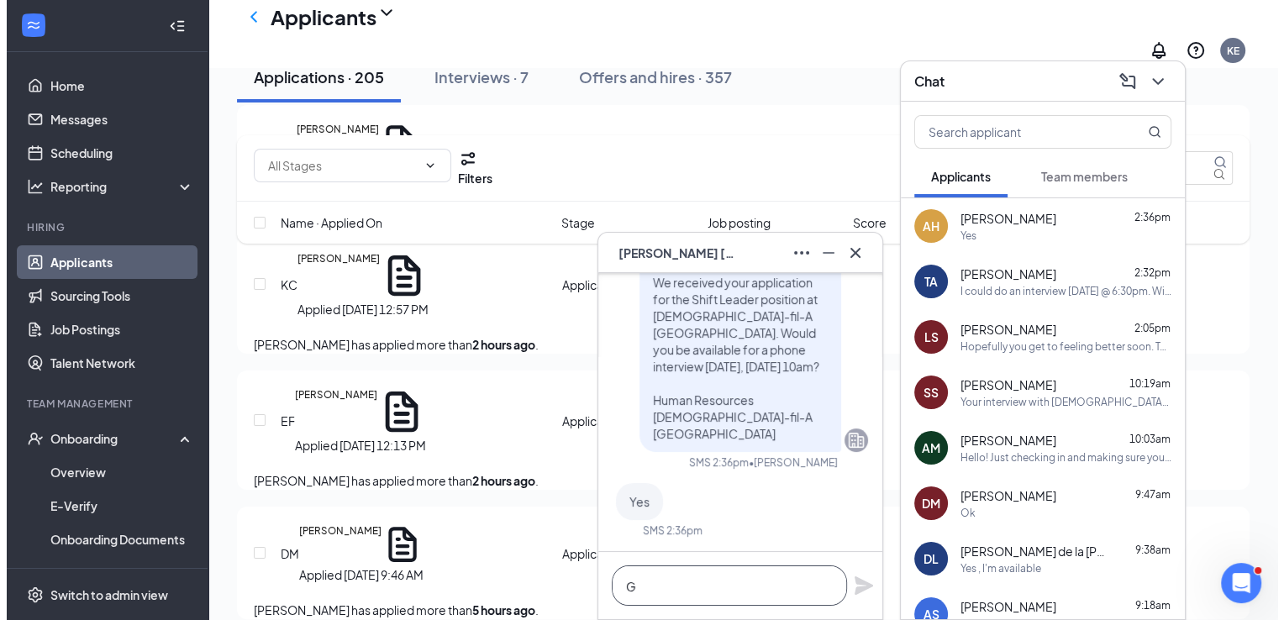
scroll to position [0, 0]
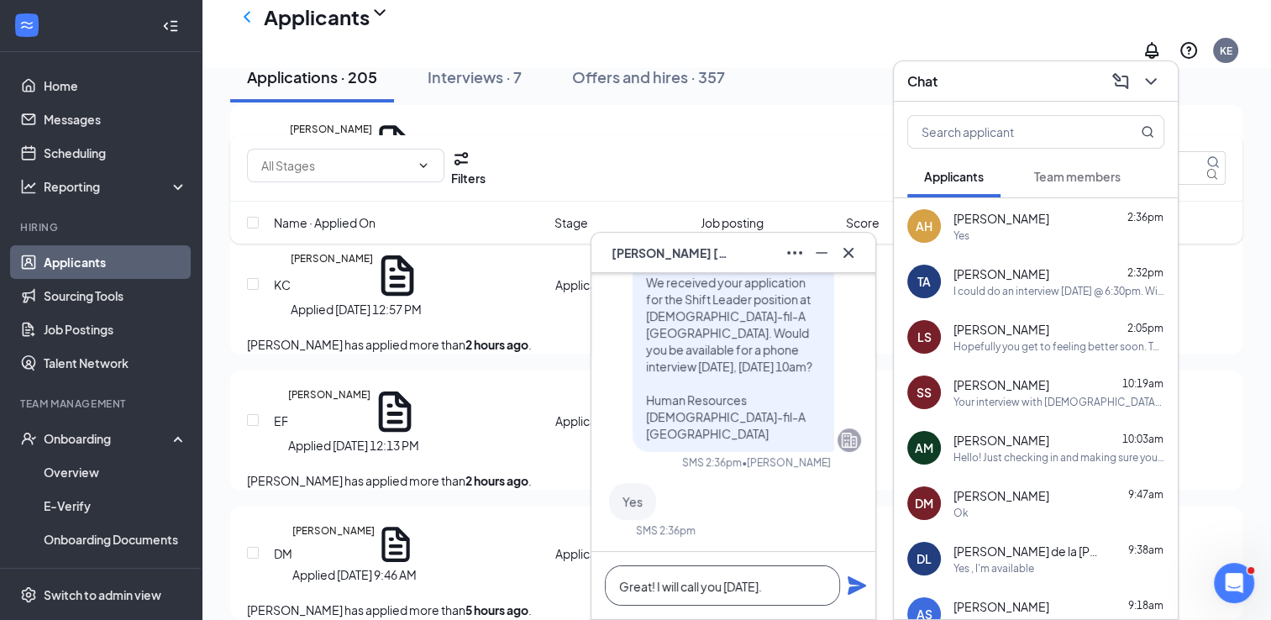
type textarea "Great! I will call you [DATE]."
click at [855, 586] on icon "Plane" at bounding box center [857, 586] width 20 height 20
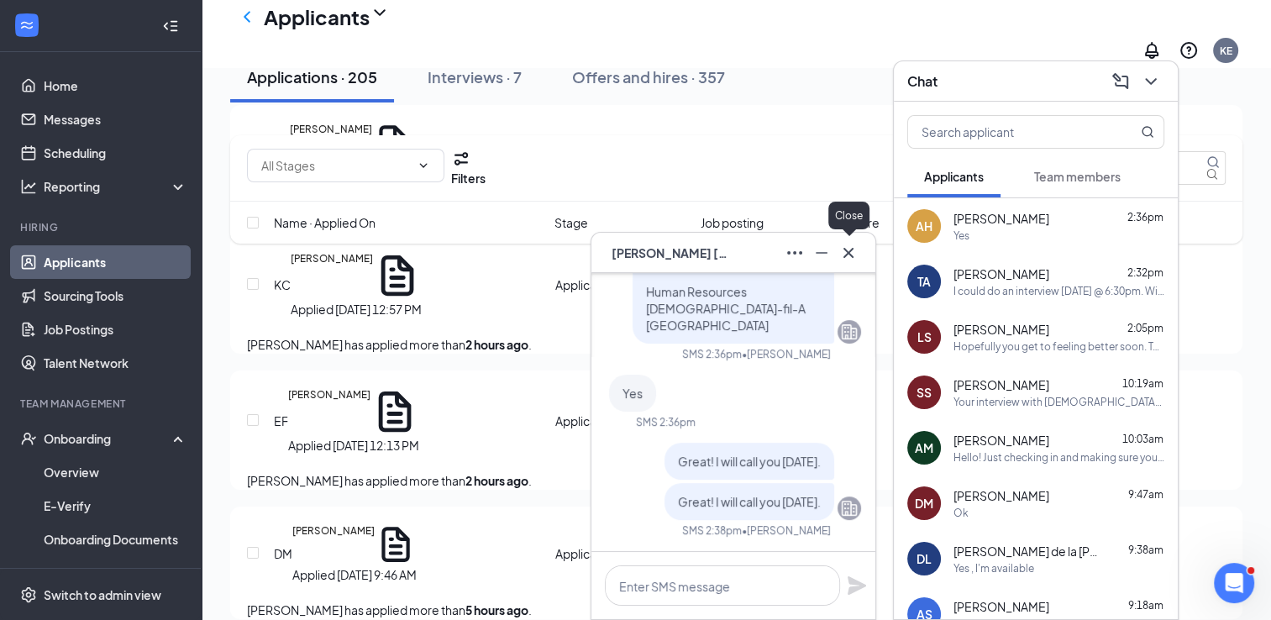
click at [840, 243] on icon "Cross" at bounding box center [849, 253] width 20 height 20
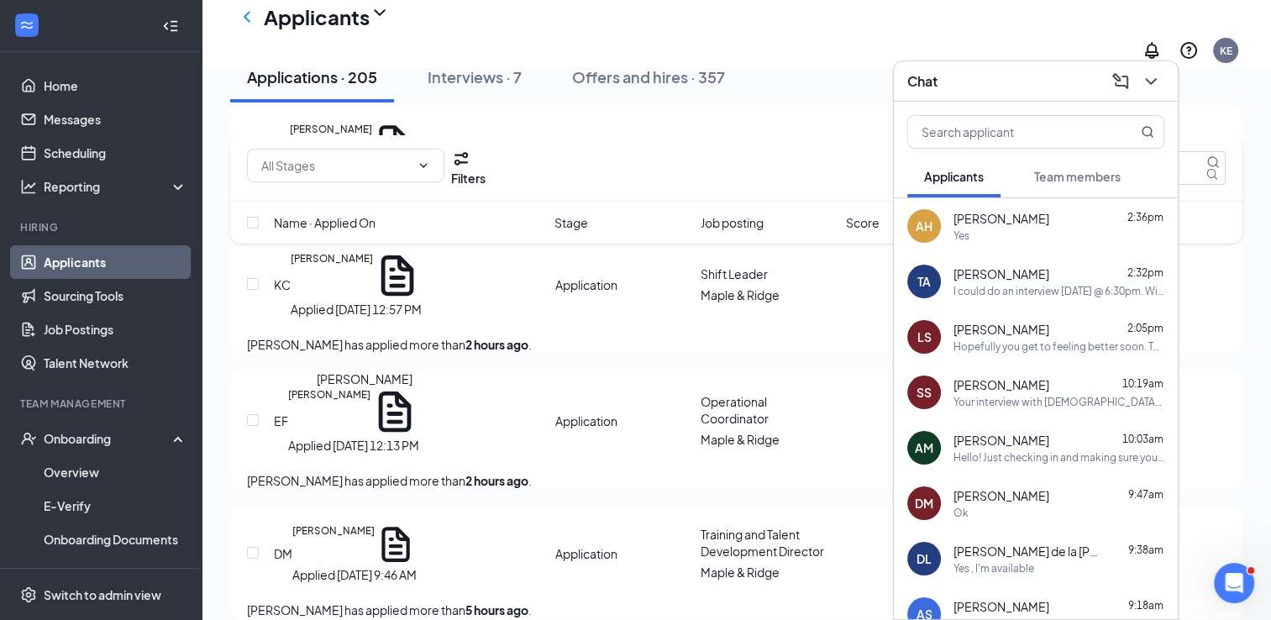
click at [356, 416] on h5 "[PERSON_NAME]" at bounding box center [329, 411] width 82 height 49
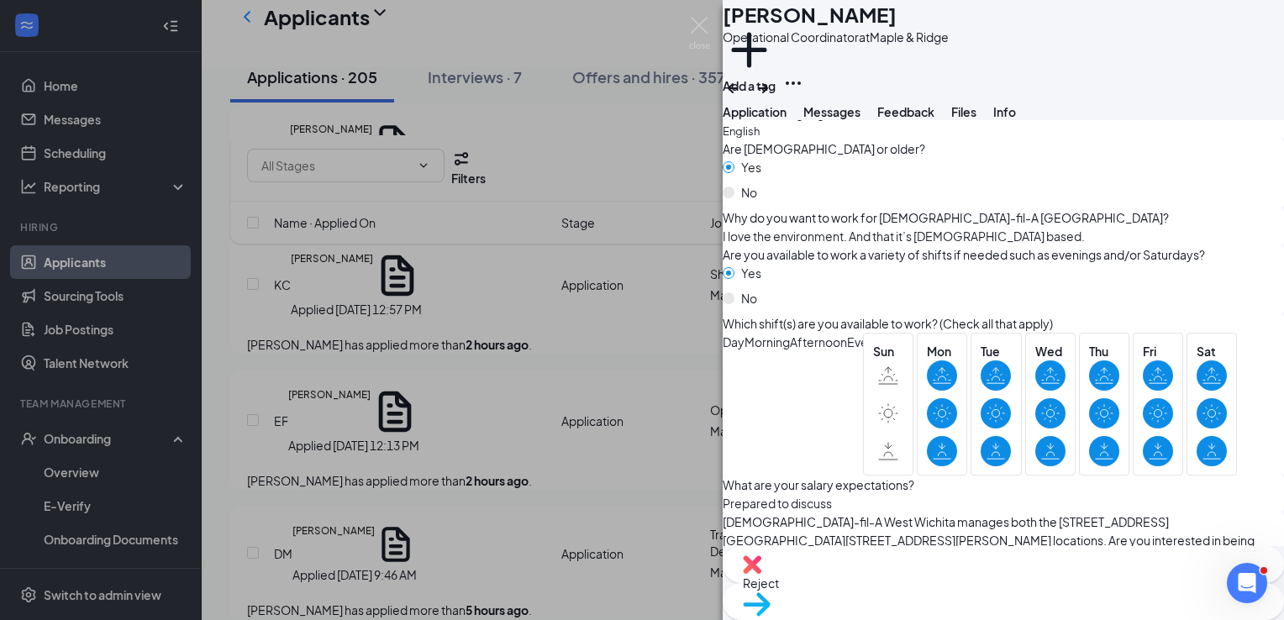
scroll to position [1020, 0]
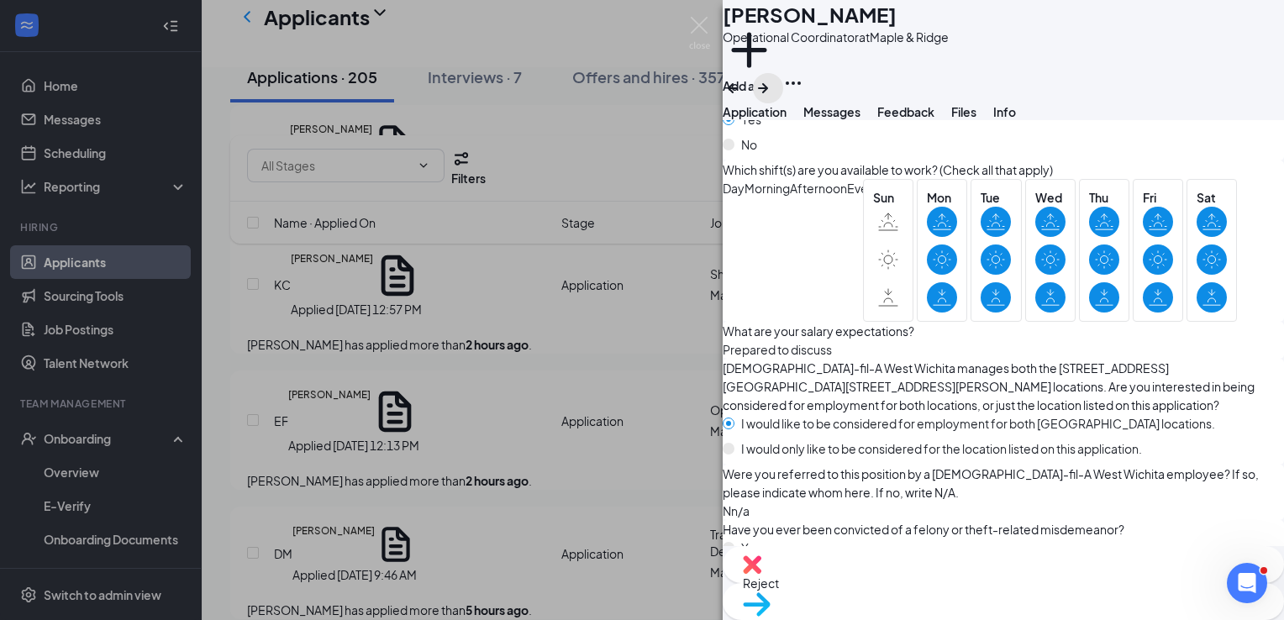
click at [773, 78] on icon "ArrowRight" at bounding box center [763, 88] width 20 height 20
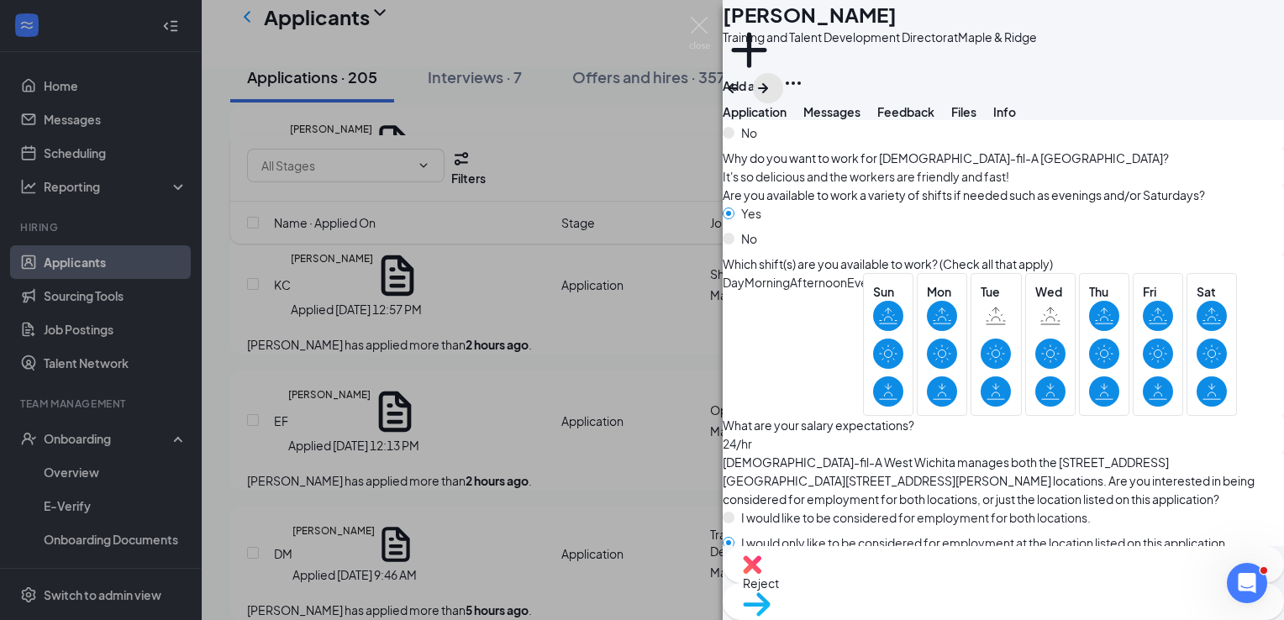
scroll to position [921, 0]
click at [768, 83] on icon "ArrowRight" at bounding box center [763, 88] width 10 height 10
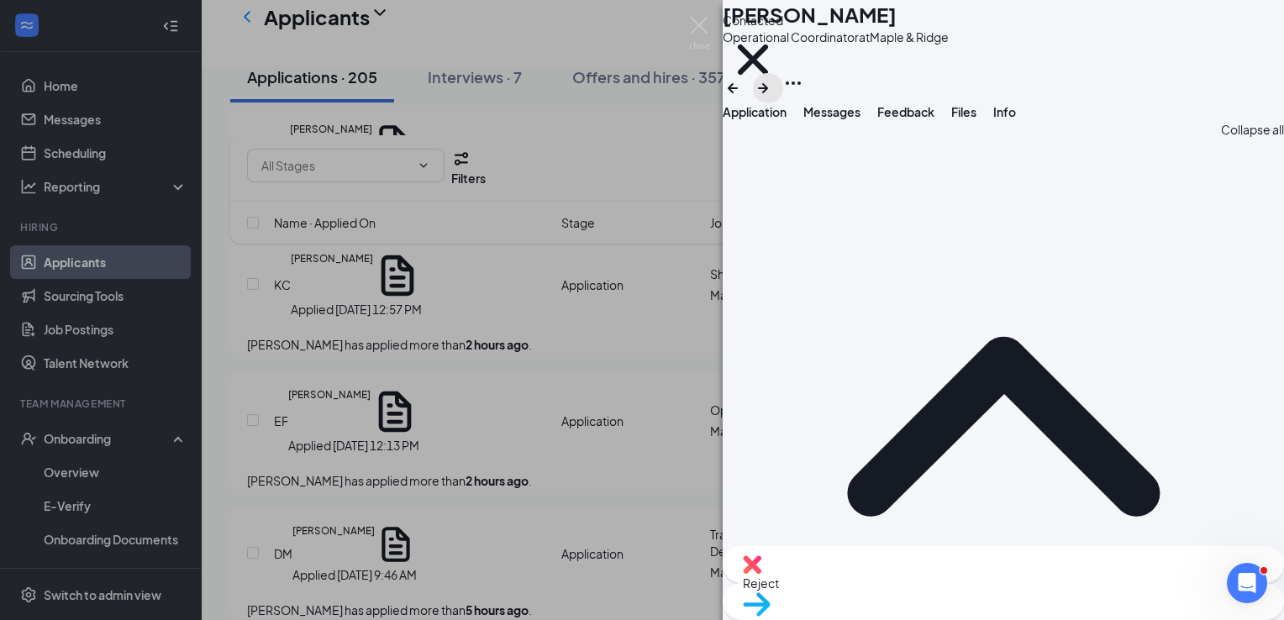
click at [768, 83] on icon "ArrowRight" at bounding box center [763, 88] width 10 height 10
click at [555, 131] on div "DL [PERSON_NAME] de la [PERSON_NAME] Front of House Team Member at 21st & Maize…" at bounding box center [642, 310] width 1284 height 620
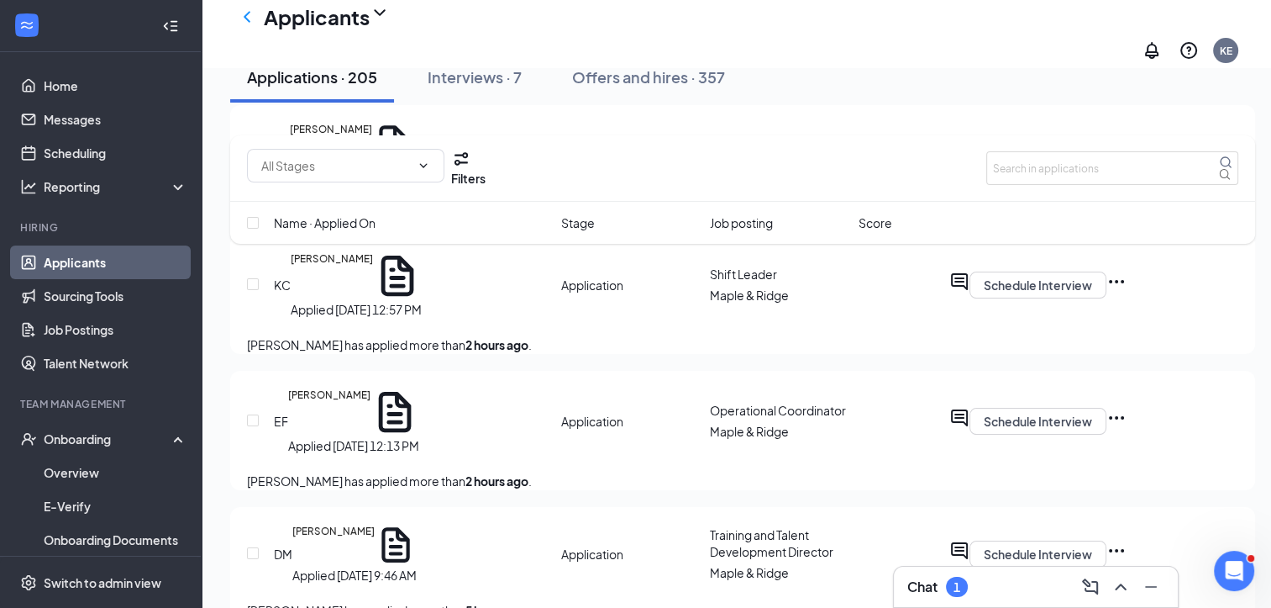
click at [933, 579] on h3 "Chat" at bounding box center [923, 586] width 30 height 18
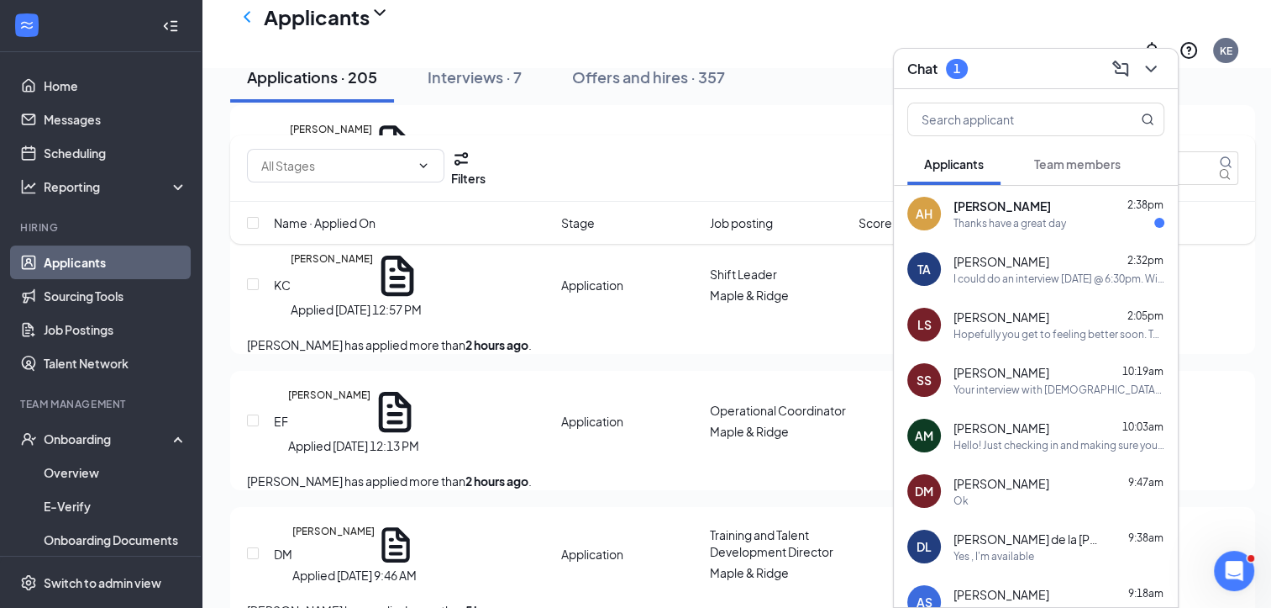
click at [991, 218] on div "Thanks have a great day" at bounding box center [1010, 223] width 113 height 14
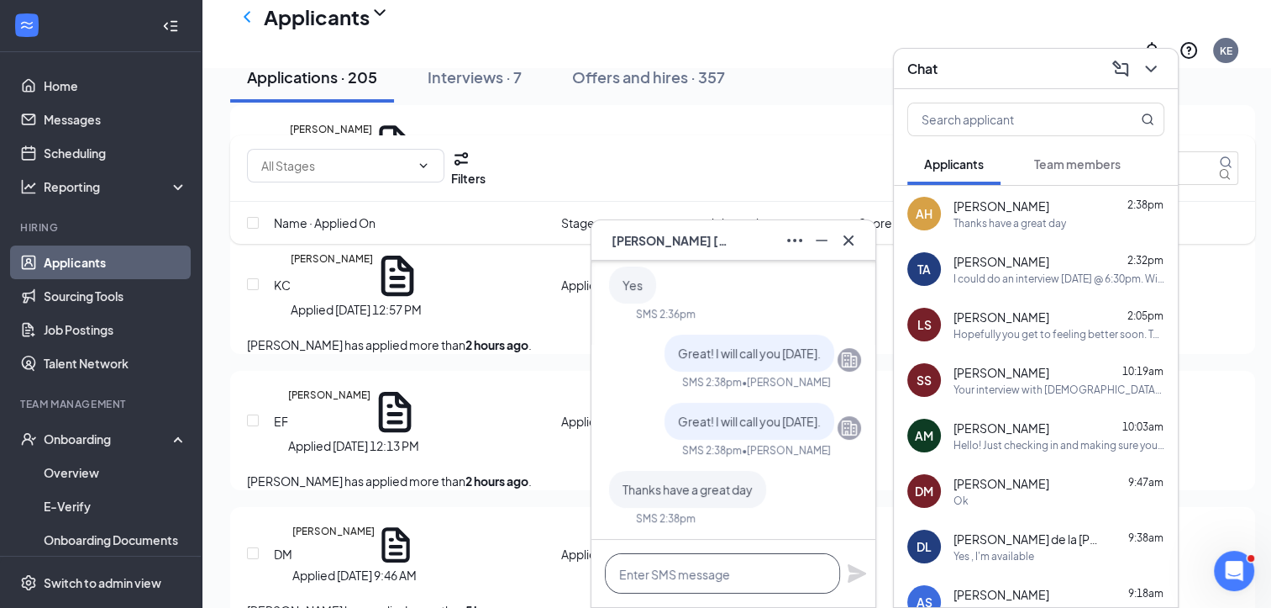
click at [676, 579] on textarea at bounding box center [722, 573] width 235 height 40
type textarea "Y"
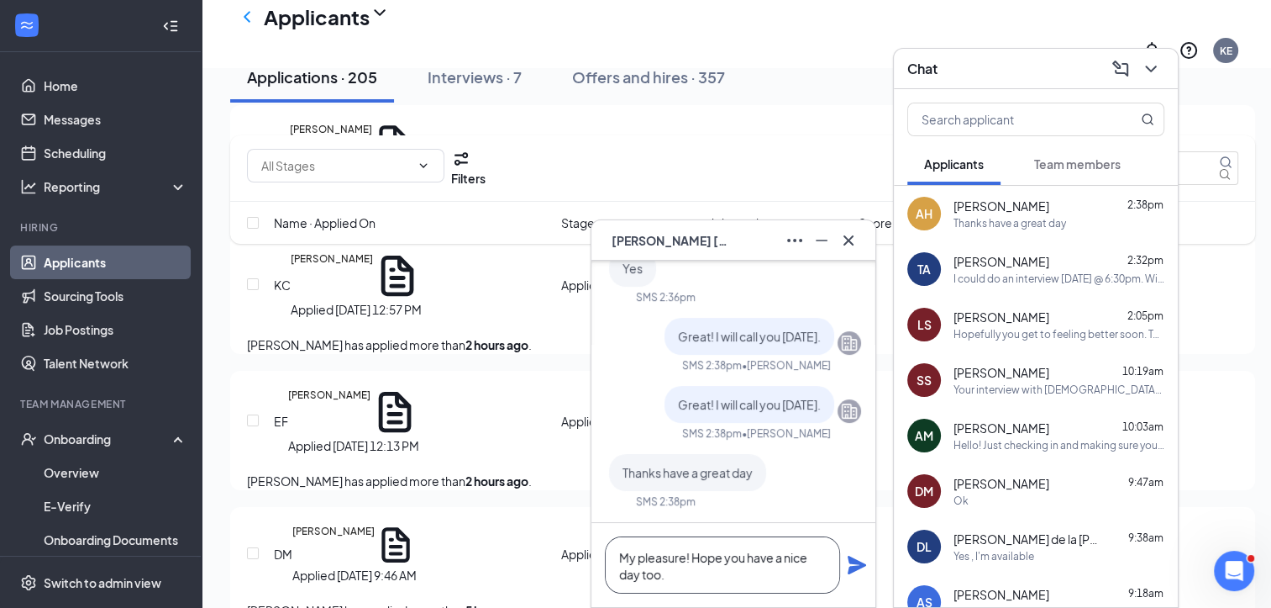
type textarea "My pleasure! Hope you have a nice day too."
click at [850, 560] on icon "Plane" at bounding box center [857, 564] width 18 height 18
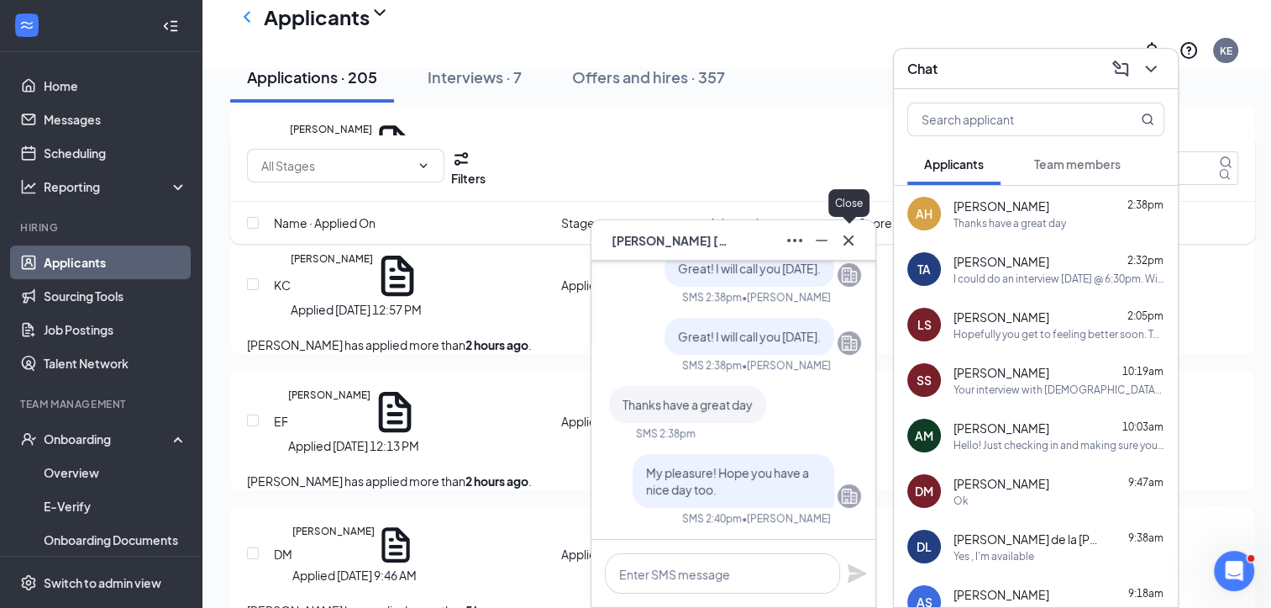
click at [856, 240] on icon "Cross" at bounding box center [849, 240] width 20 height 20
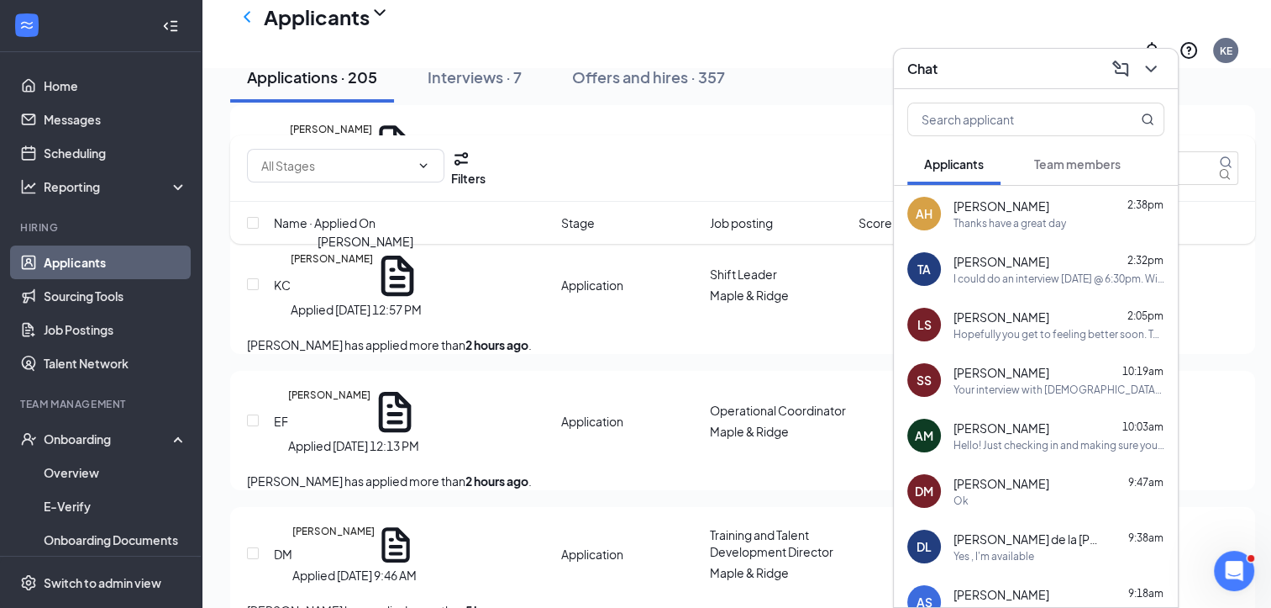
click at [358, 280] on h5 "[PERSON_NAME]" at bounding box center [332, 275] width 82 height 49
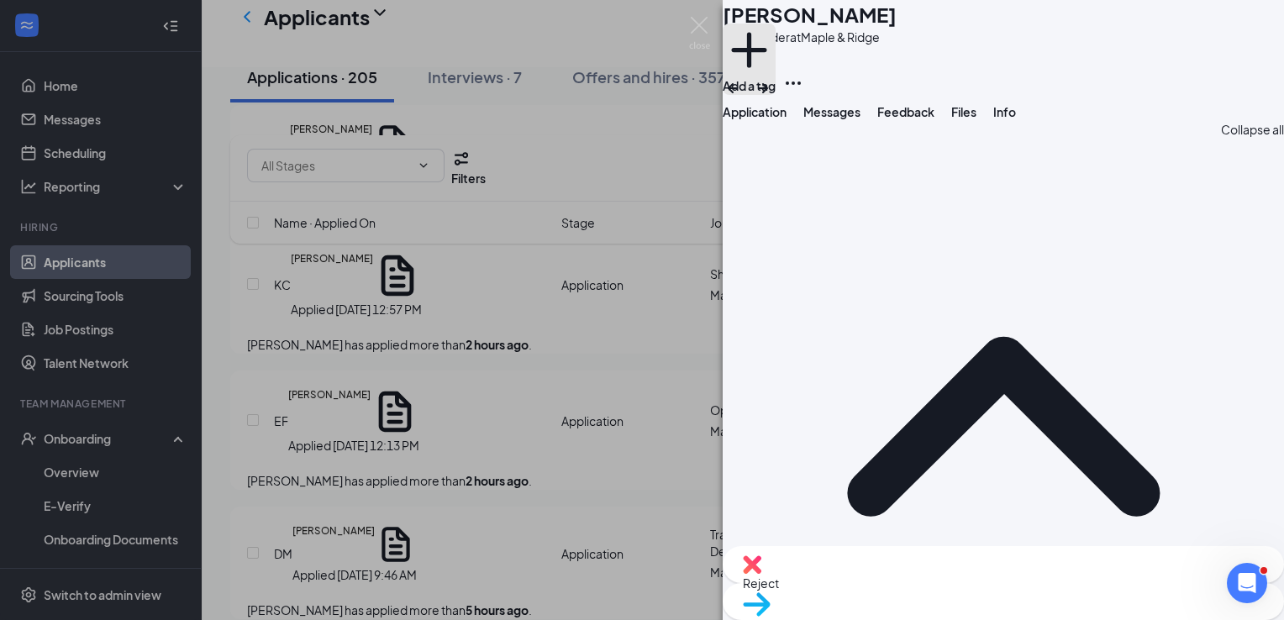
click at [776, 70] on button "Add a tag" at bounding box center [749, 59] width 53 height 71
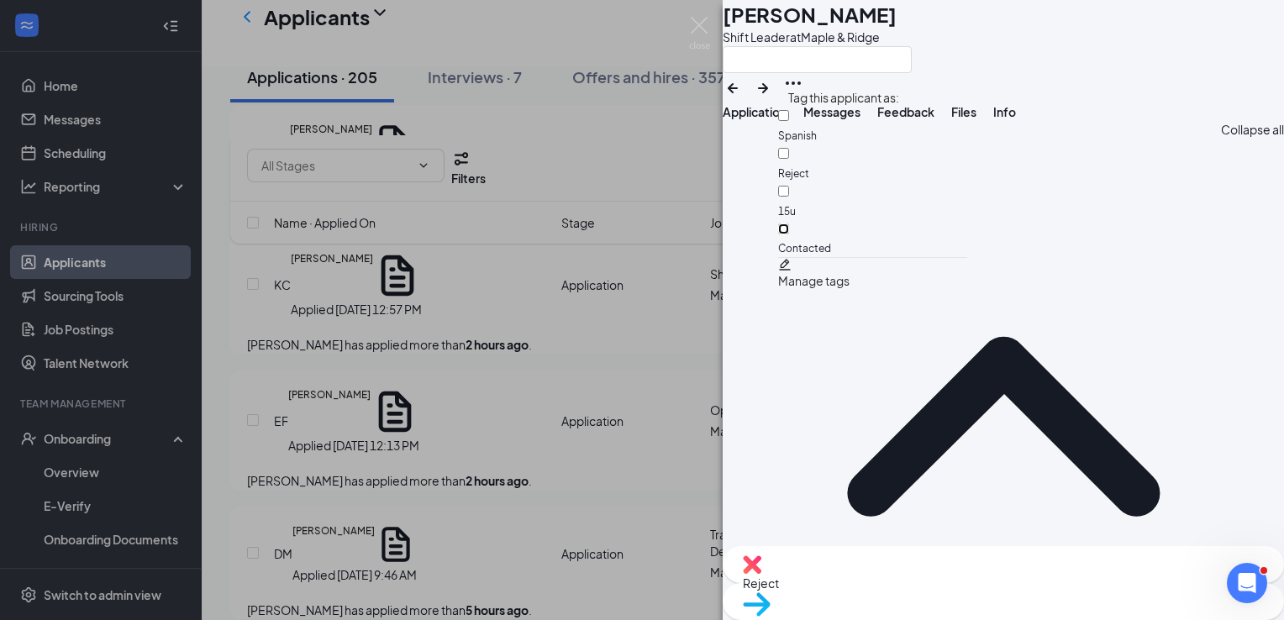
click at [789, 224] on input "Contacted" at bounding box center [783, 229] width 11 height 11
checkbox input "true"
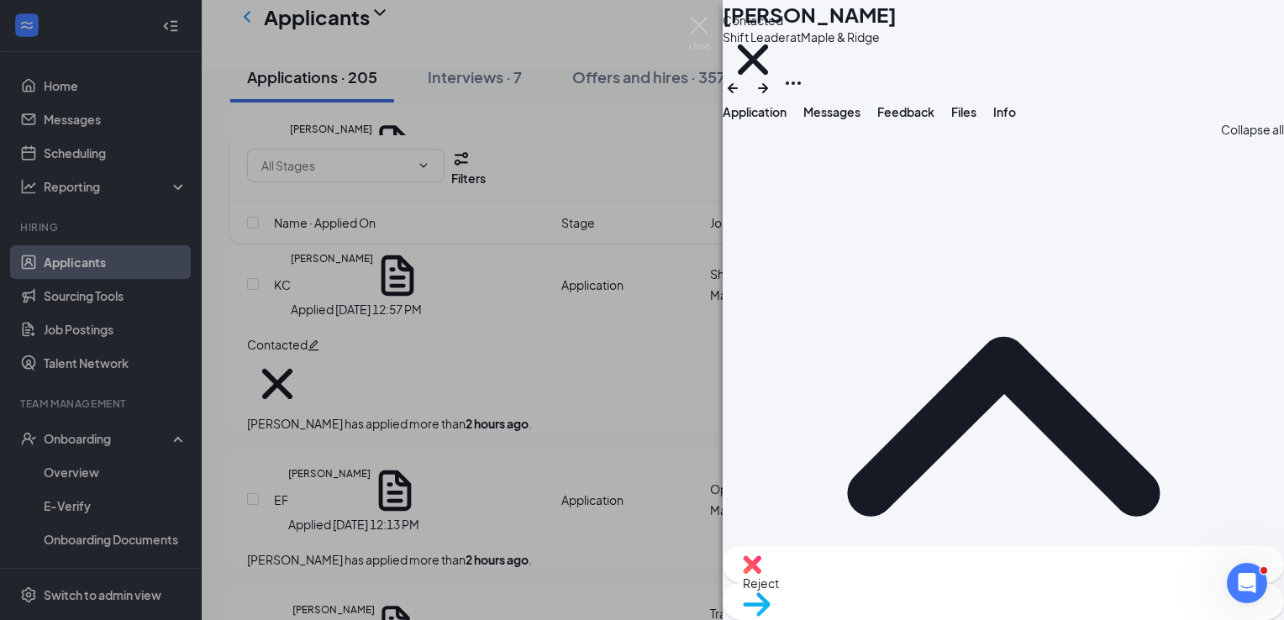
click at [861, 120] on button "Messages" at bounding box center [831, 111] width 57 height 17
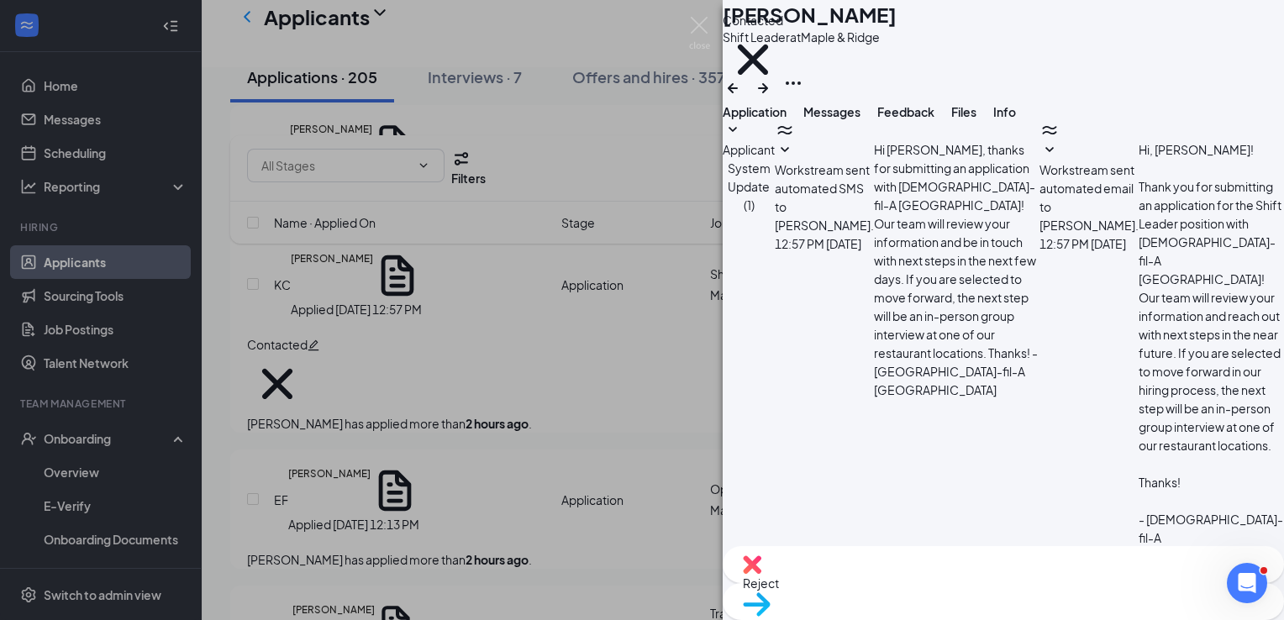
click at [813, 566] on textarea at bounding box center [812, 616] width 179 height 101
click at [483, 483] on div "KC [PERSON_NAME] Shift Leader at [GEOGRAPHIC_DATA] Contacted Application Messag…" at bounding box center [642, 310] width 1284 height 620
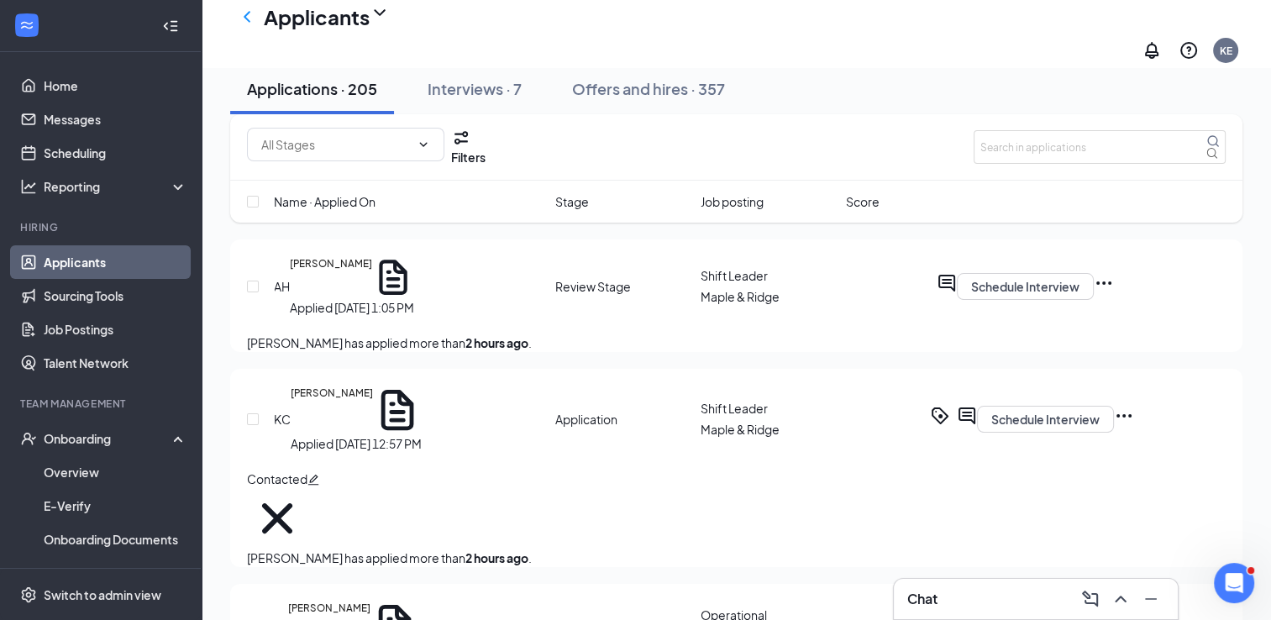
scroll to position [56, 0]
click at [958, 594] on div "Chat" at bounding box center [1036, 599] width 257 height 27
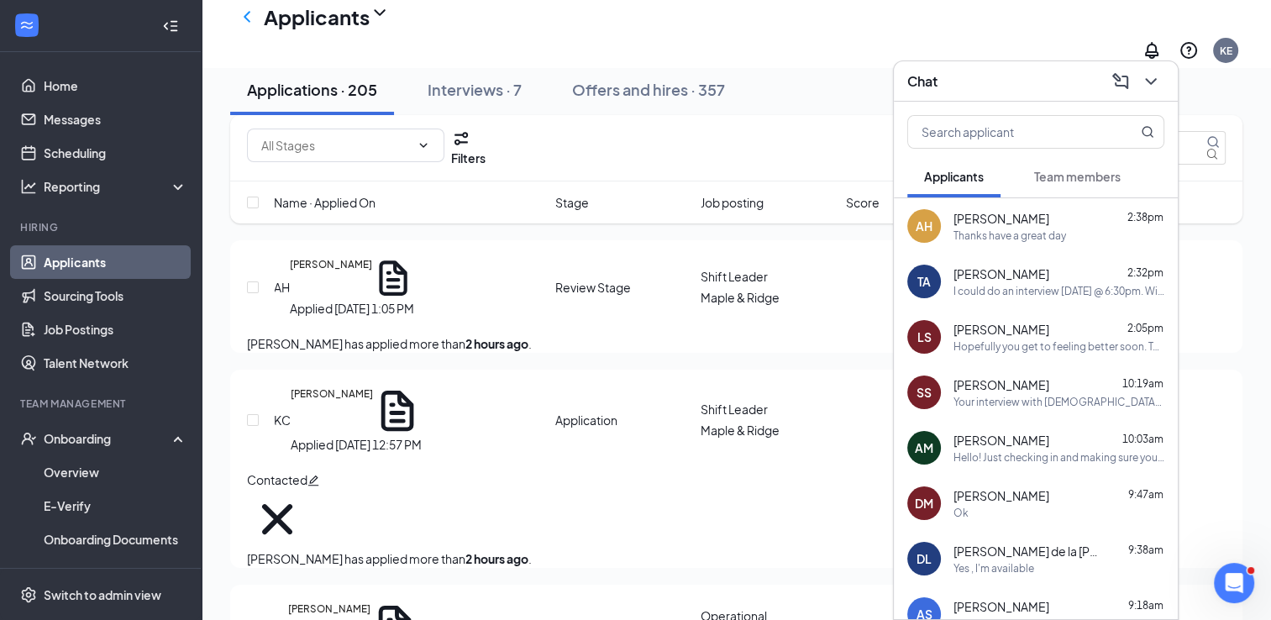
click at [971, 225] on span "[PERSON_NAME]" at bounding box center [1002, 218] width 96 height 17
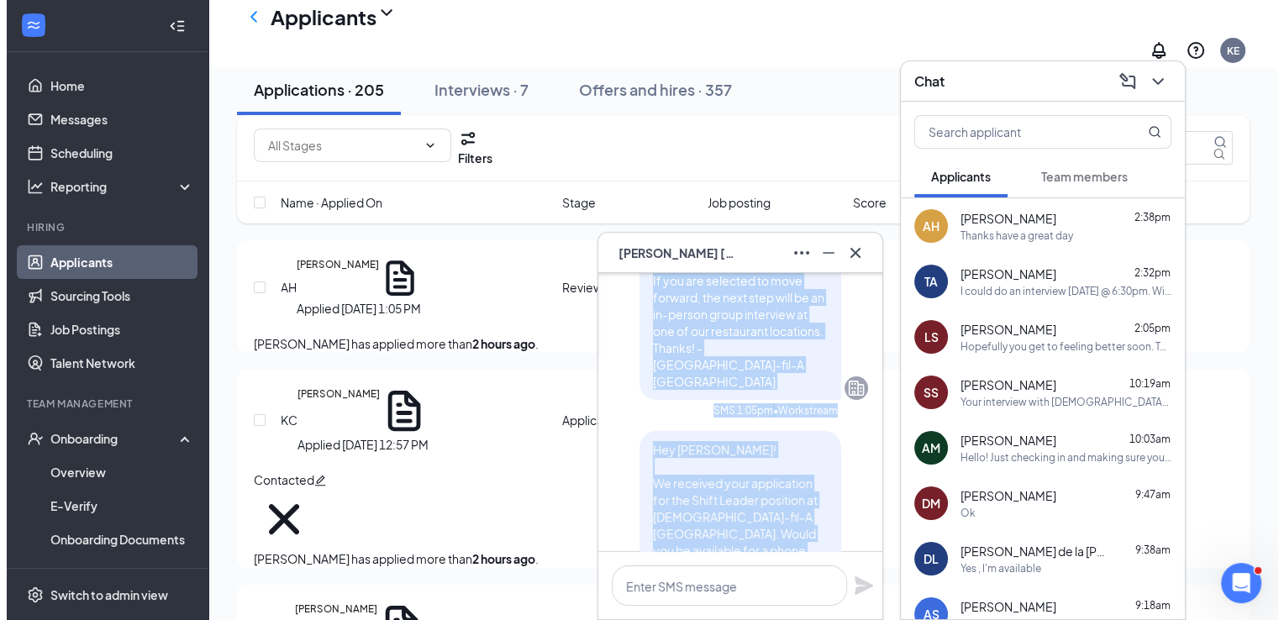
scroll to position [-635, 0]
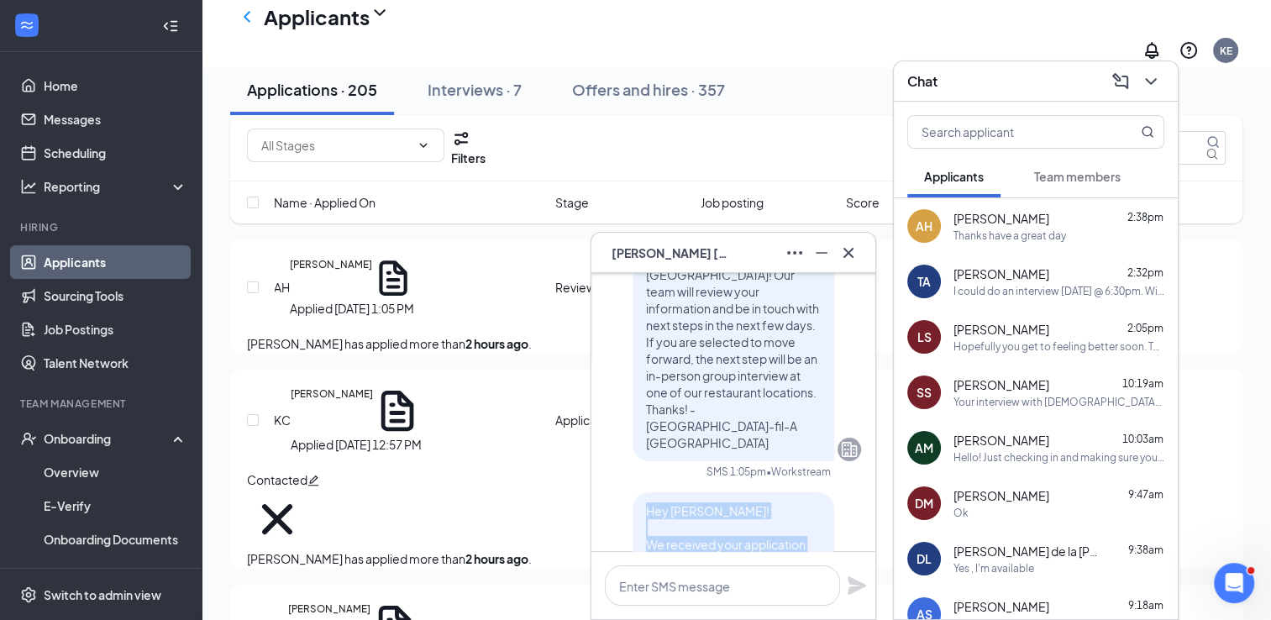
drag, startPoint x: 777, startPoint y: 425, endPoint x: 624, endPoint y: 524, distance: 183.0
click at [633, 524] on div "Hey [PERSON_NAME]! We received your application for the Shift Leader position a…" at bounding box center [734, 603] width 202 height 222
drag, startPoint x: 624, startPoint y: 524, endPoint x: 672, endPoint y: 540, distance: 51.0
copy span "Hey [PERSON_NAME]! We received your application for the Shift Leader position a…"
click at [363, 435] on h5 "[PERSON_NAME]" at bounding box center [332, 411] width 82 height 49
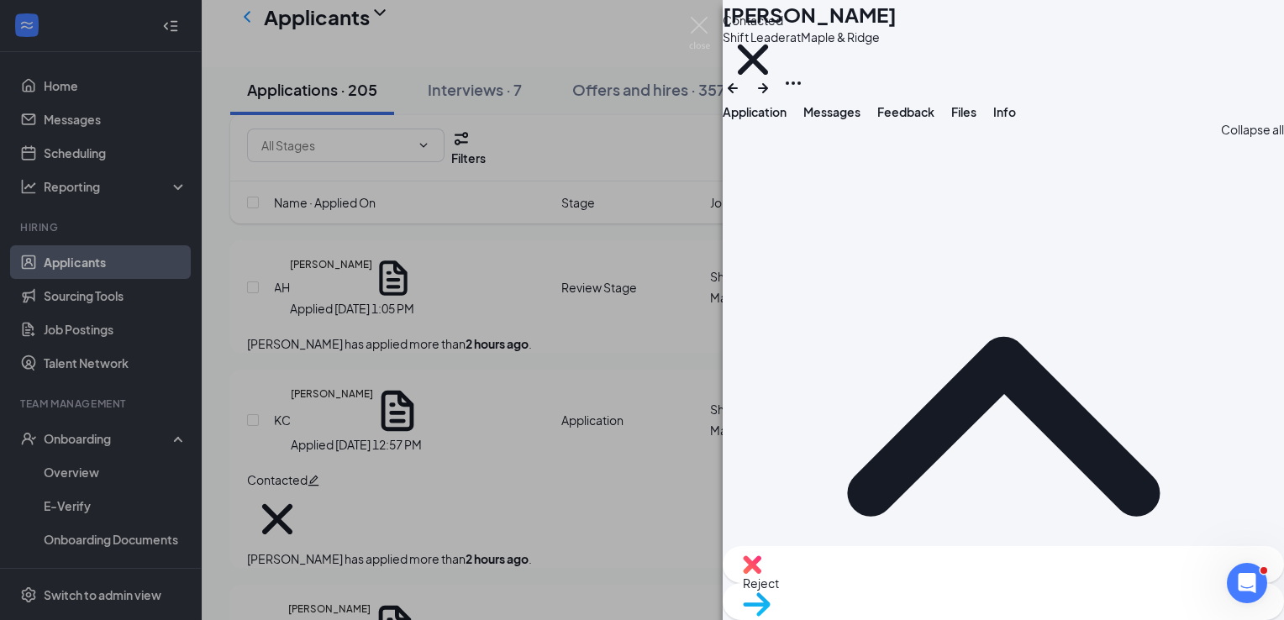
click at [861, 119] on span "Messages" at bounding box center [831, 111] width 57 height 15
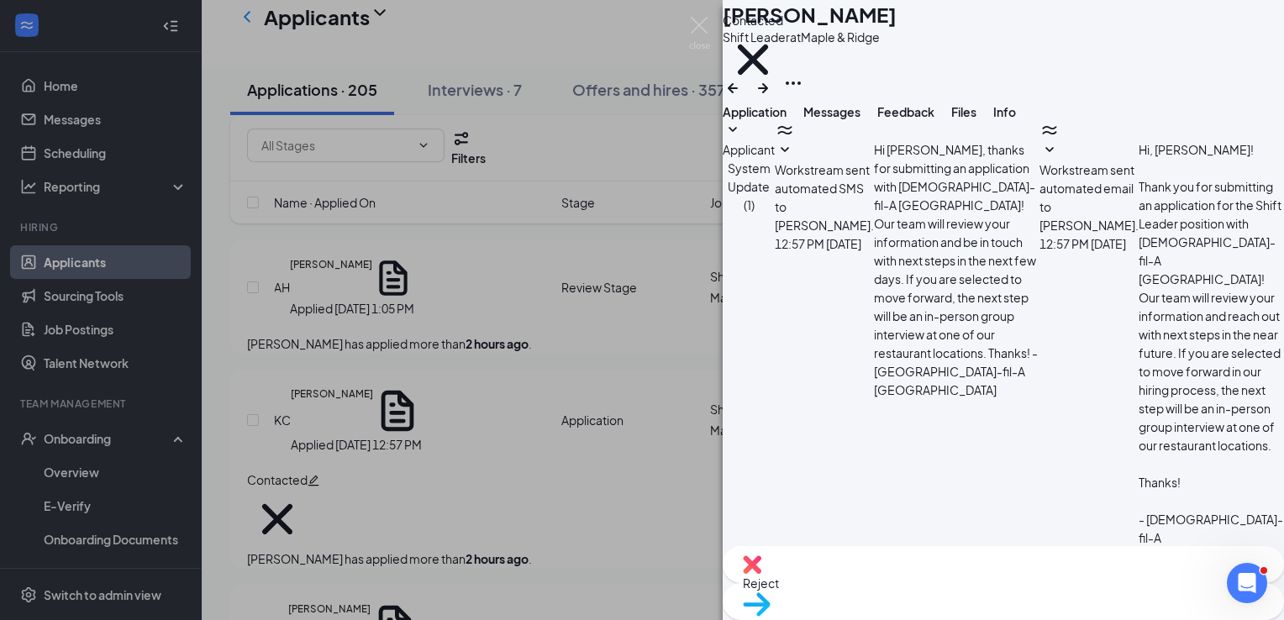
paste textarea "Hey [PERSON_NAME]! We received your application for the Shift Leader position a…"
click at [826, 566] on textarea "Hey [PERSON_NAME]! We received your application for the Shift Leader position a…" at bounding box center [812, 616] width 179 height 101
click at [790, 566] on textarea "Hey [PERSON_NAME]! We received your application for the Shift Leader position a…" at bounding box center [812, 616] width 179 height 101
type textarea "Hey [PERSON_NAME]! We received your application for the Shift Leader position a…"
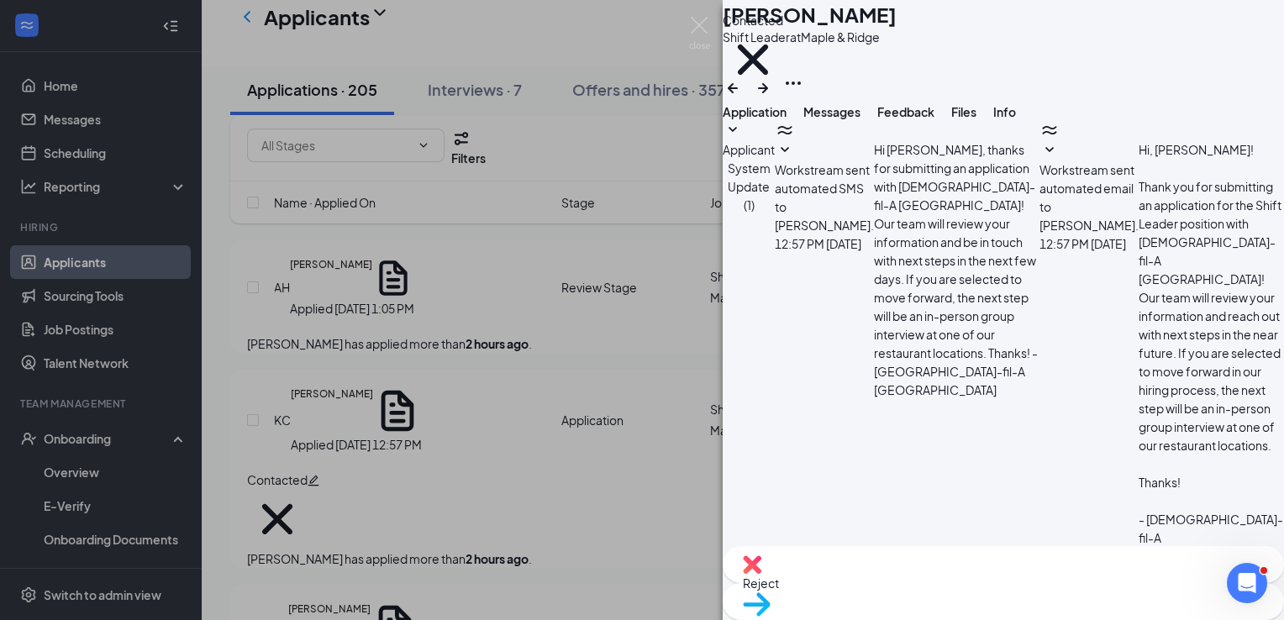
checkbox input "true"
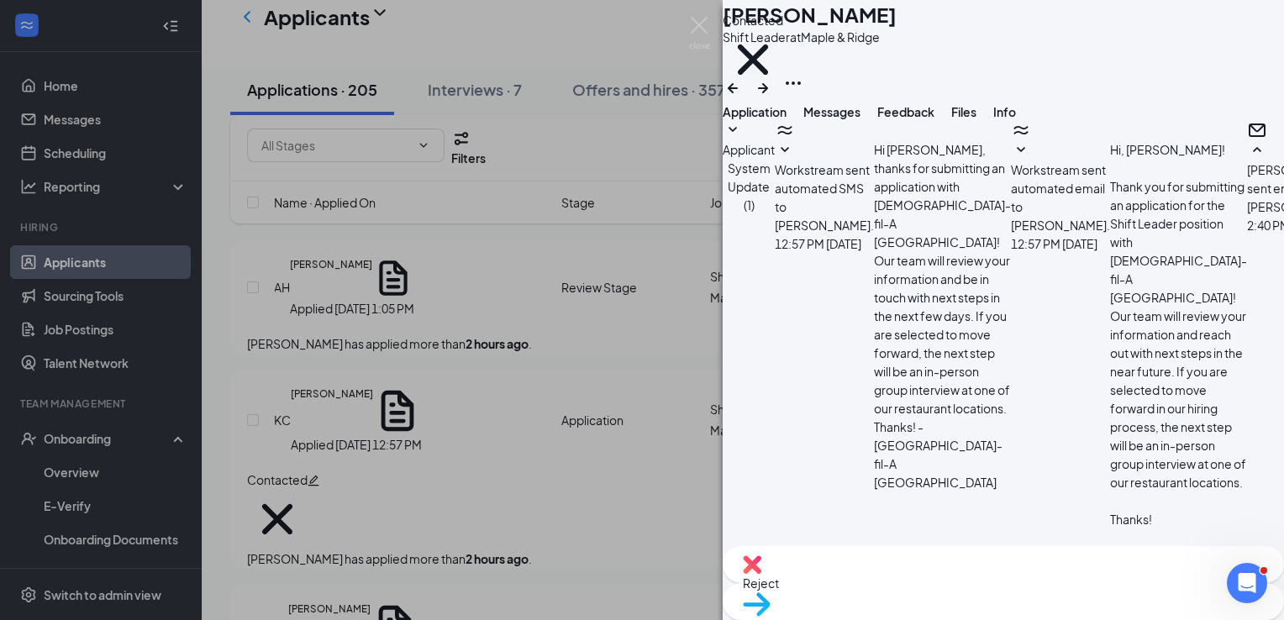
click at [1045, 596] on span "Move to stage" at bounding box center [1003, 626] width 521 height 18
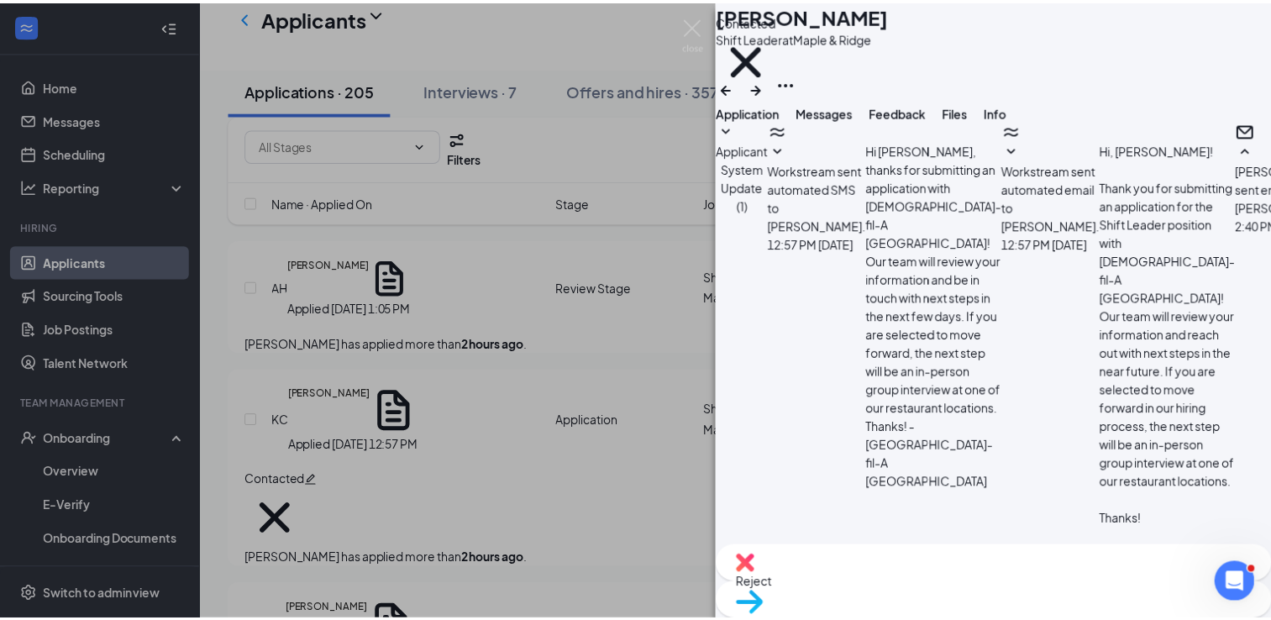
scroll to position [432, 0]
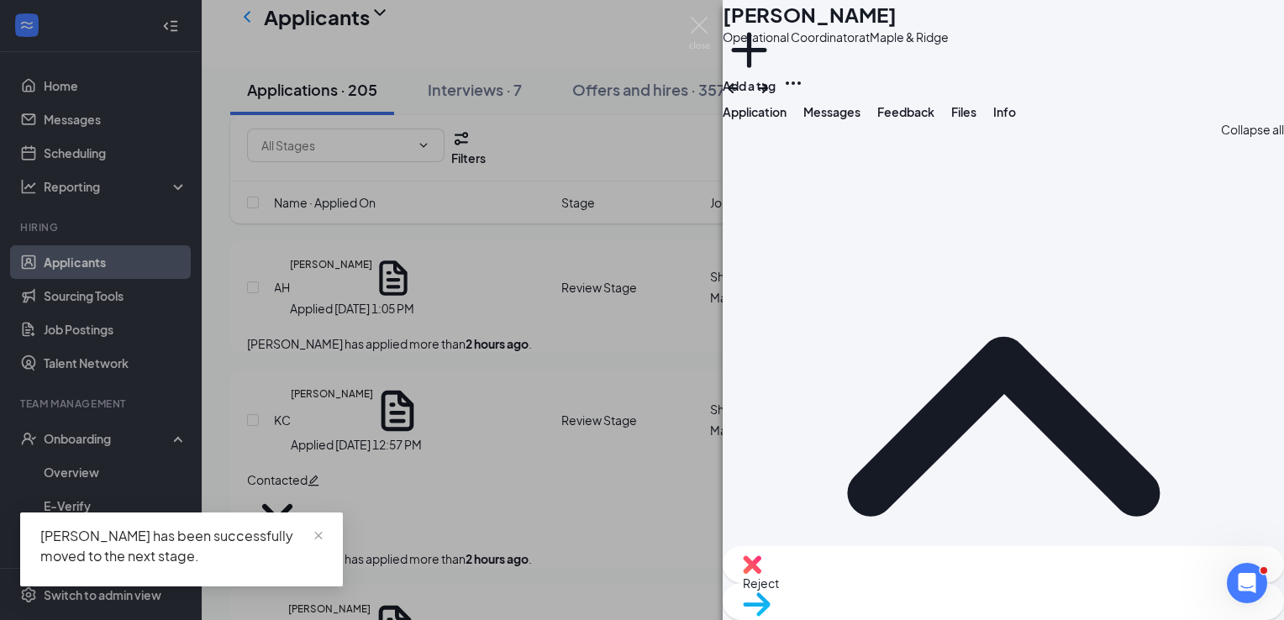
click at [562, 393] on div "EF [PERSON_NAME] Operational Coordinator at [GEOGRAPHIC_DATA] Add a tag Applica…" at bounding box center [642, 310] width 1284 height 620
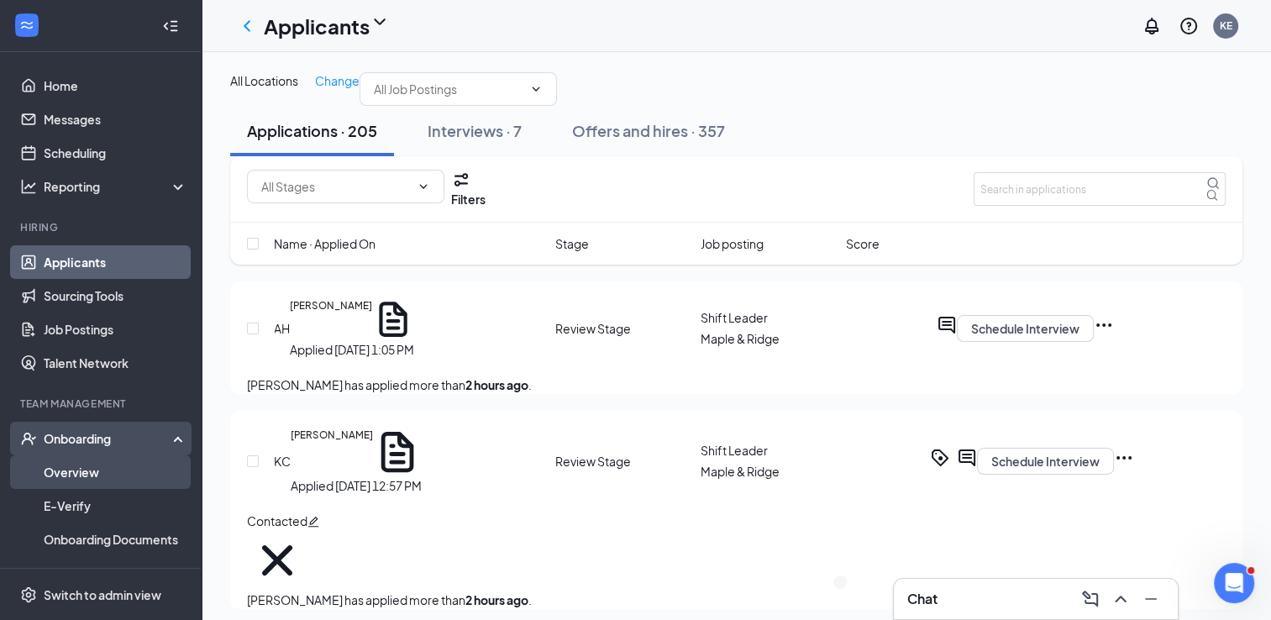
click at [84, 486] on link "Overview" at bounding box center [116, 472] width 144 height 34
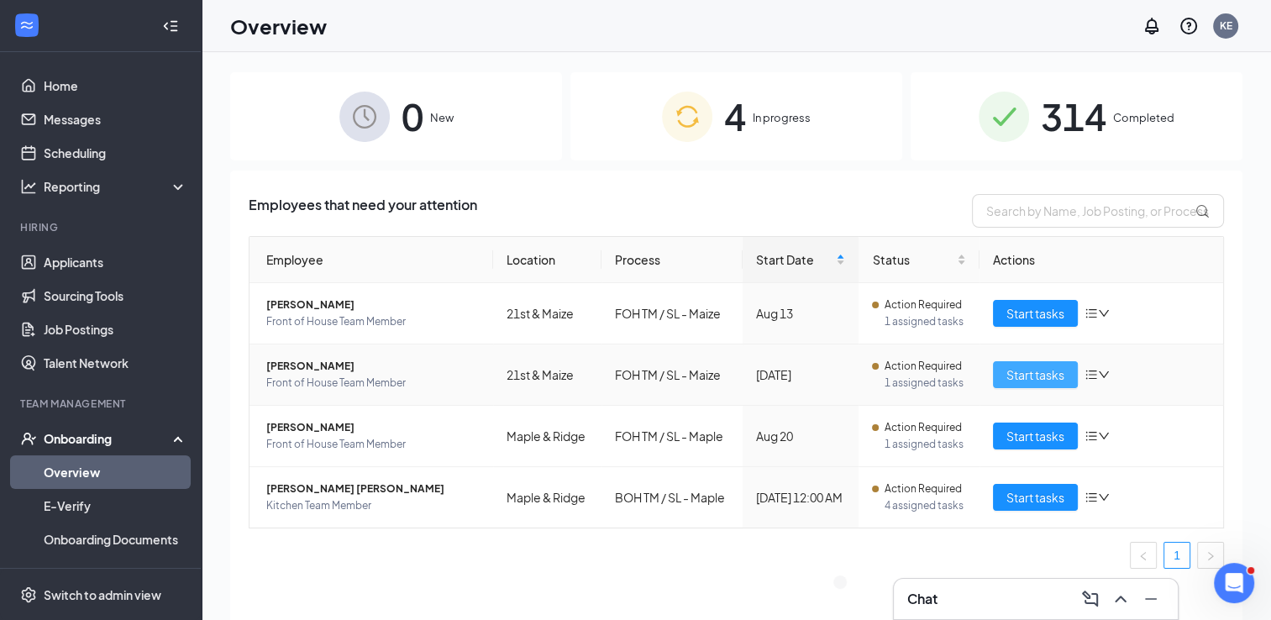
click at [1008, 372] on div "Employee Location Process Start Date Status Actions [PERSON_NAME] Front of Hous…" at bounding box center [737, 402] width 976 height 333
click at [1025, 370] on span "Start tasks" at bounding box center [1036, 375] width 58 height 18
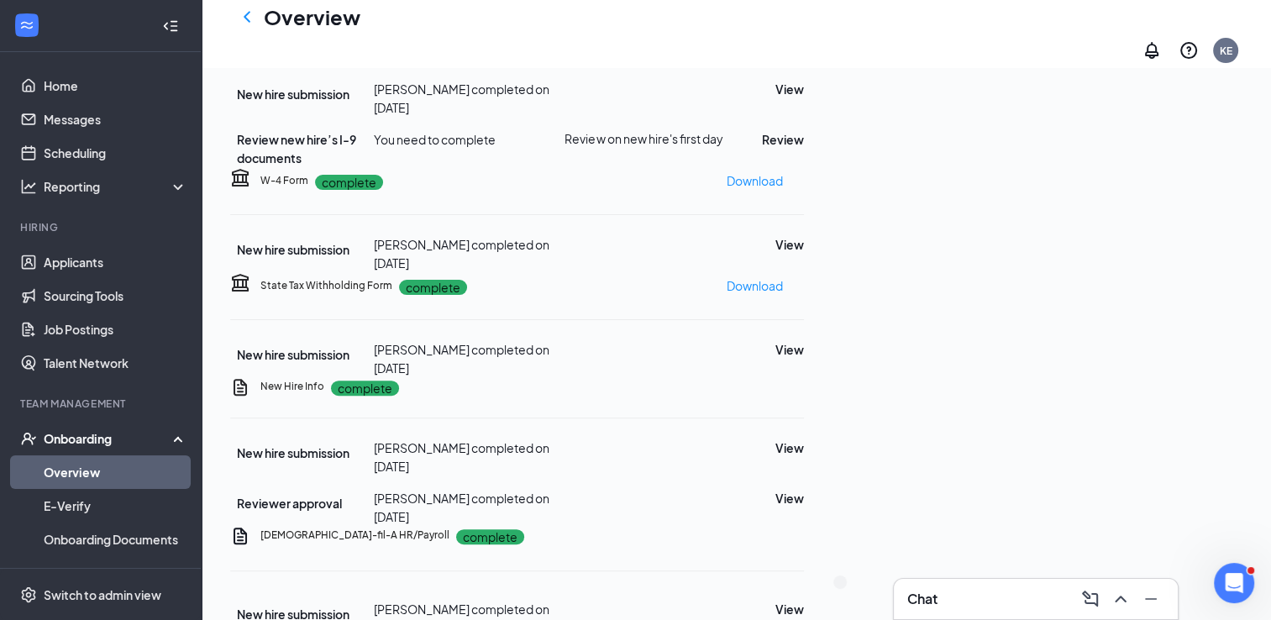
scroll to position [457, 0]
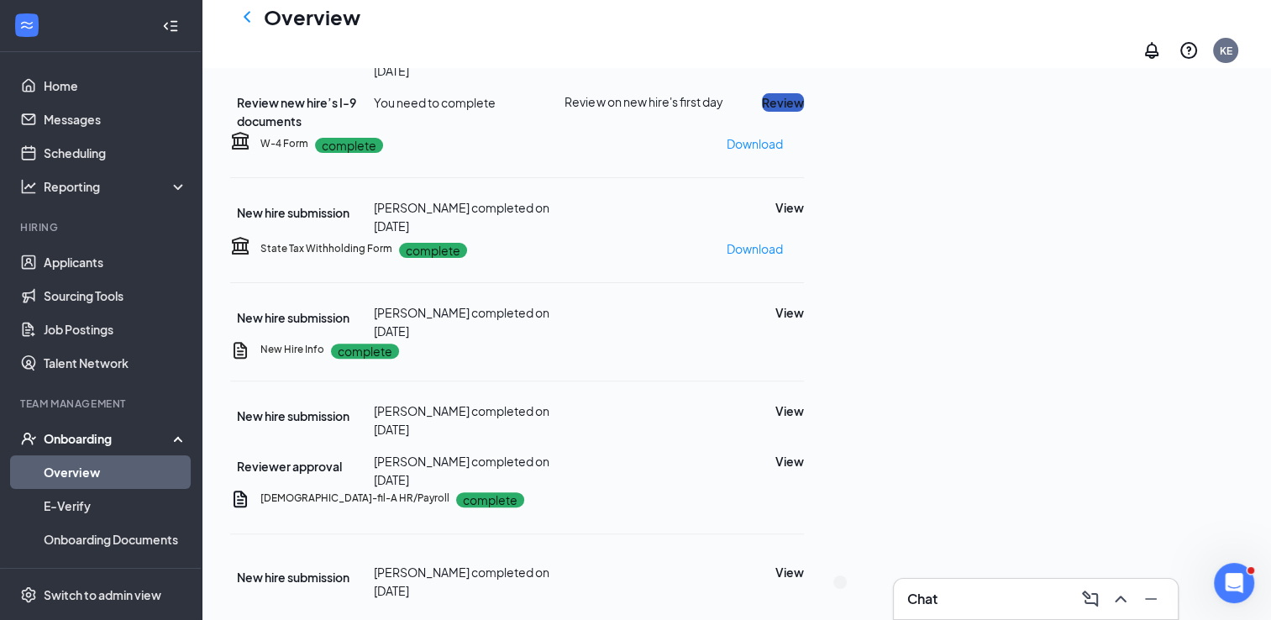
click at [804, 112] on button "Review" at bounding box center [783, 102] width 42 height 18
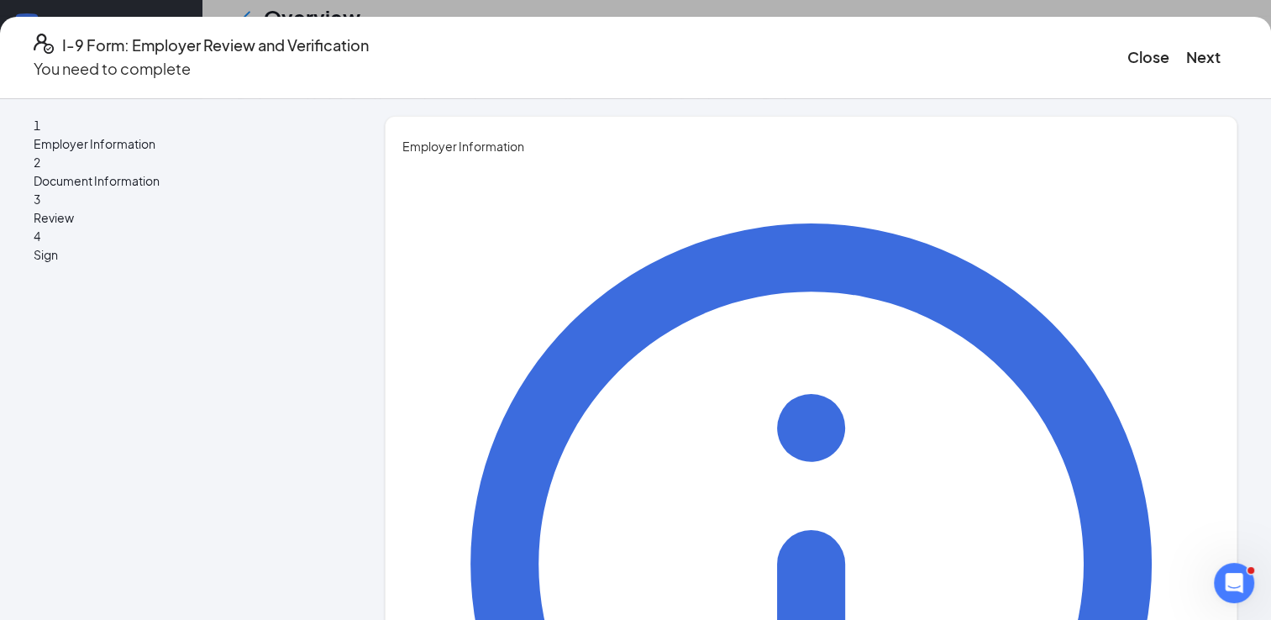
type input "kkk"
type input "k"
click at [1187, 56] on button "Next" at bounding box center [1204, 57] width 34 height 24
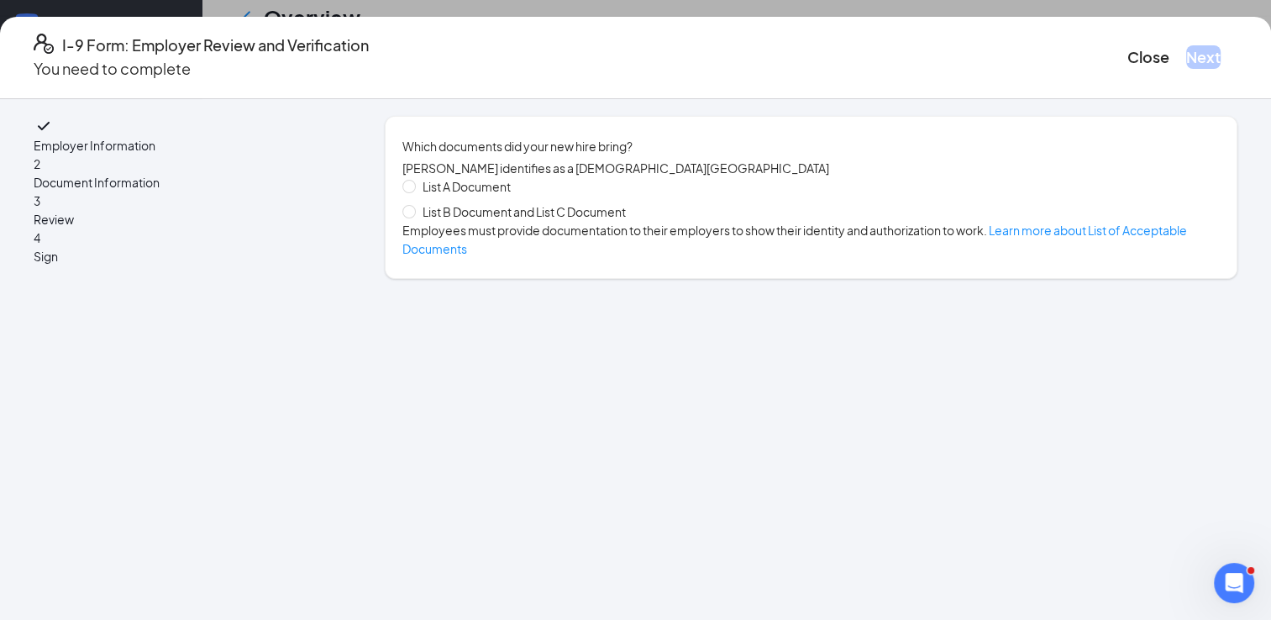
click at [513, 214] on span "List B Document and List C Document" at bounding box center [524, 212] width 217 height 18
click at [414, 214] on input "List B Document and List C Document" at bounding box center [409, 211] width 12 height 12
radio input "true"
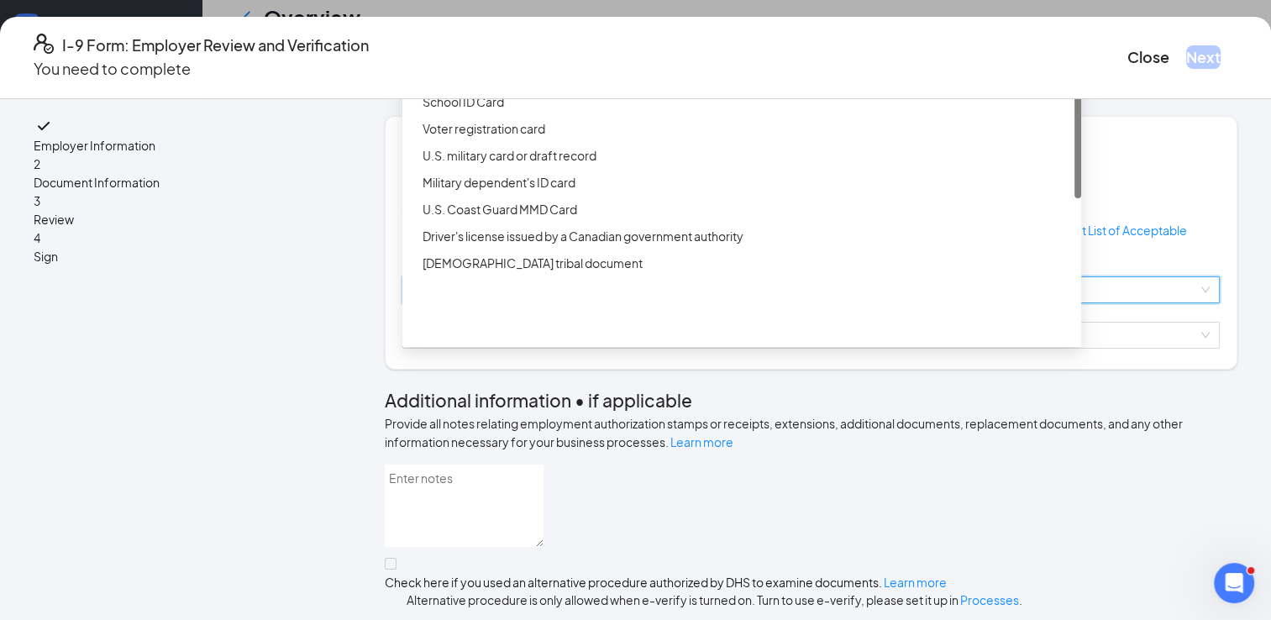
click at [498, 303] on div "Select document List B Documents Driver’s License issued by U.S State or outlyi…" at bounding box center [812, 289] width 818 height 27
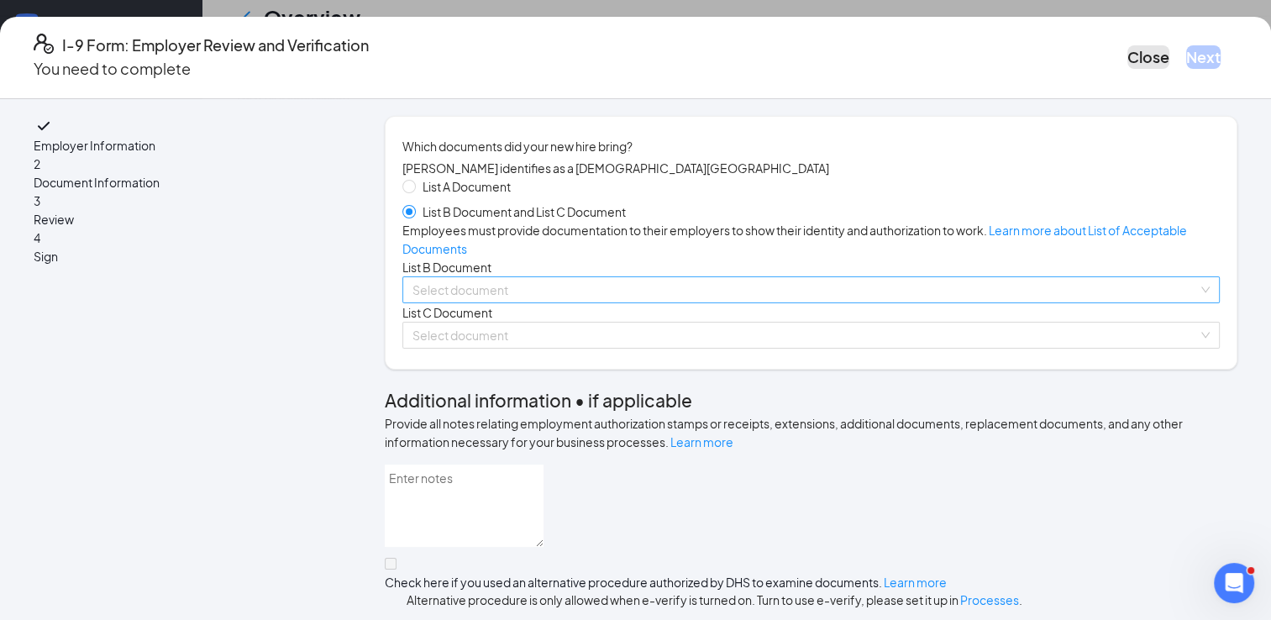
click at [1128, 49] on button "Close" at bounding box center [1149, 57] width 42 height 24
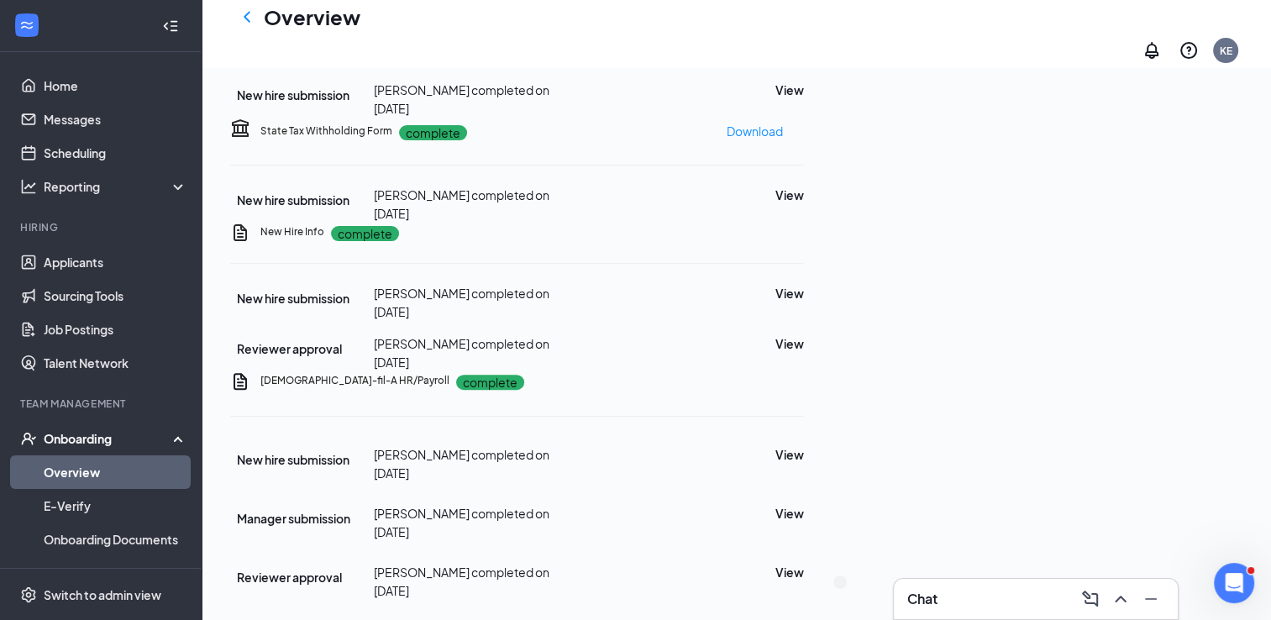
click at [68, 473] on link "Overview" at bounding box center [116, 472] width 144 height 34
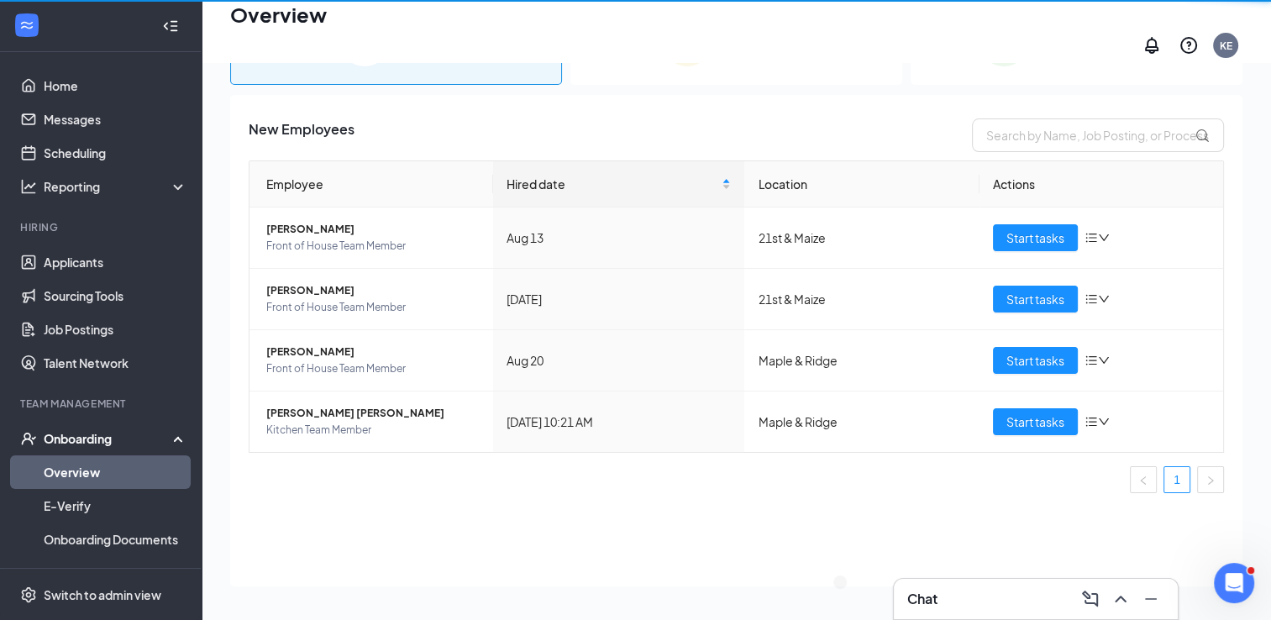
scroll to position [76, 0]
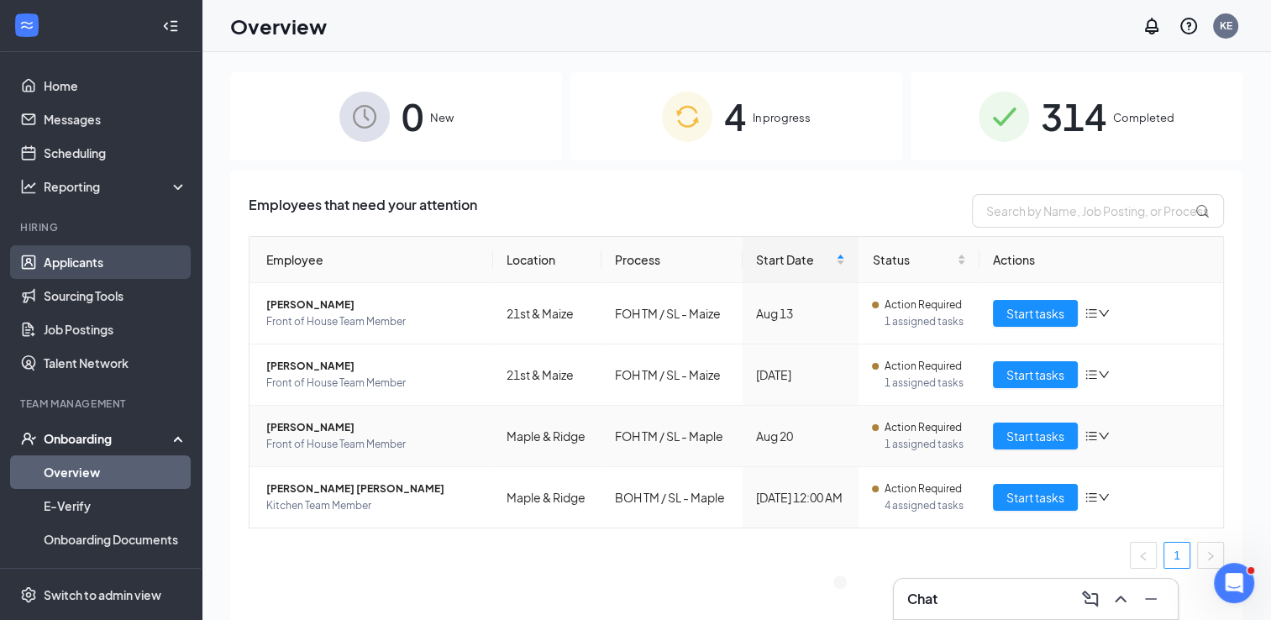
click at [119, 265] on link "Applicants" at bounding box center [116, 262] width 144 height 34
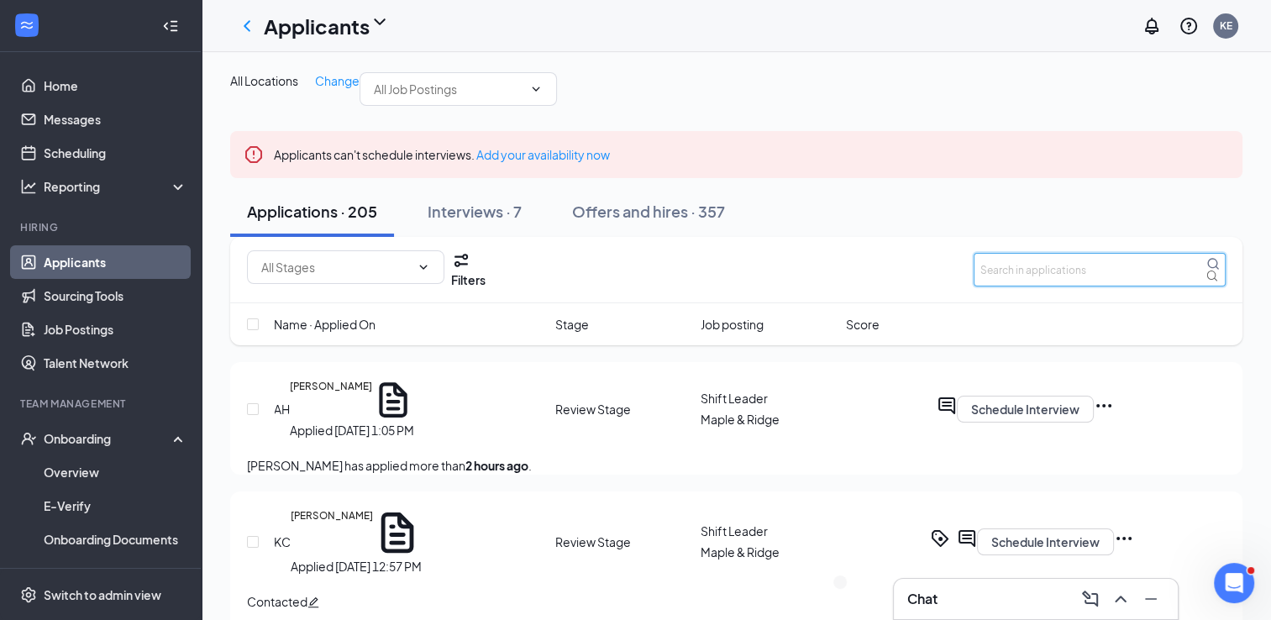
click at [1030, 287] on input "text" at bounding box center [1100, 270] width 252 height 34
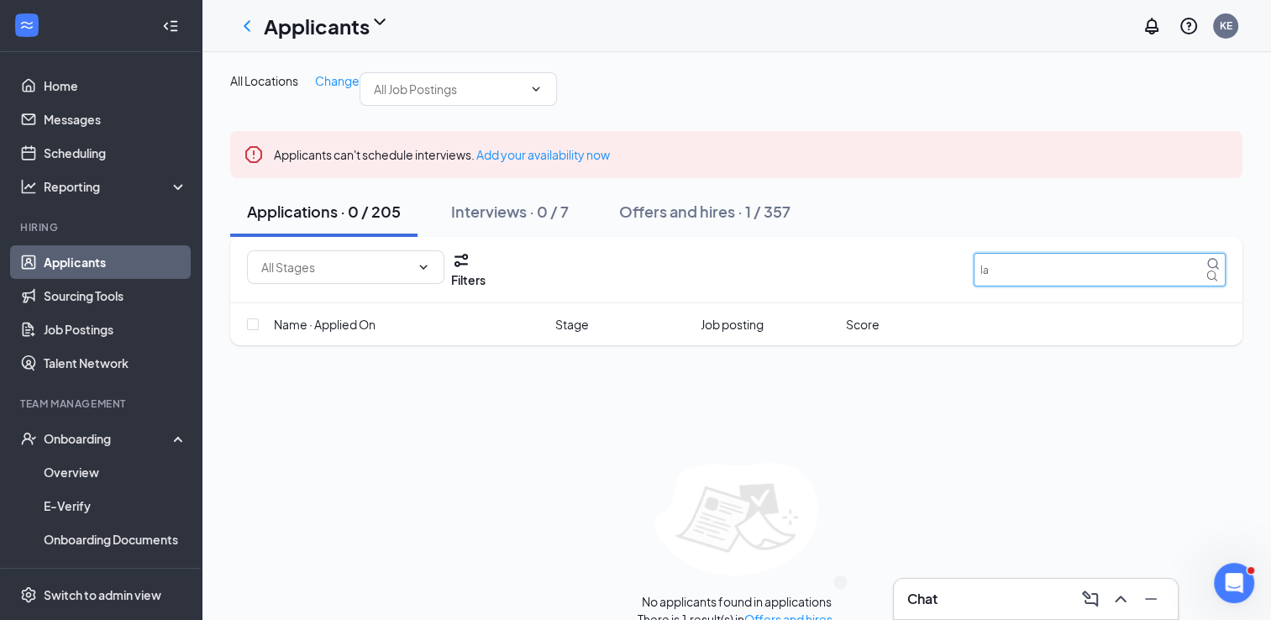
type input "l"
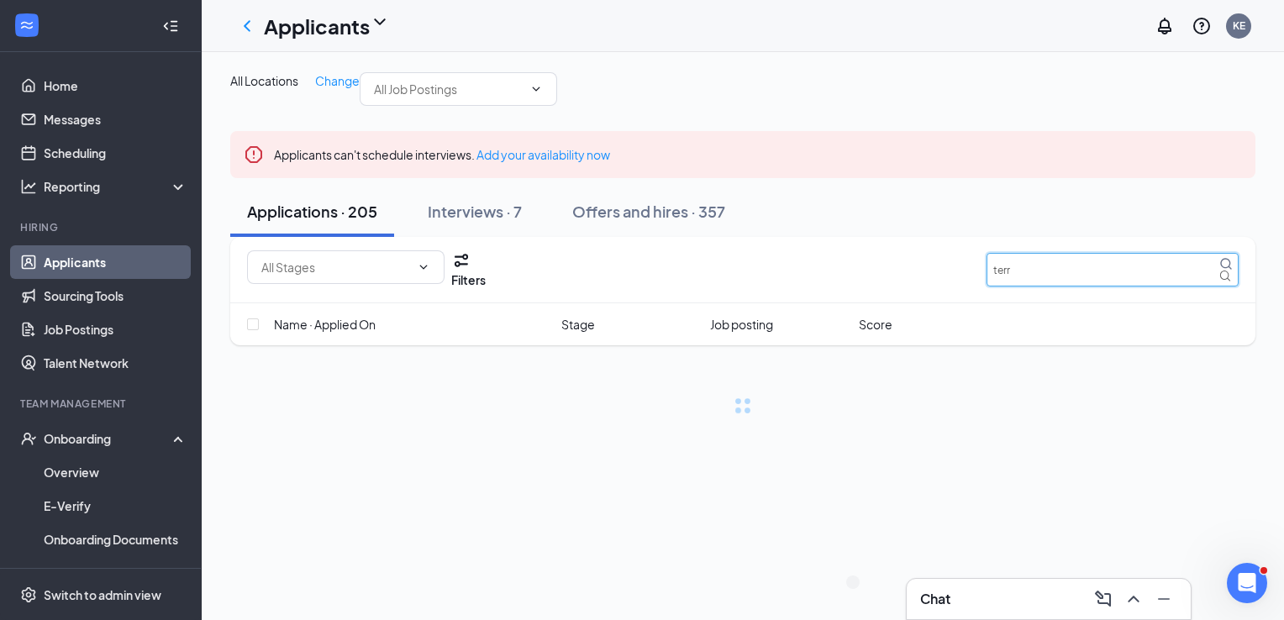
type input "terr"
click at [1242, 145] on icon "Cross" at bounding box center [1242, 145] width 0 height 0
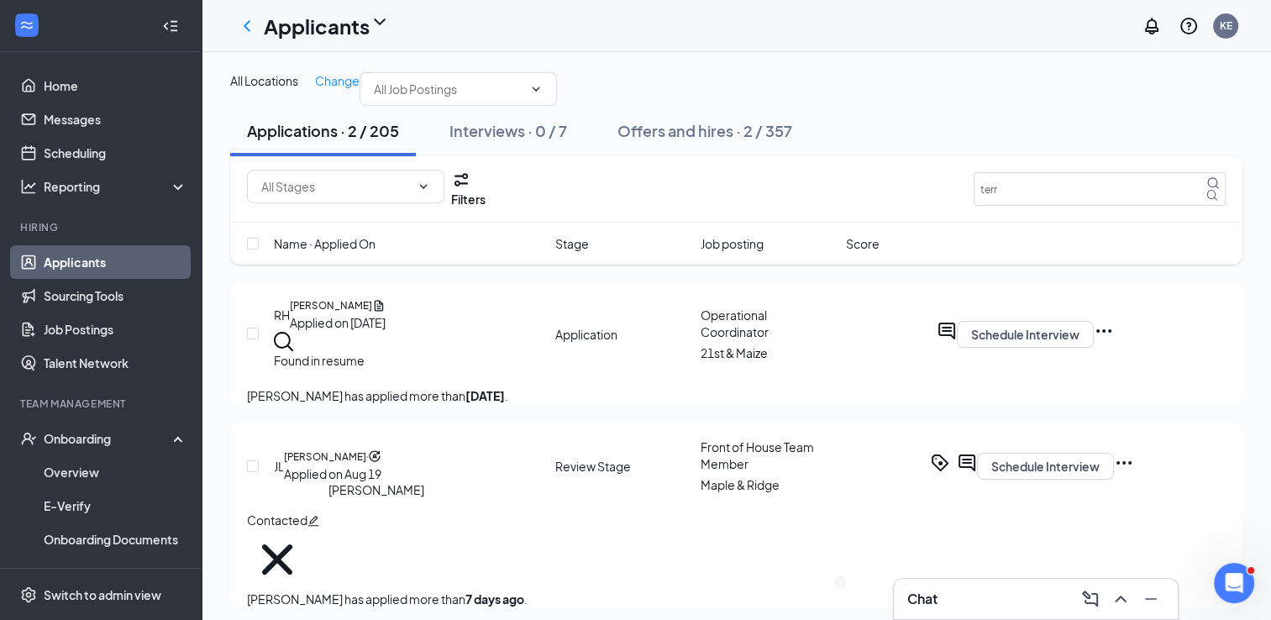
click at [366, 465] on h5 "[PERSON_NAME]" at bounding box center [325, 457] width 82 height 15
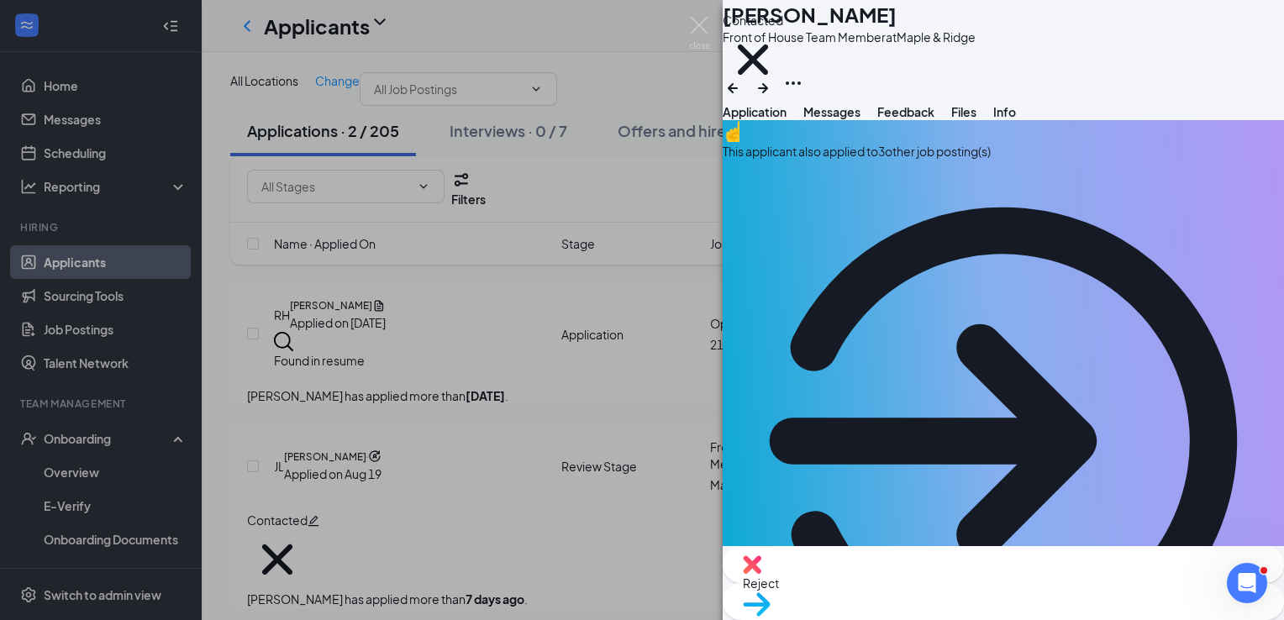
click at [632, 82] on div "[PERSON_NAME] [PERSON_NAME] Front of House Team Member at [GEOGRAPHIC_DATA] Con…" at bounding box center [642, 310] width 1284 height 620
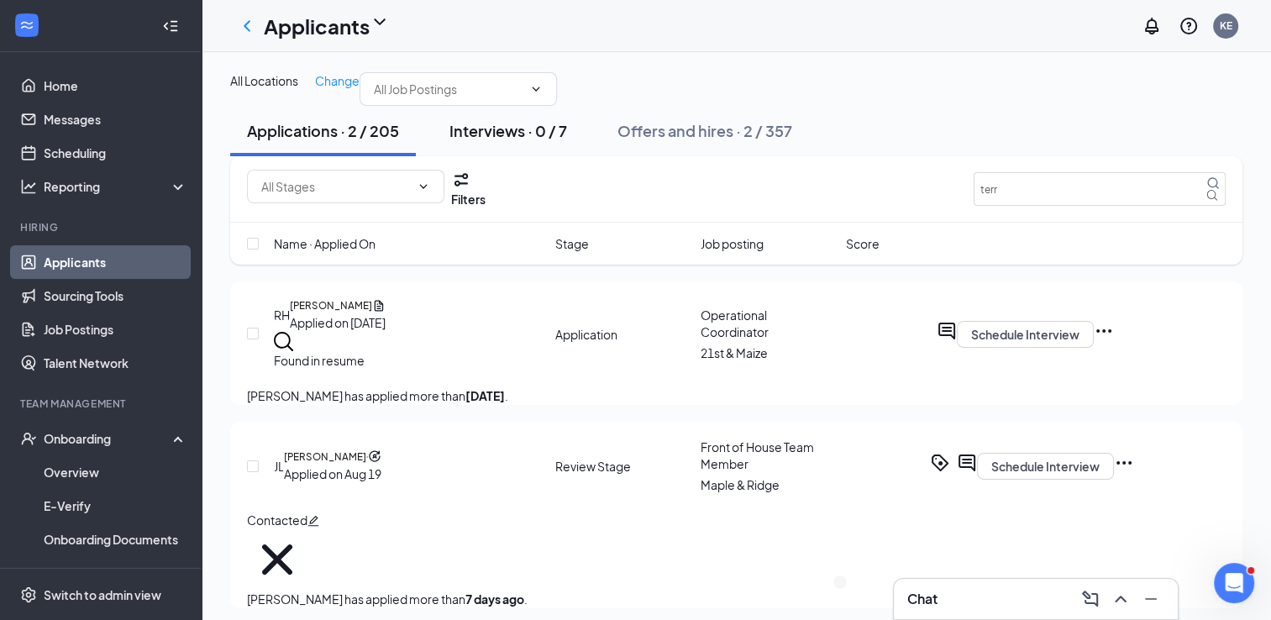
click at [524, 156] on button "Interviews · 0 / 7" at bounding box center [508, 131] width 151 height 50
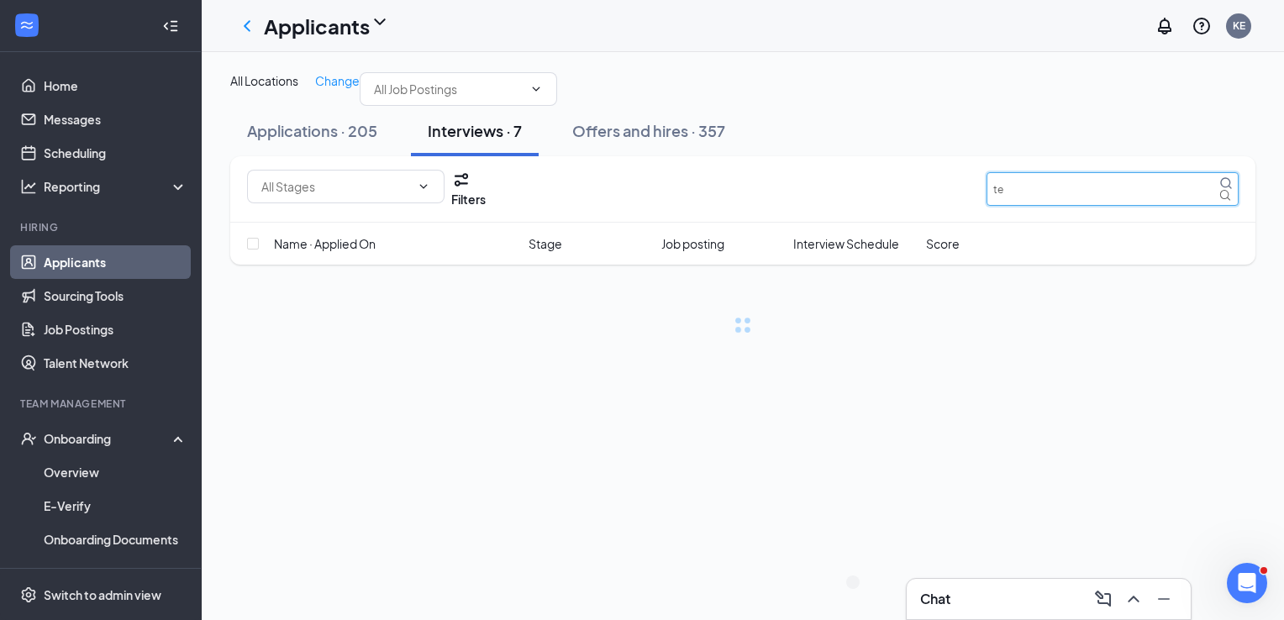
type input "t"
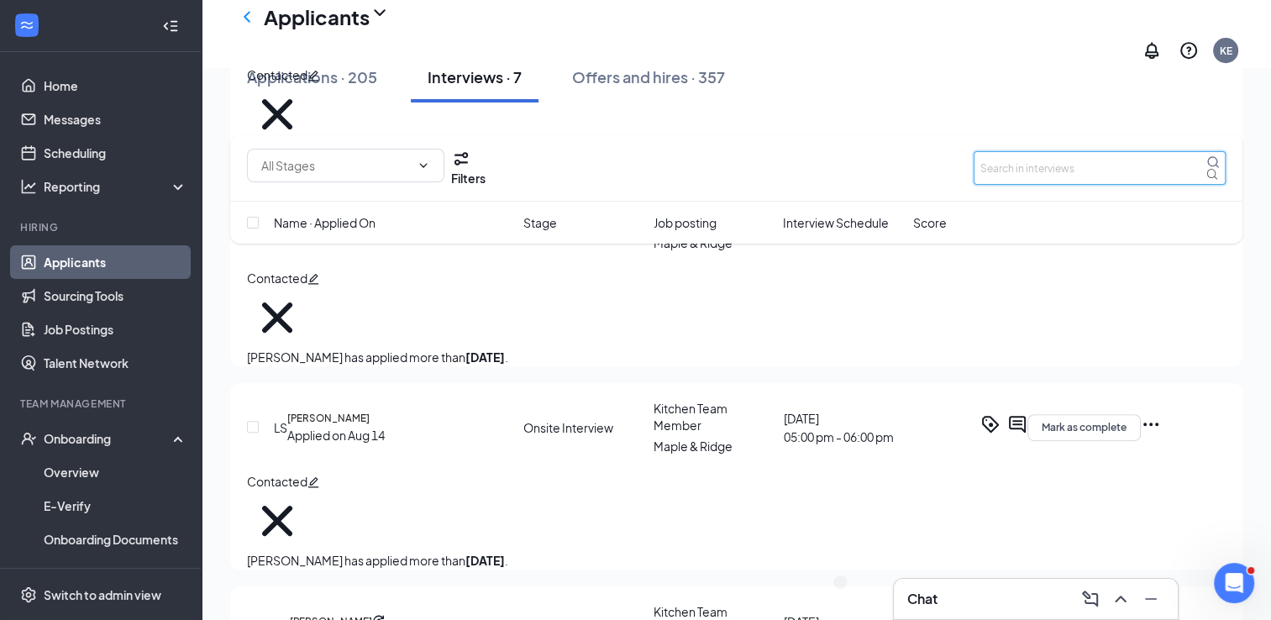
scroll to position [786, 0]
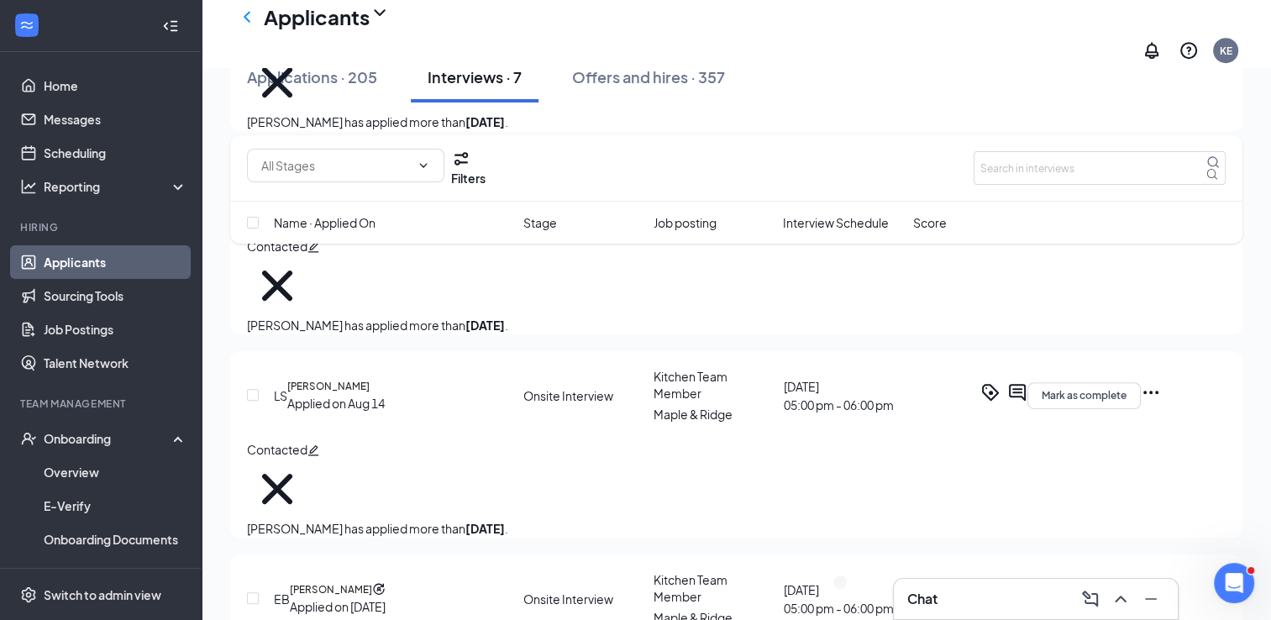
click at [929, 596] on h3 "Chat" at bounding box center [923, 599] width 30 height 18
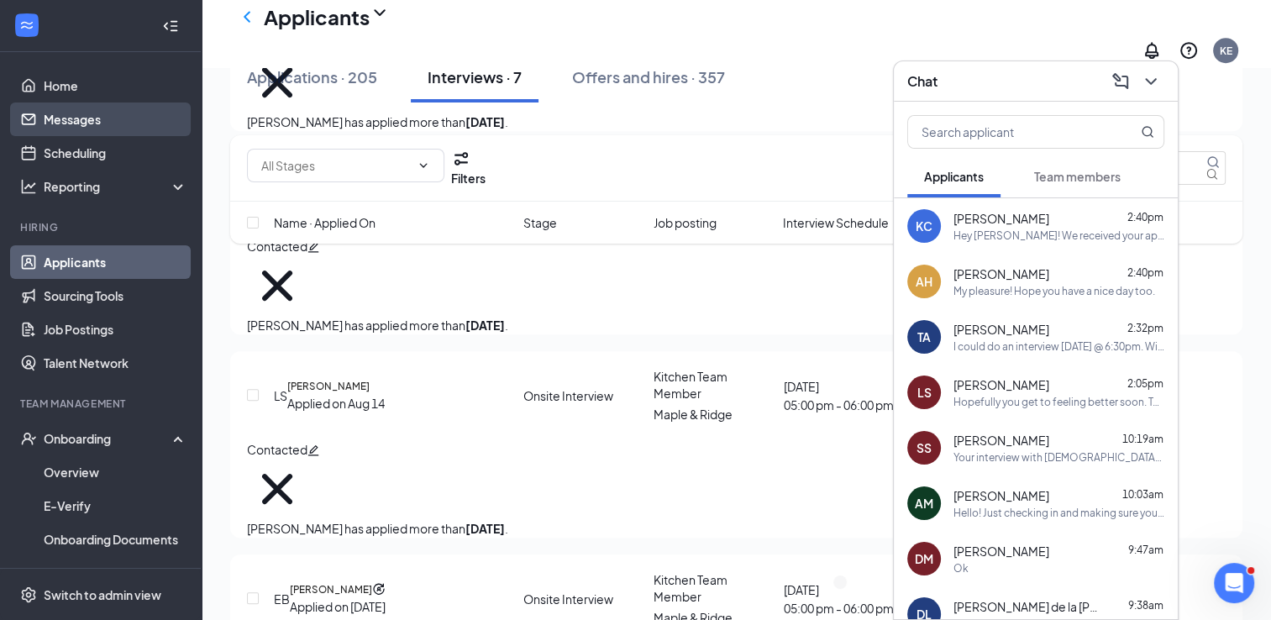
click at [87, 113] on link "Messages" at bounding box center [116, 120] width 144 height 34
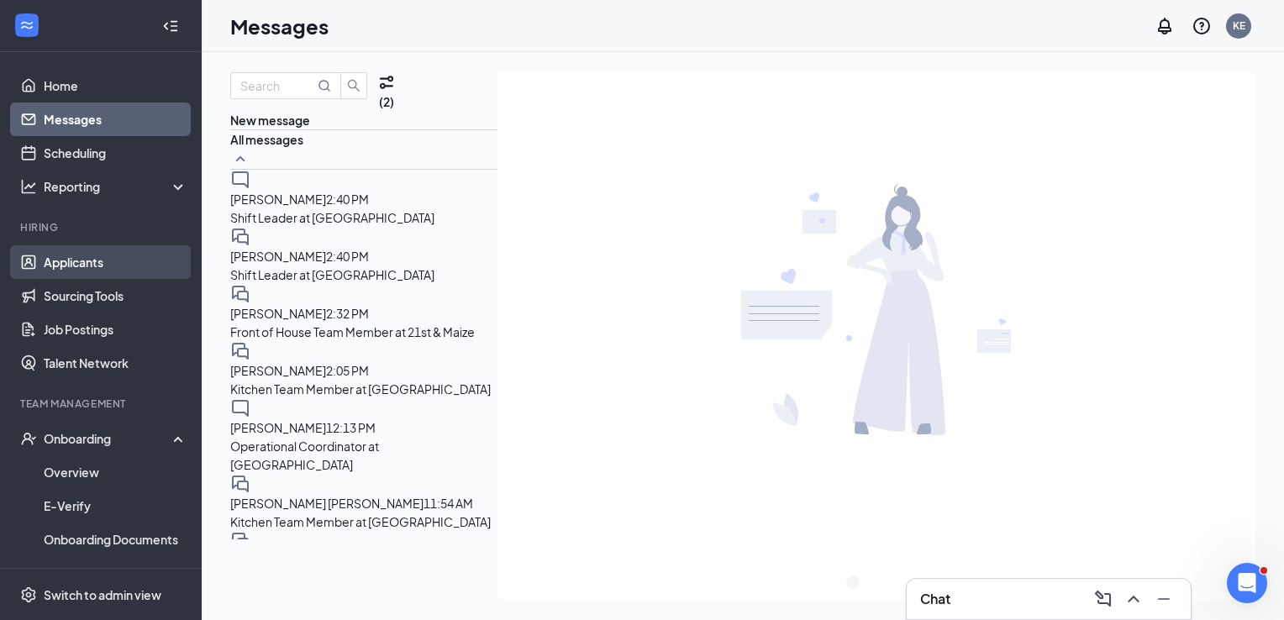
click at [94, 261] on link "Applicants" at bounding box center [116, 262] width 144 height 34
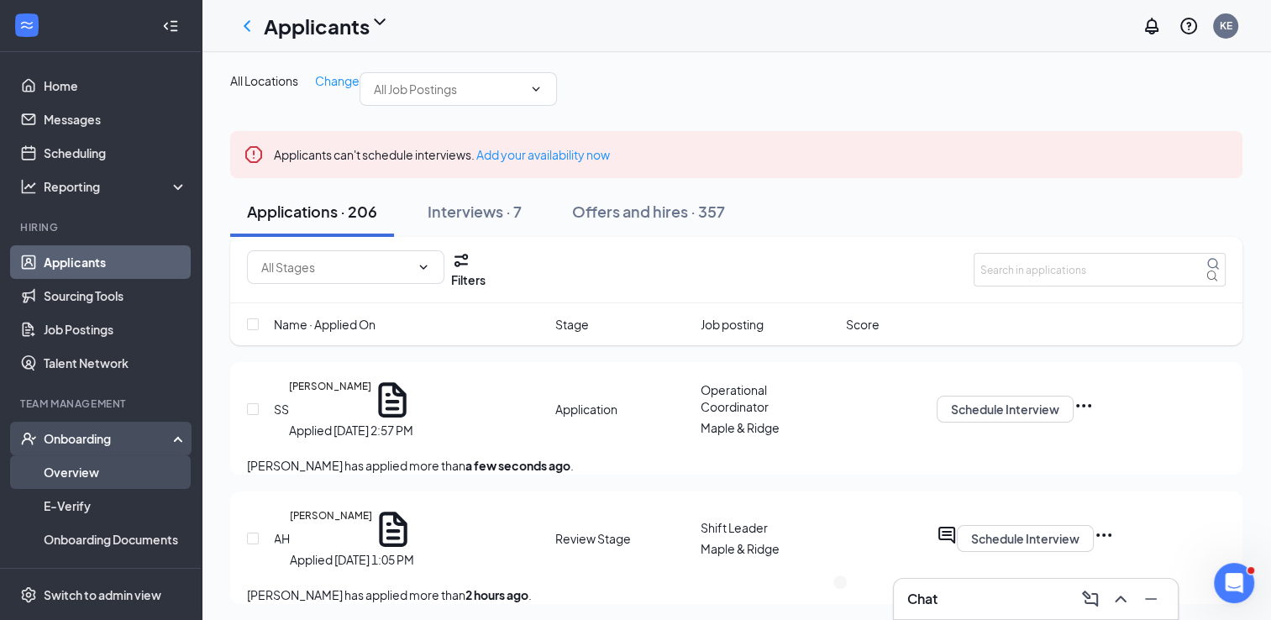
click at [72, 471] on link "Overview" at bounding box center [116, 472] width 144 height 34
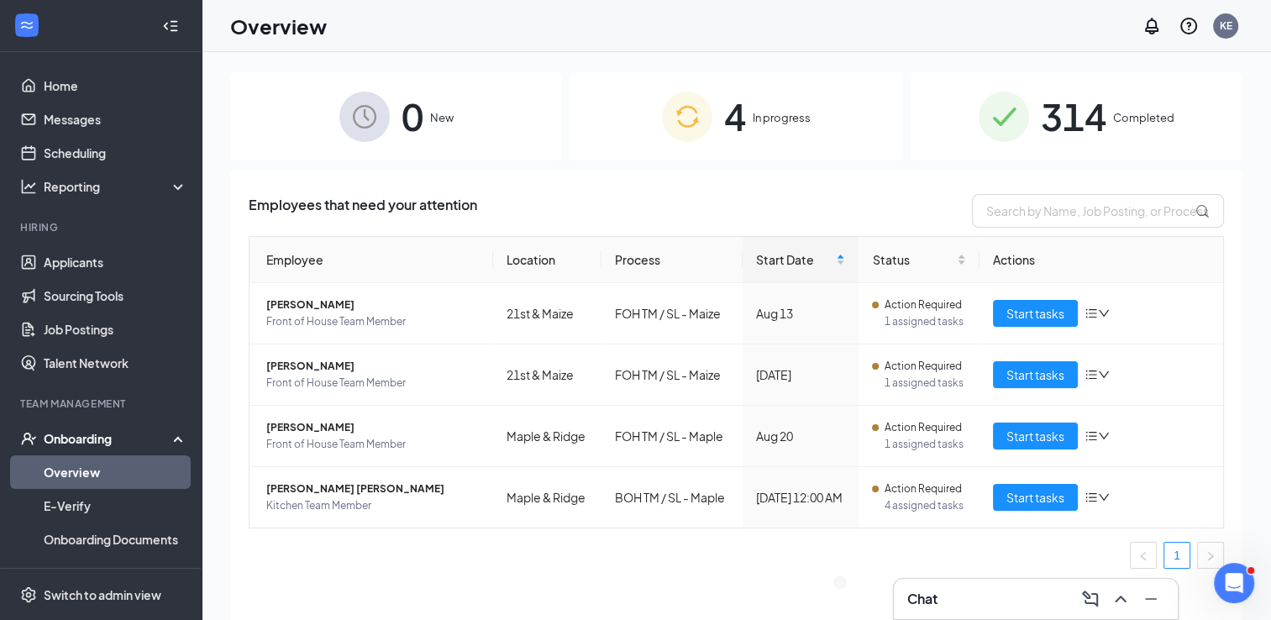
click at [912, 596] on h3 "Chat" at bounding box center [923, 599] width 30 height 18
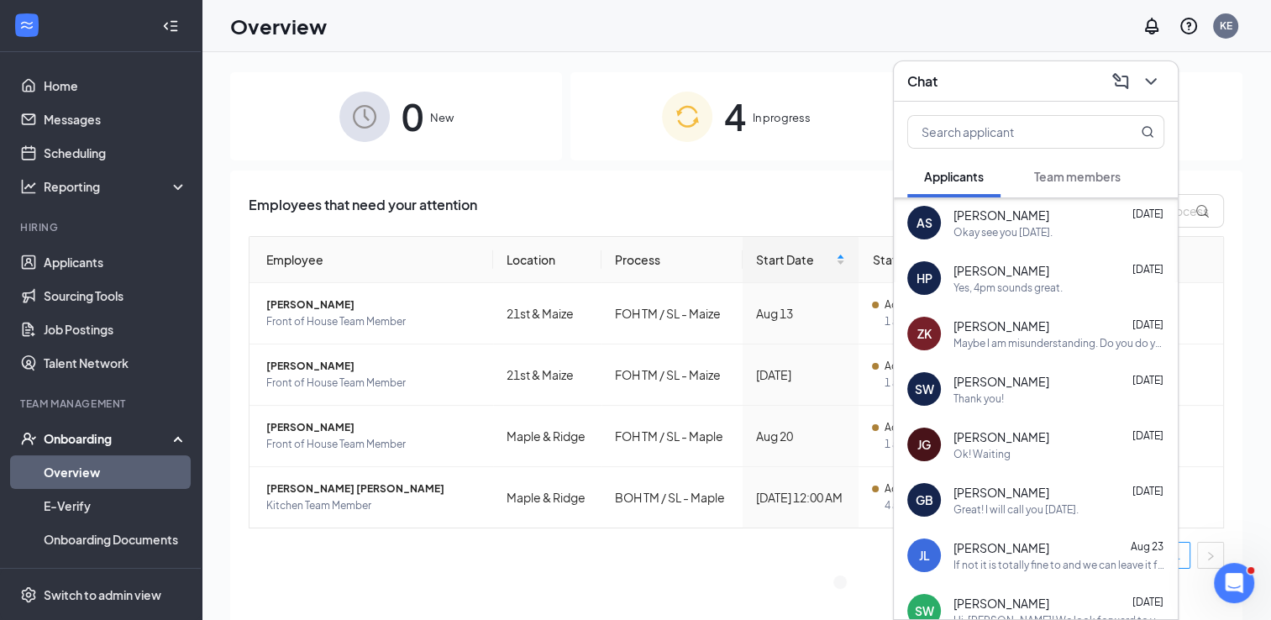
scroll to position [513, 0]
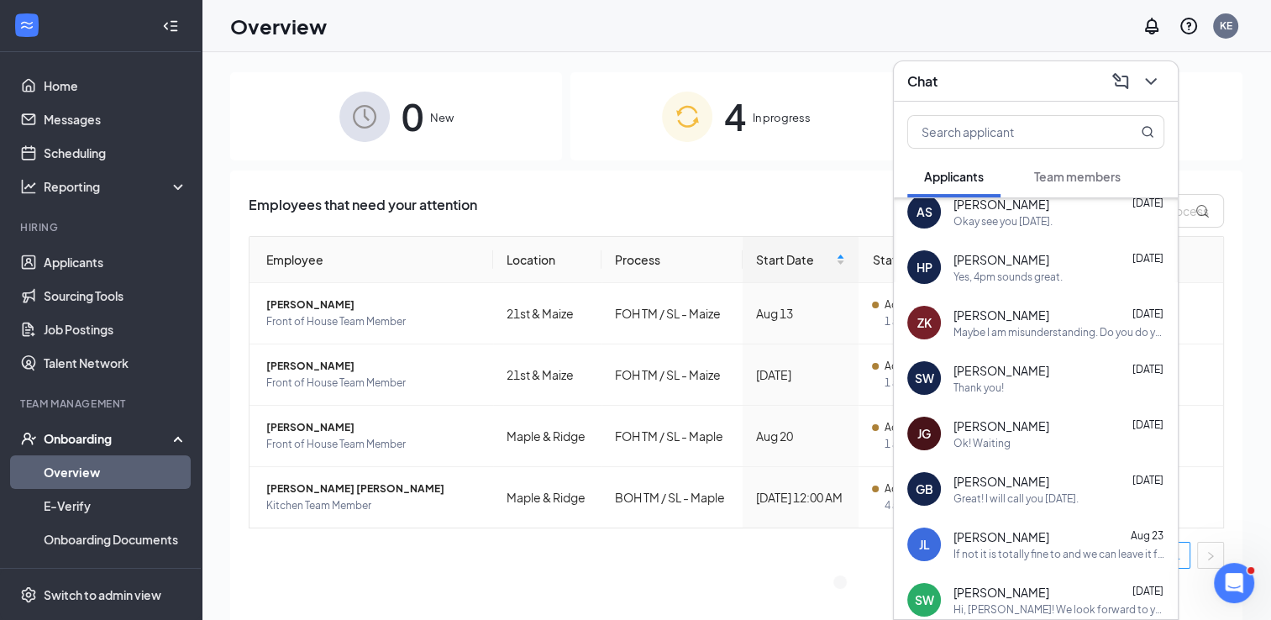
click at [978, 441] on div "Ok! Waiting" at bounding box center [982, 443] width 57 height 14
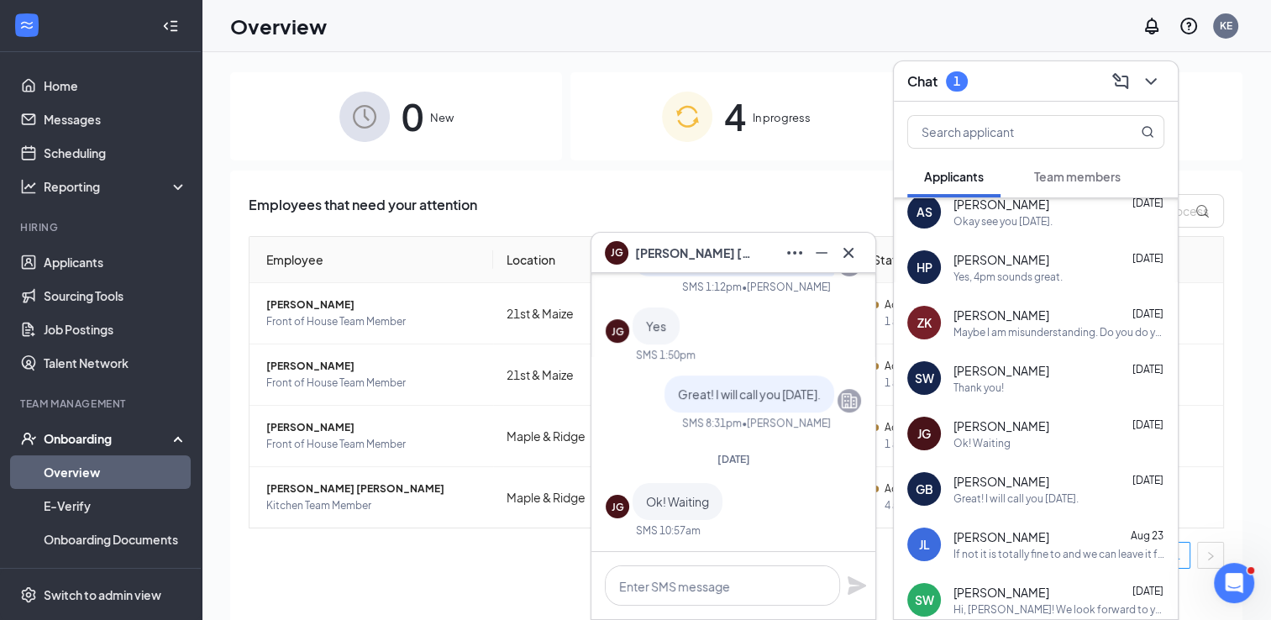
scroll to position [0, 0]
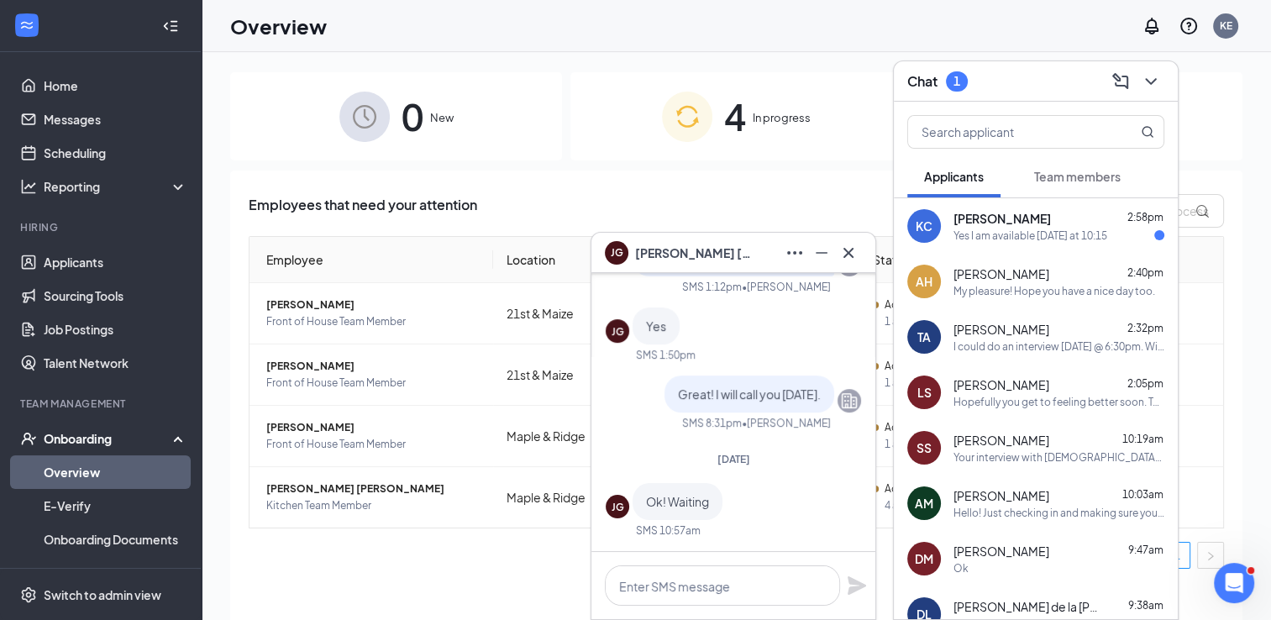
click at [995, 232] on div "Yes I am available [DATE] at 10:15" at bounding box center [1031, 236] width 154 height 14
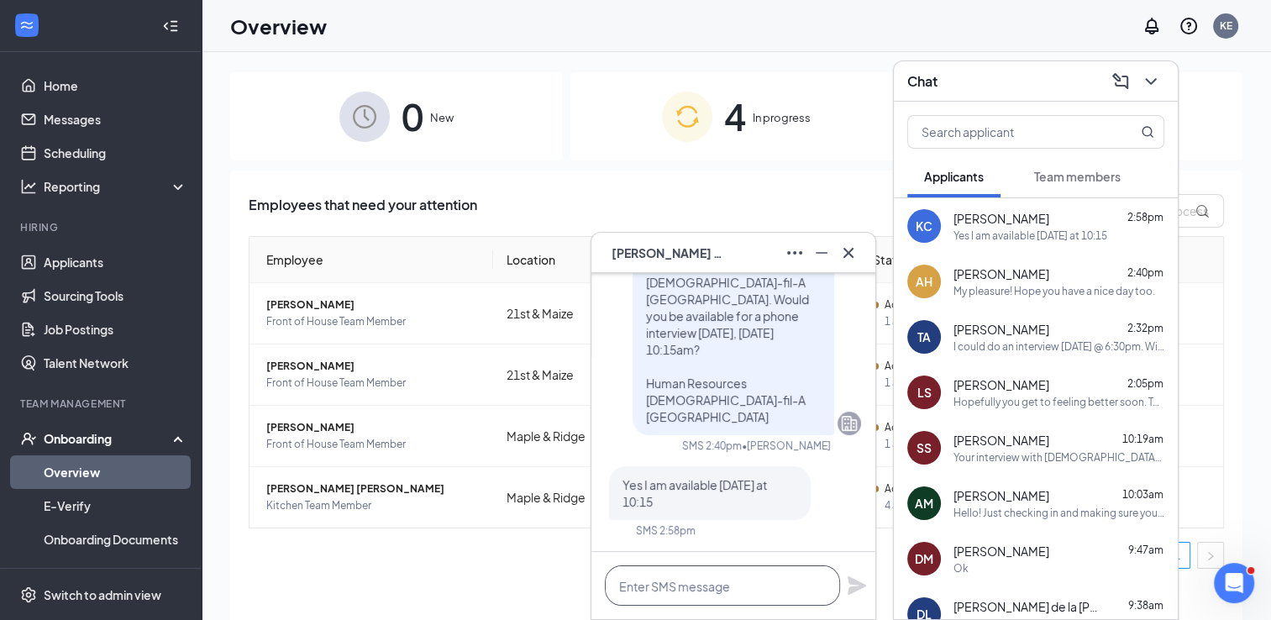
click at [722, 596] on textarea at bounding box center [722, 586] width 235 height 40
type textarea "Great! I will call you [DATE]."
click at [858, 587] on icon "Plane" at bounding box center [857, 585] width 18 height 18
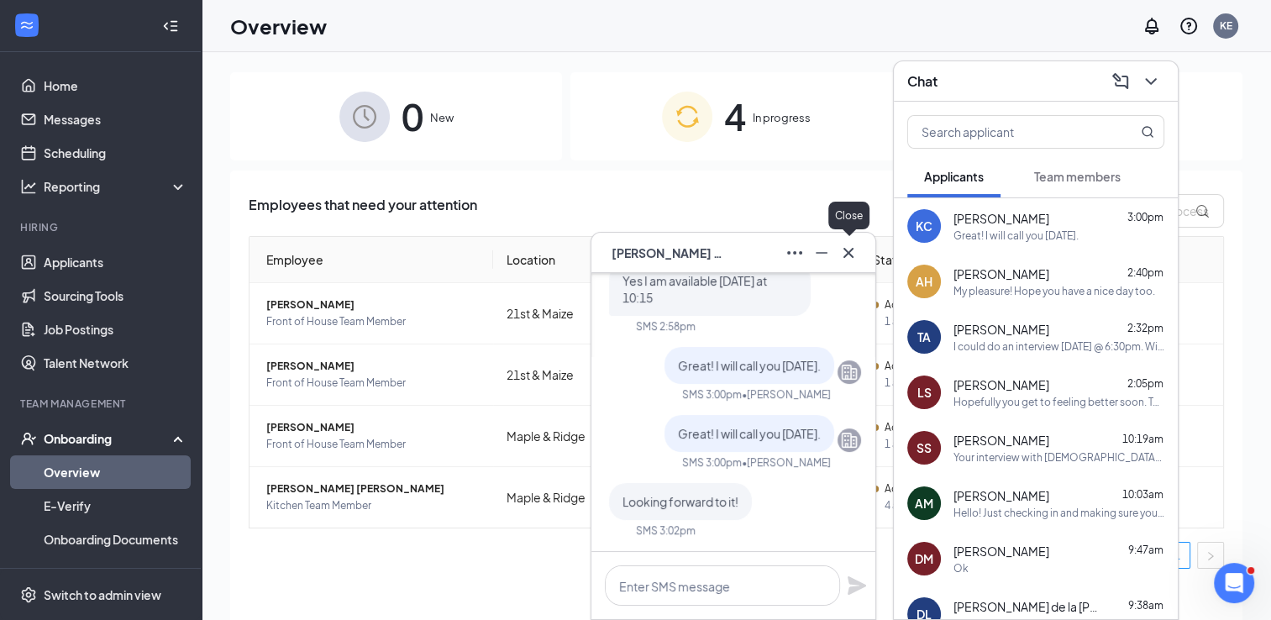
click at [856, 250] on icon "Cross" at bounding box center [849, 253] width 20 height 20
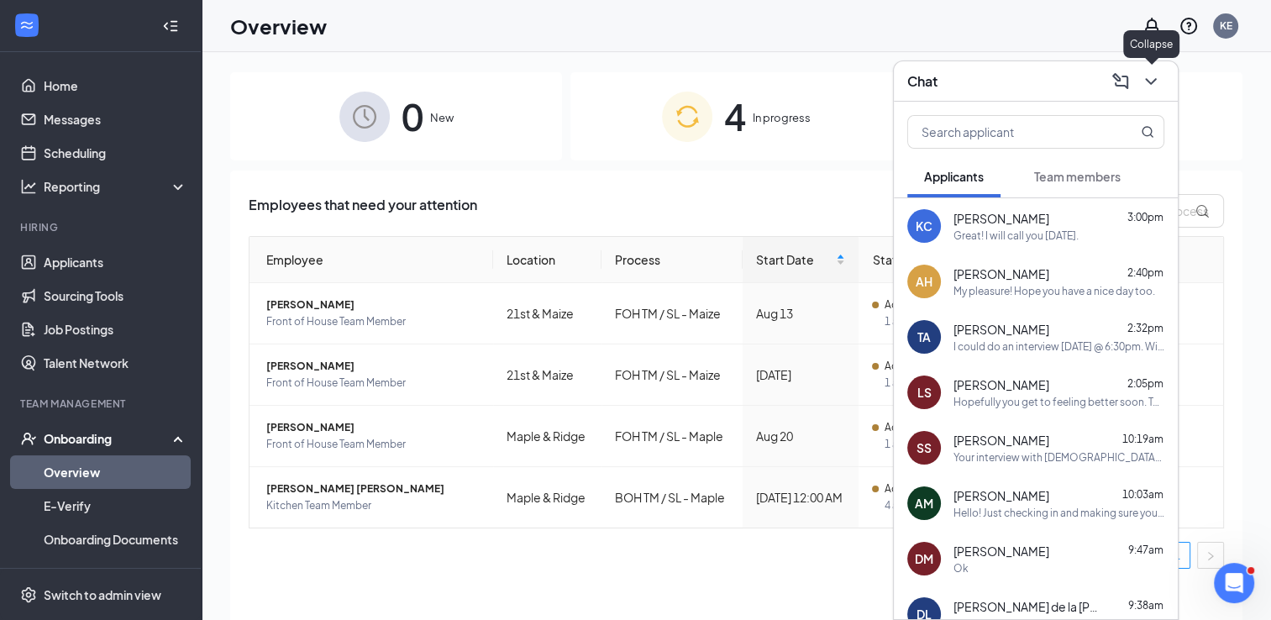
click at [1150, 87] on icon "ChevronDown" at bounding box center [1151, 81] width 20 height 20
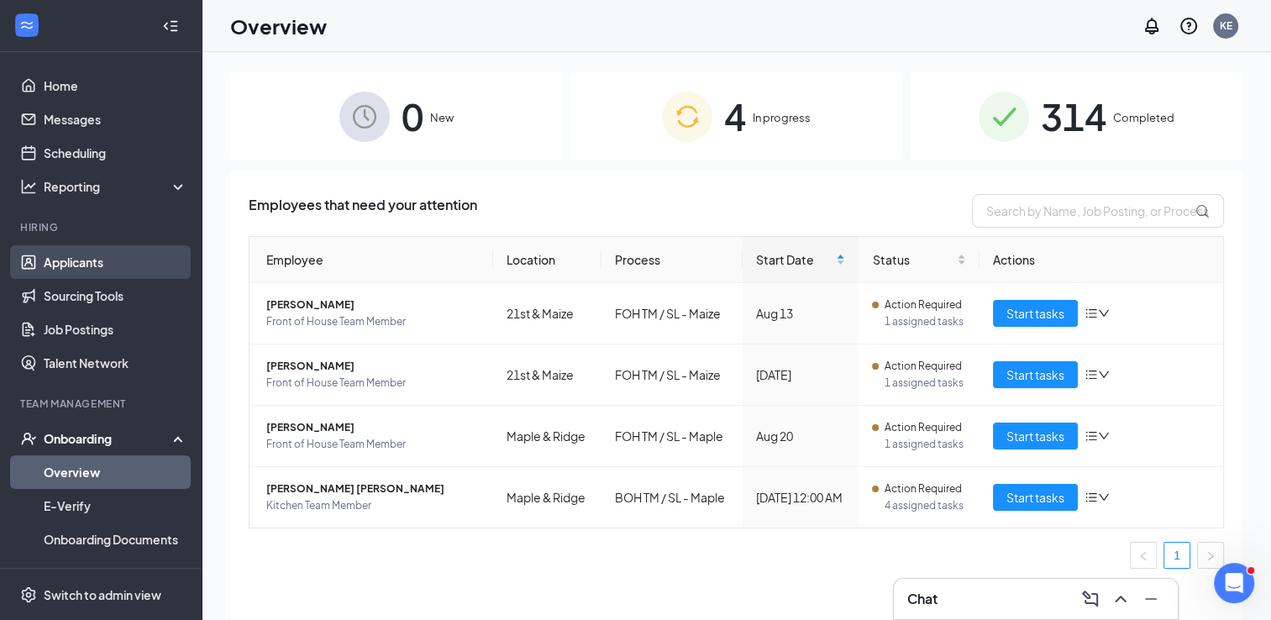
click at [57, 263] on link "Applicants" at bounding box center [116, 262] width 144 height 34
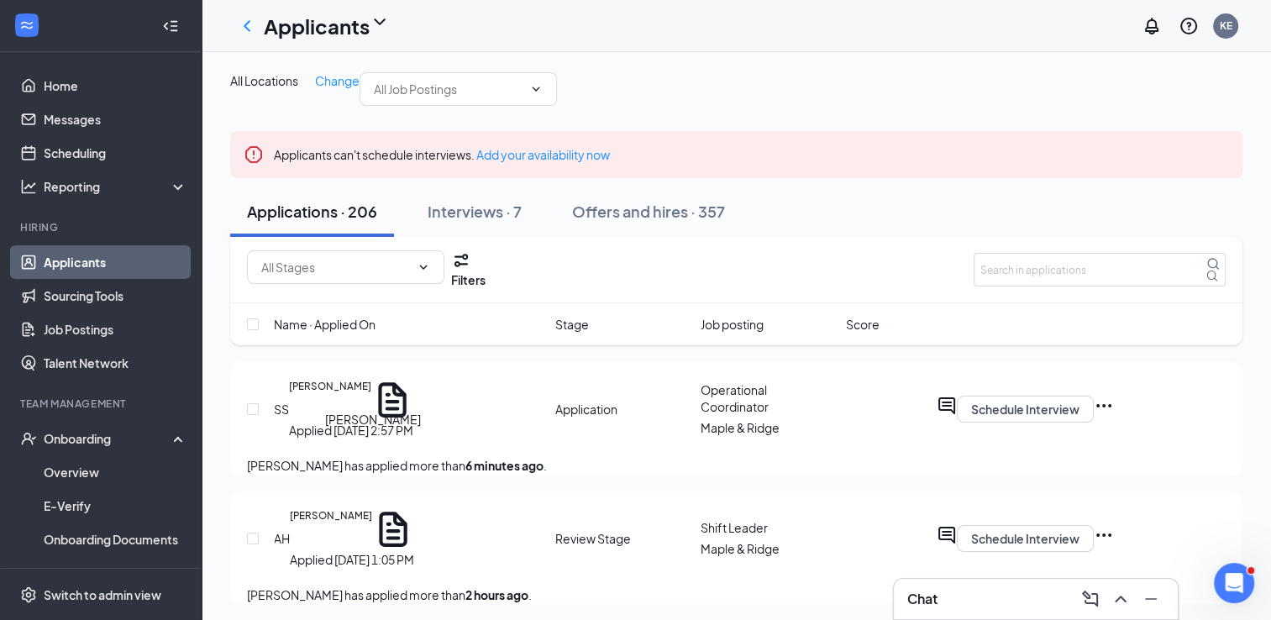
click at [369, 421] on h5 "[PERSON_NAME]" at bounding box center [330, 400] width 82 height 42
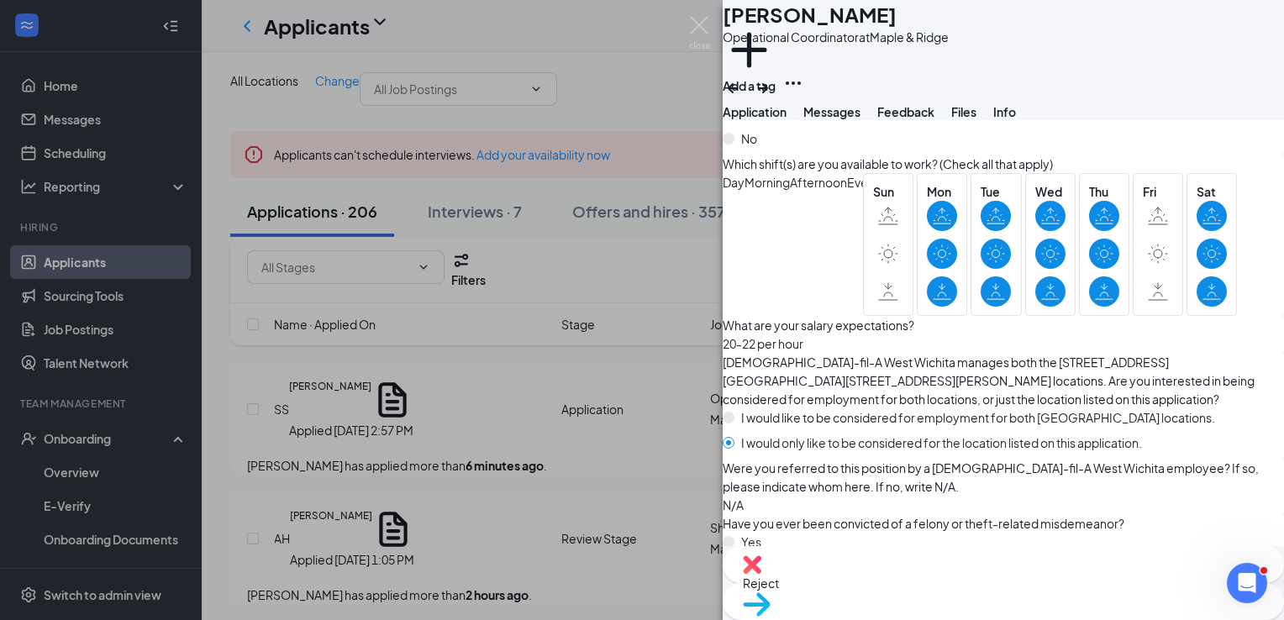
scroll to position [1039, 0]
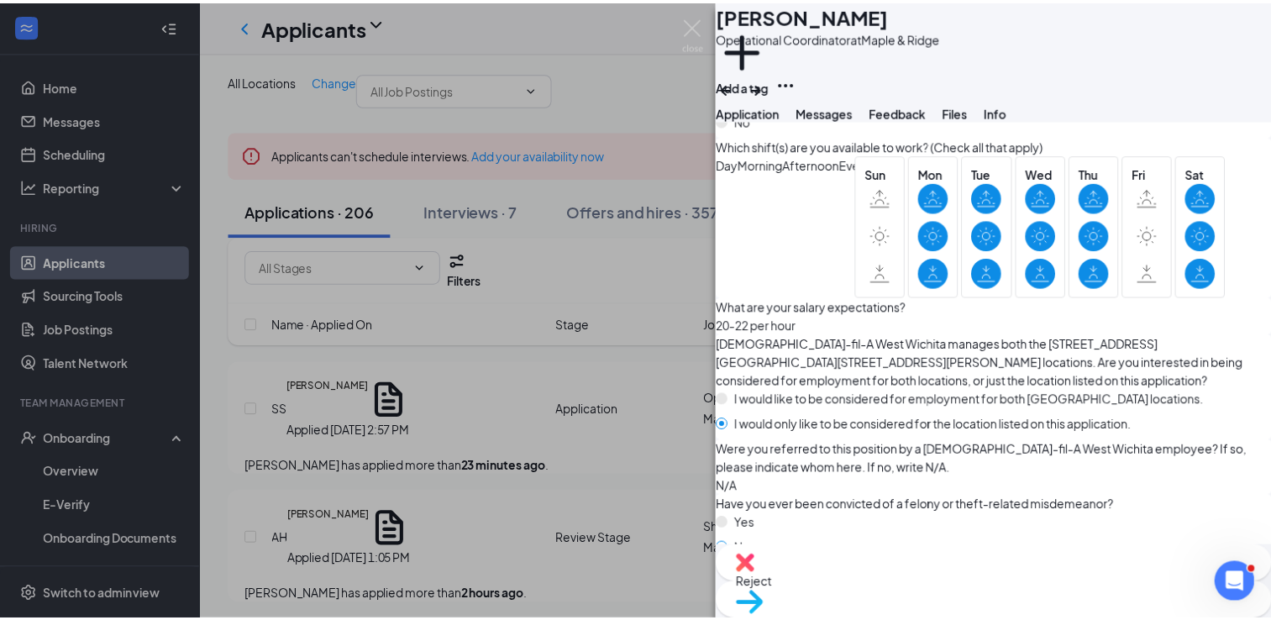
scroll to position [1032, 0]
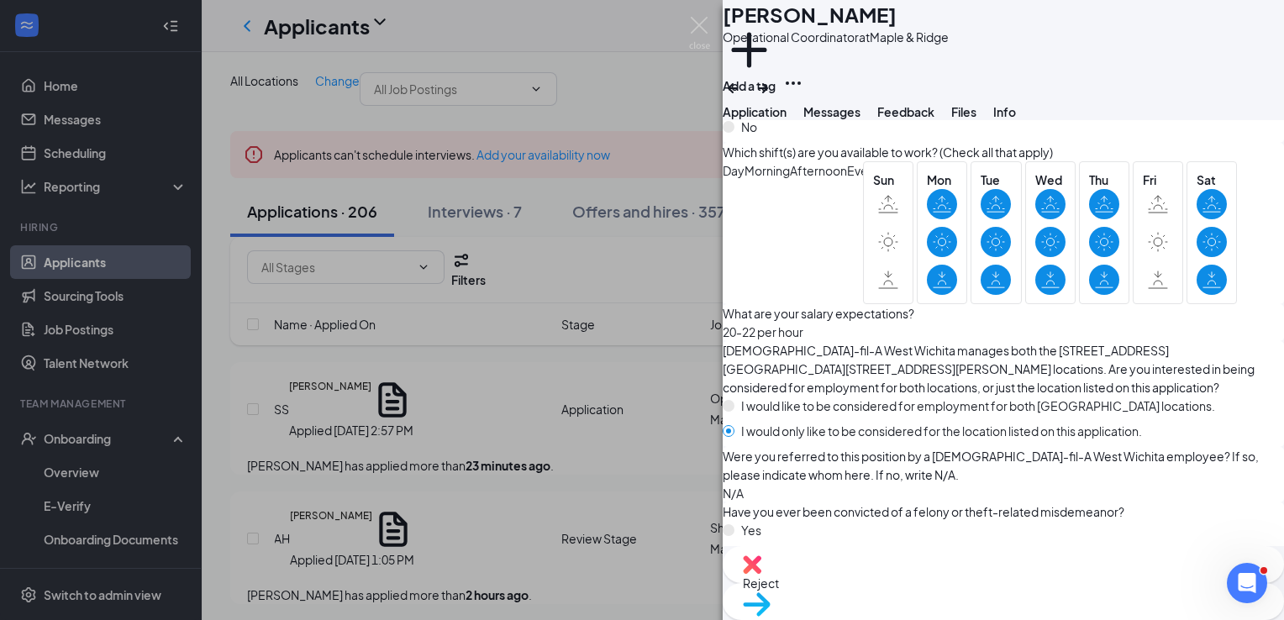
click at [417, 523] on div "SS [PERSON_NAME] Operational Coordinator at [GEOGRAPHIC_DATA] Add a tag Applica…" at bounding box center [642, 310] width 1284 height 620
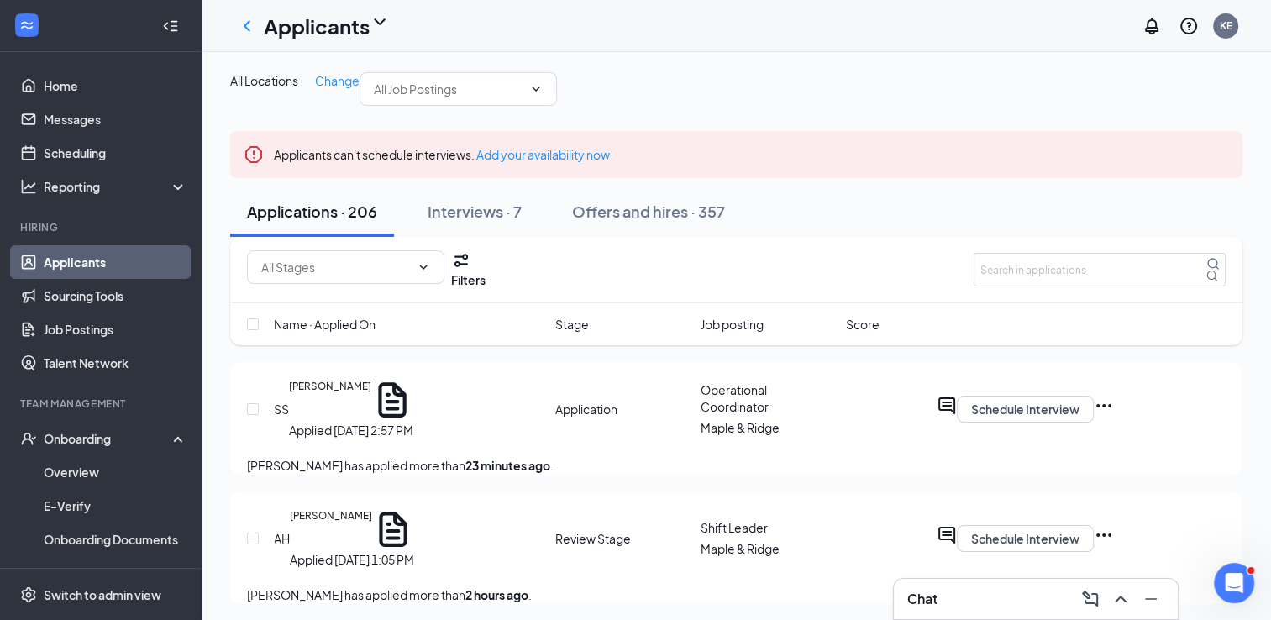
click at [1229, 145] on icon "Cross" at bounding box center [1229, 145] width 0 height 0
